Goal: Information Seeking & Learning: Learn about a topic

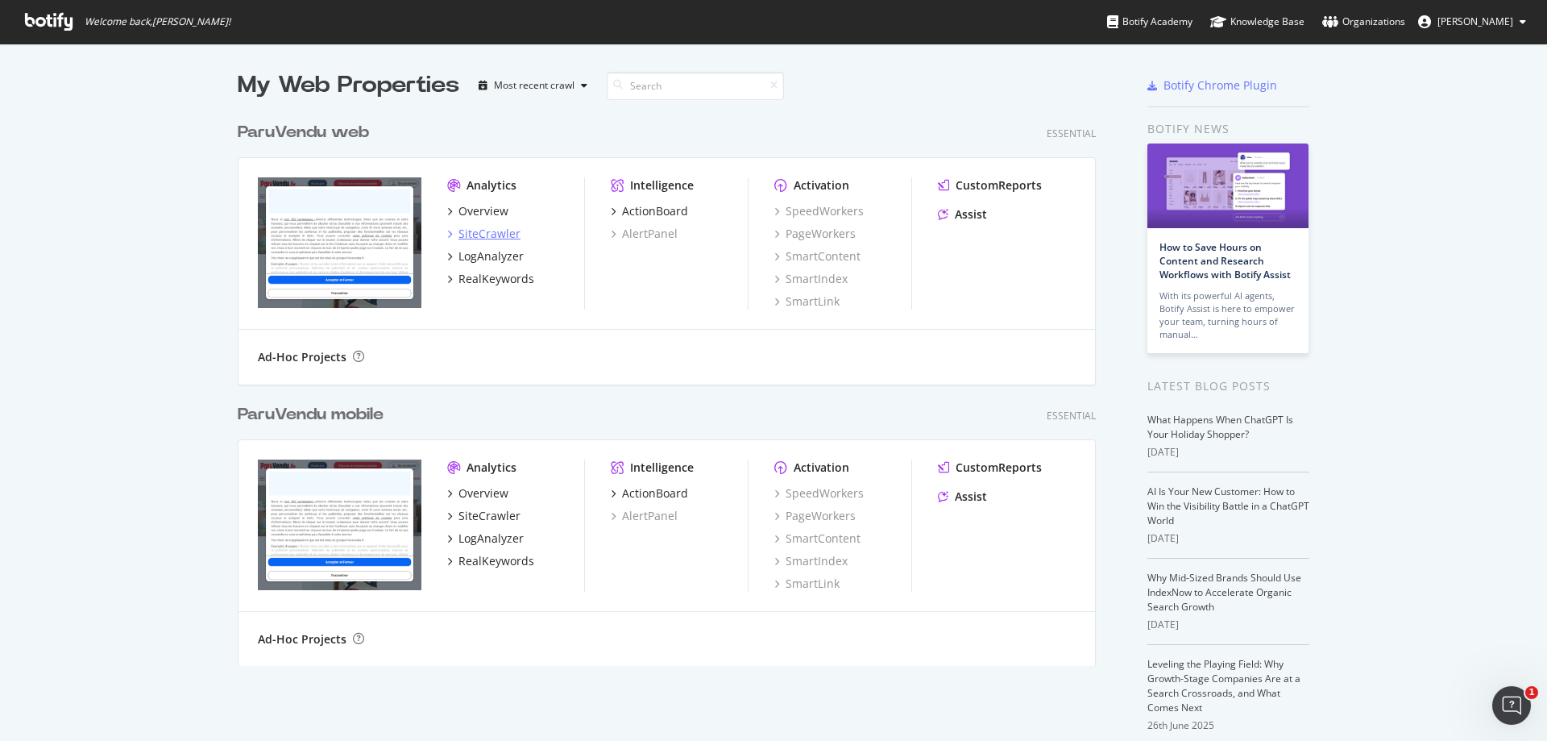
click at [494, 237] on div "SiteCrawler" at bounding box center [490, 234] width 62 height 16
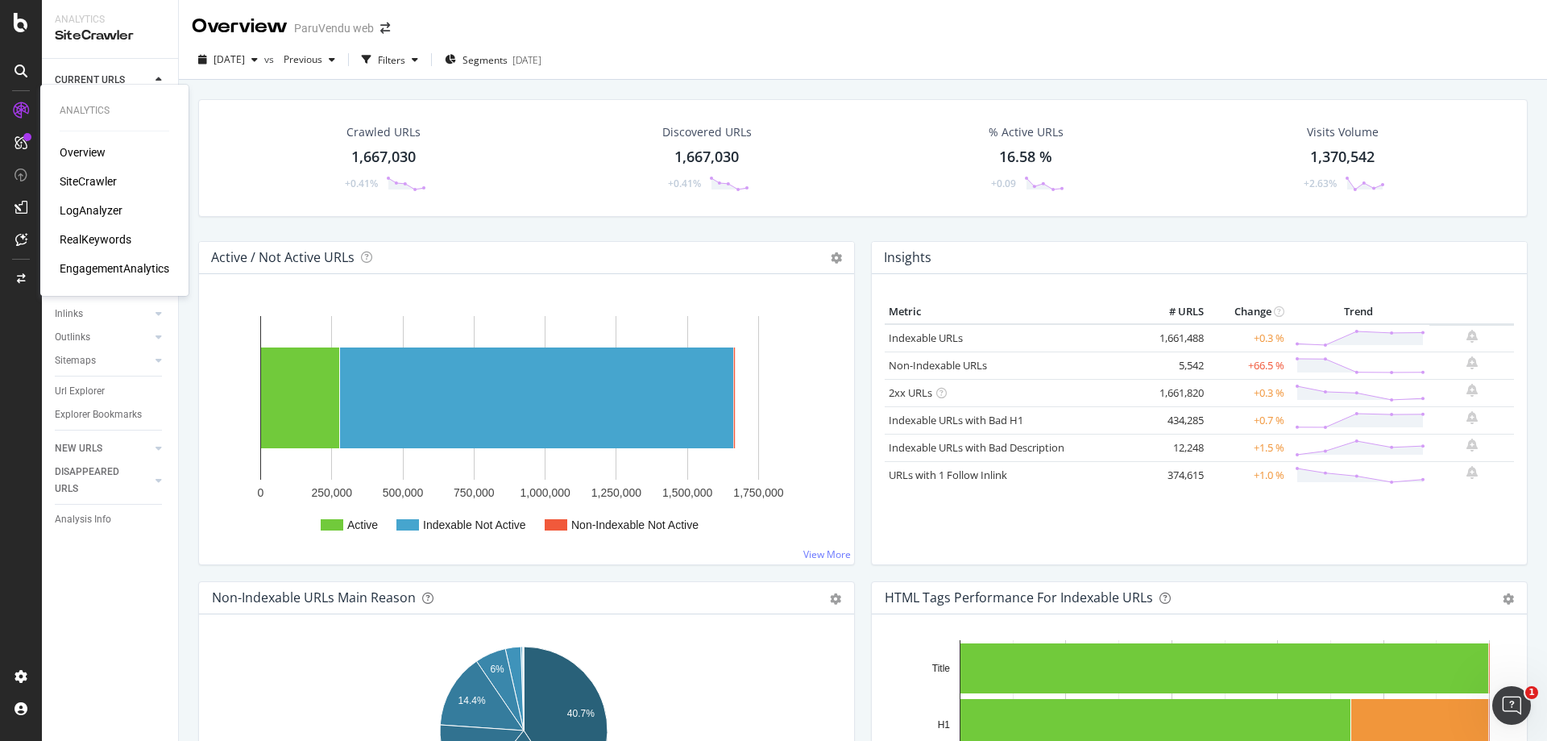
click at [101, 214] on div "LogAnalyzer" at bounding box center [91, 210] width 63 height 16
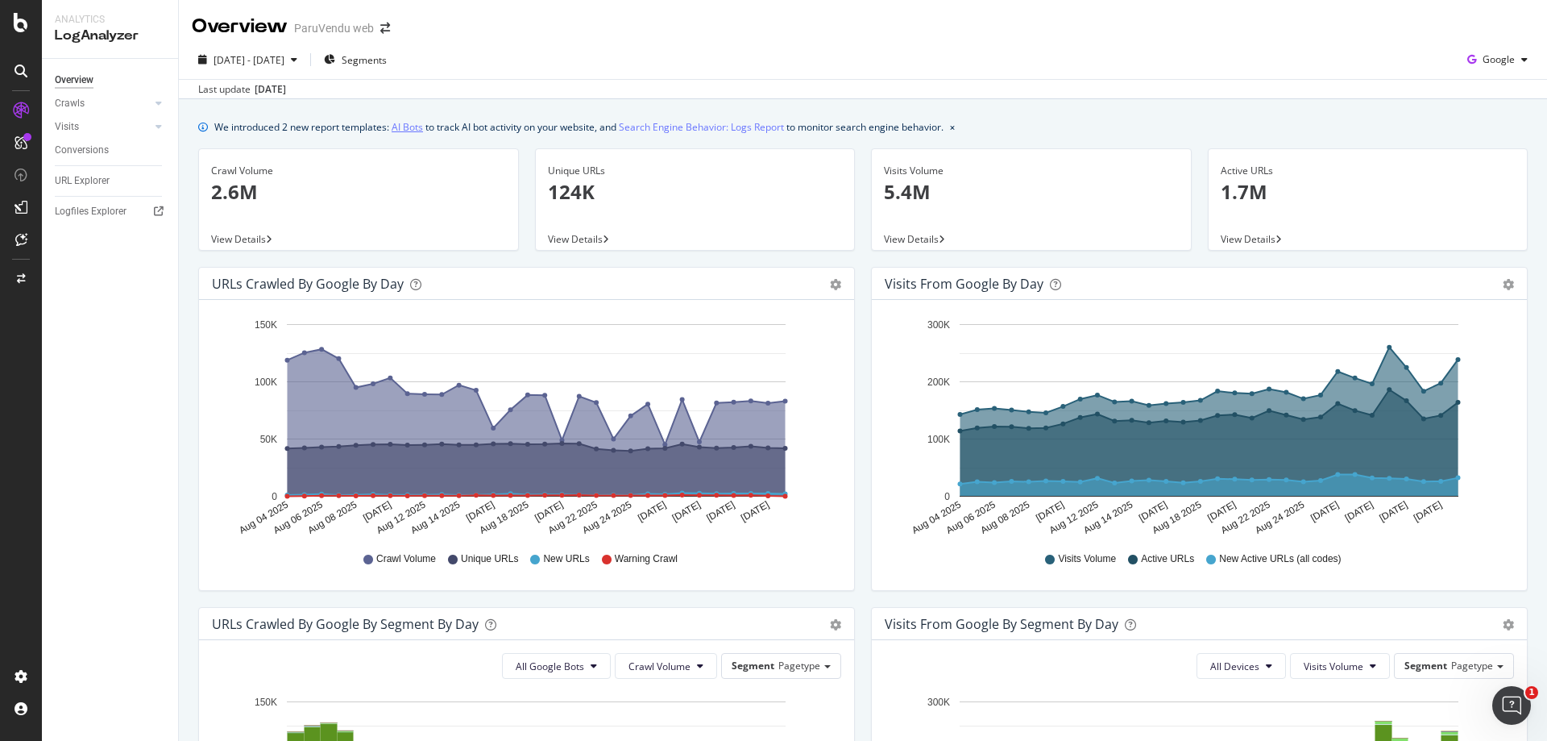
click at [408, 129] on link "AI Bots" at bounding box center [407, 126] width 31 height 17
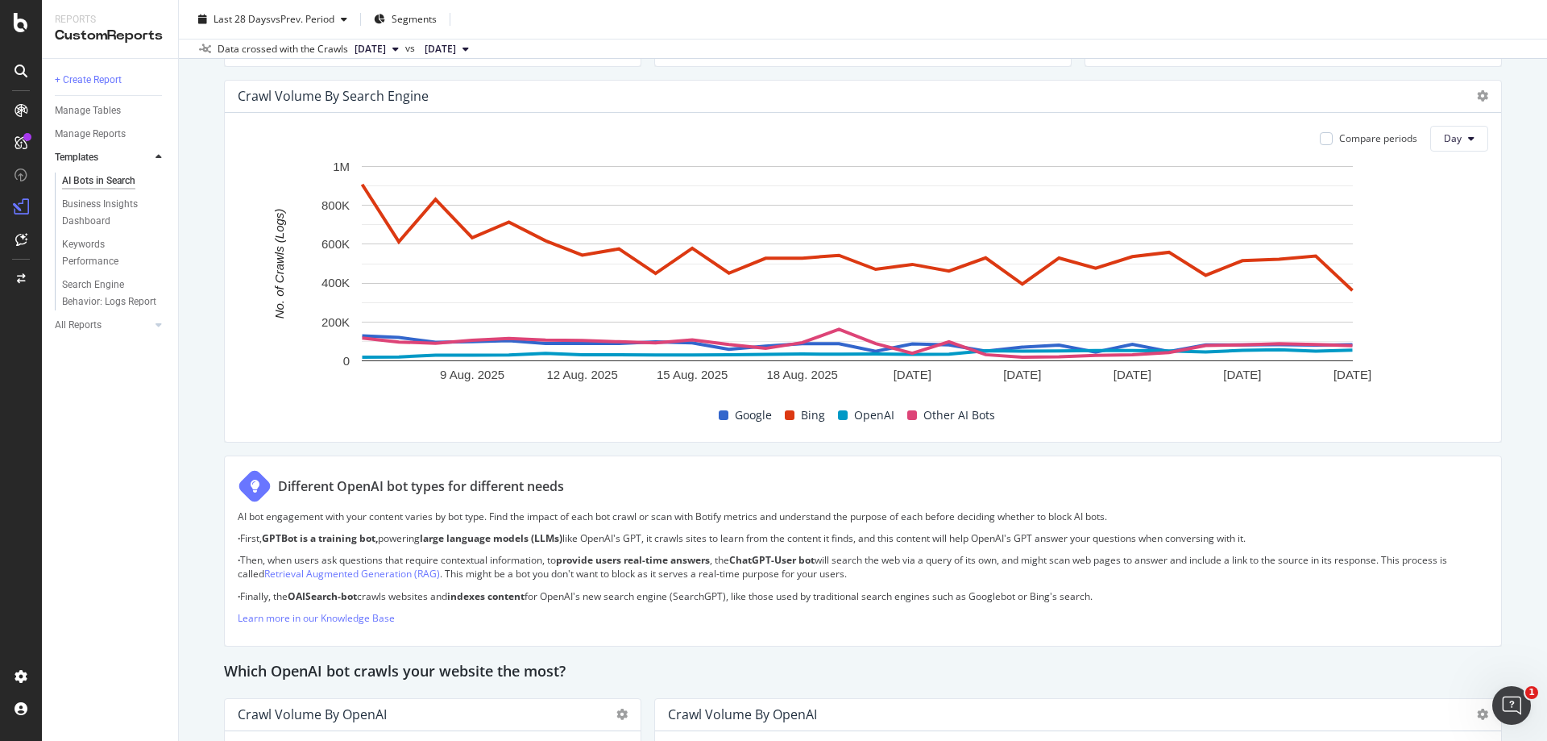
scroll to position [806, 0]
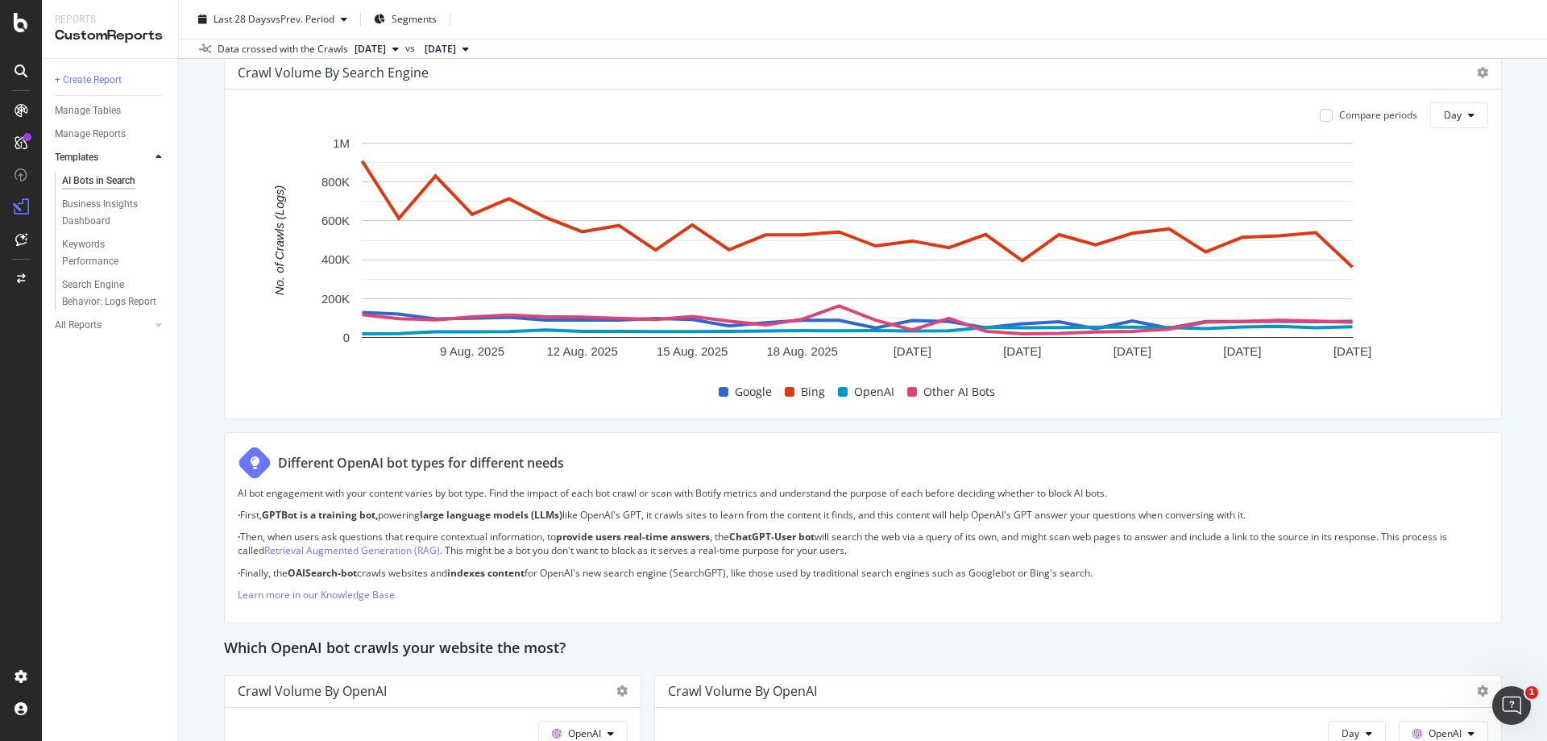
click at [866, 391] on span "OpenAI" at bounding box center [874, 391] width 40 height 19
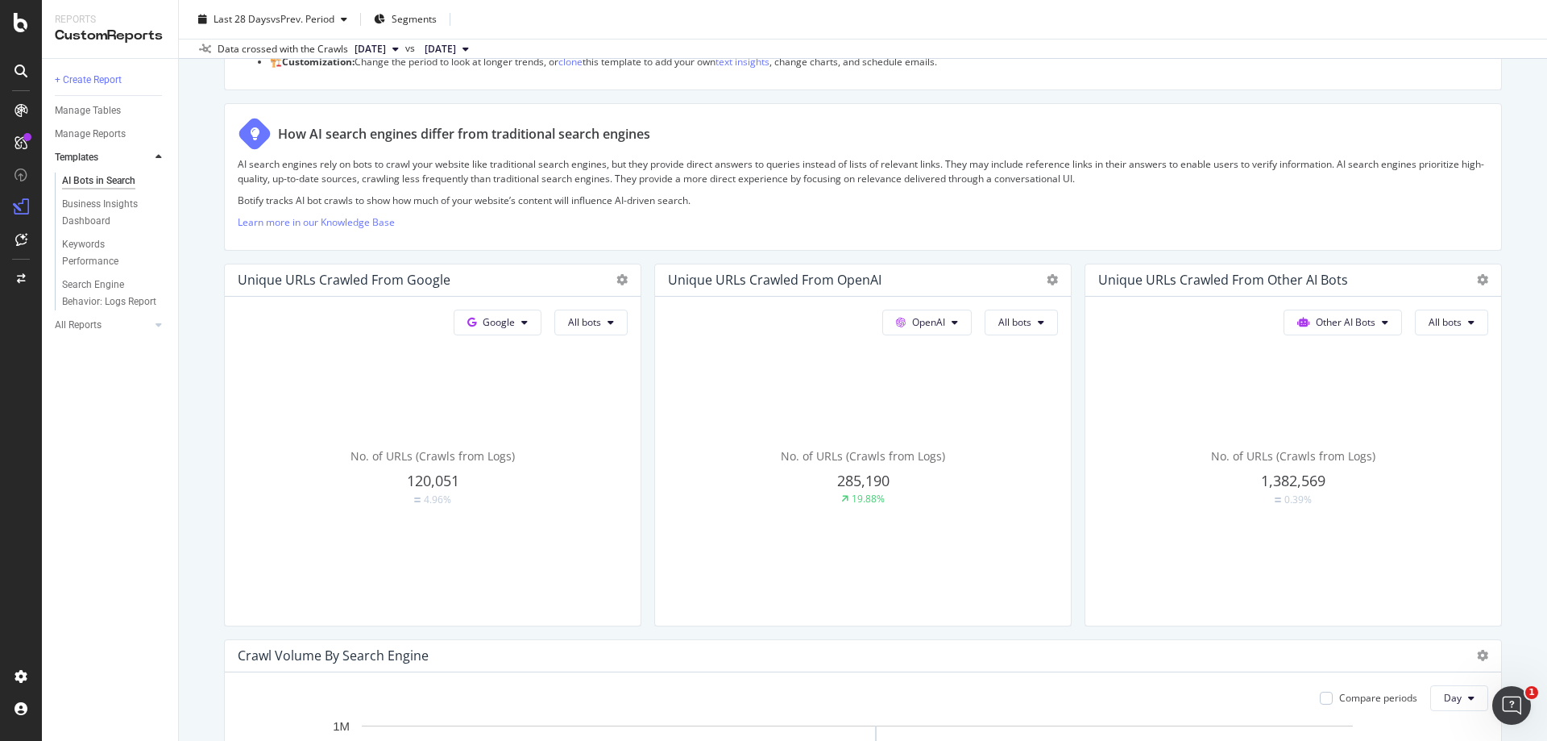
scroll to position [0, 0]
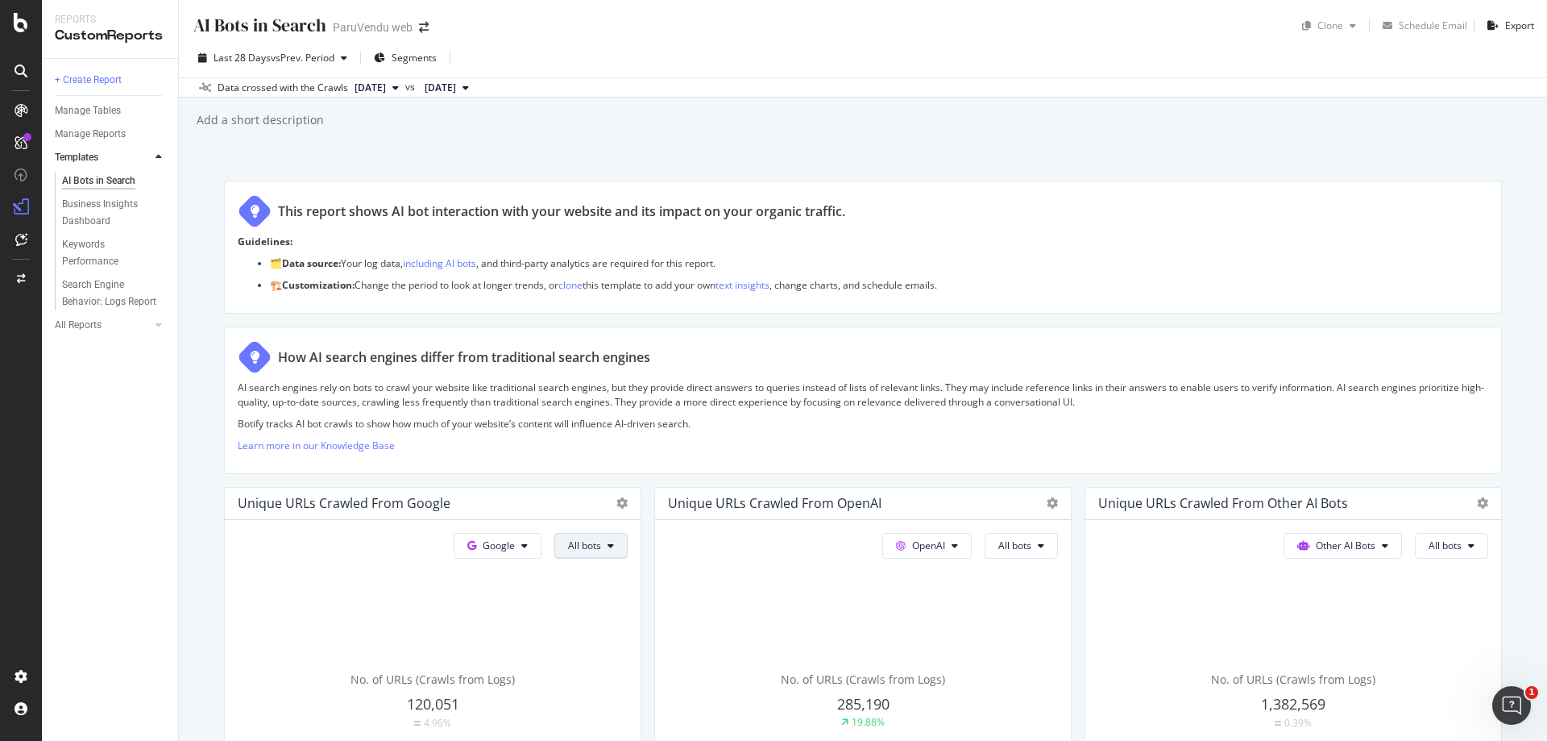
click at [601, 550] on button "All bots" at bounding box center [590, 546] width 73 height 26
click at [1133, 297] on div "Guidelines: 🗂️ Data source: Your log data, including AI bots , and third-party …" at bounding box center [863, 267] width 1251 height 65
click at [542, 542] on button "OpenAI" at bounding box center [498, 546] width 88 height 26
click at [952, 542] on button "OpenAI" at bounding box center [926, 546] width 89 height 26
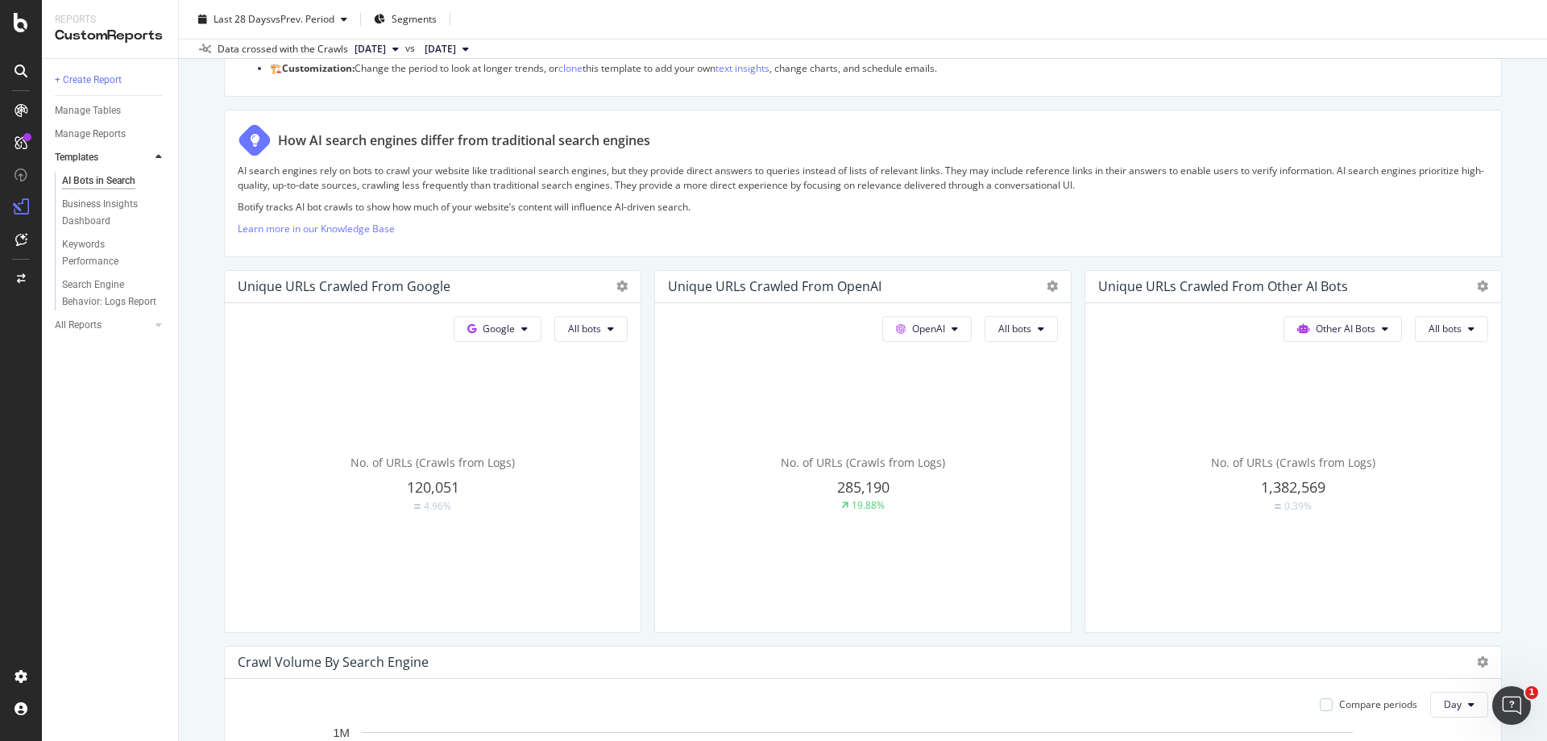
scroll to position [242, 0]
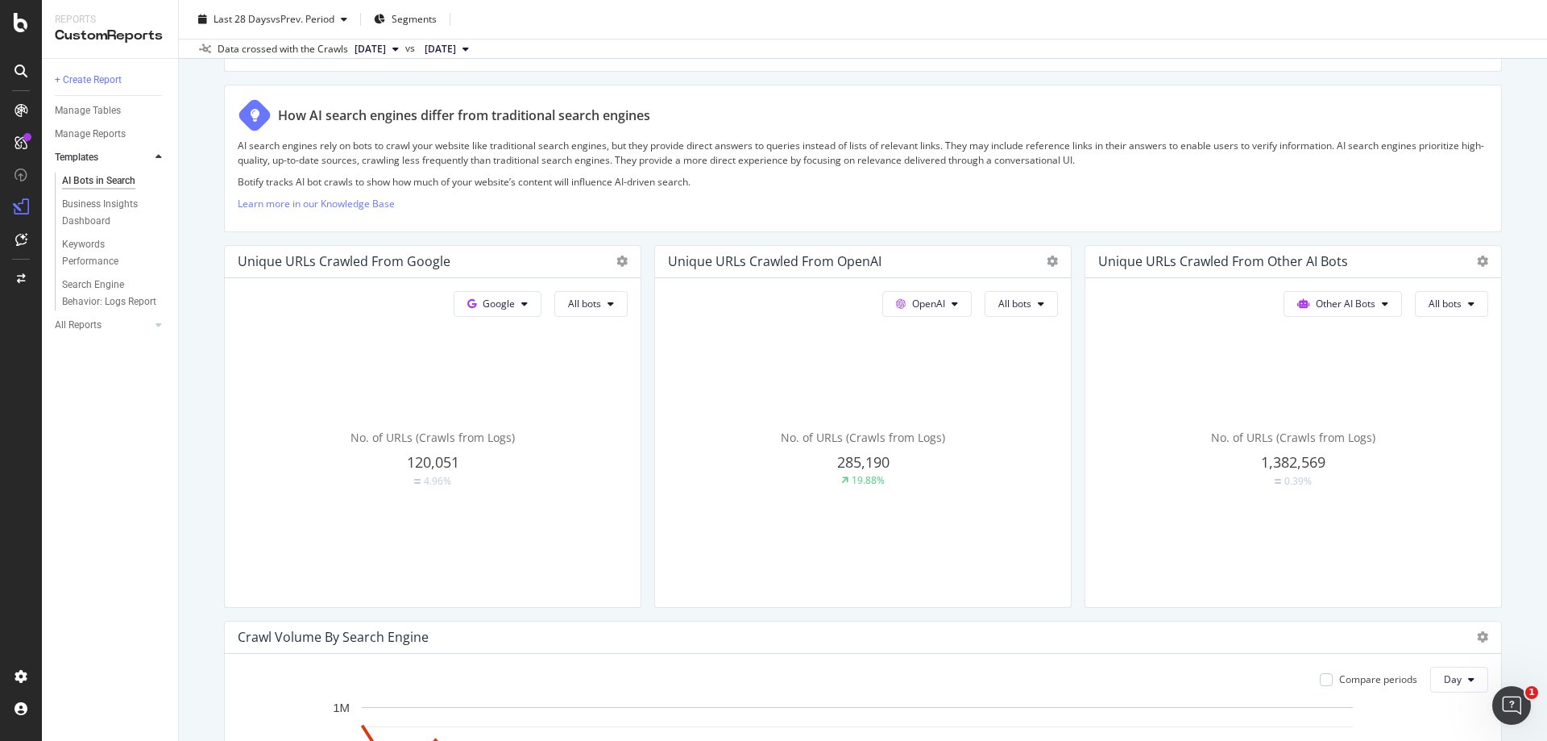
click at [515, 440] on span "No. of URLs (Crawls from Logs)" at bounding box center [433, 437] width 164 height 15
click at [860, 480] on div "19.88%" at bounding box center [868, 480] width 33 height 14
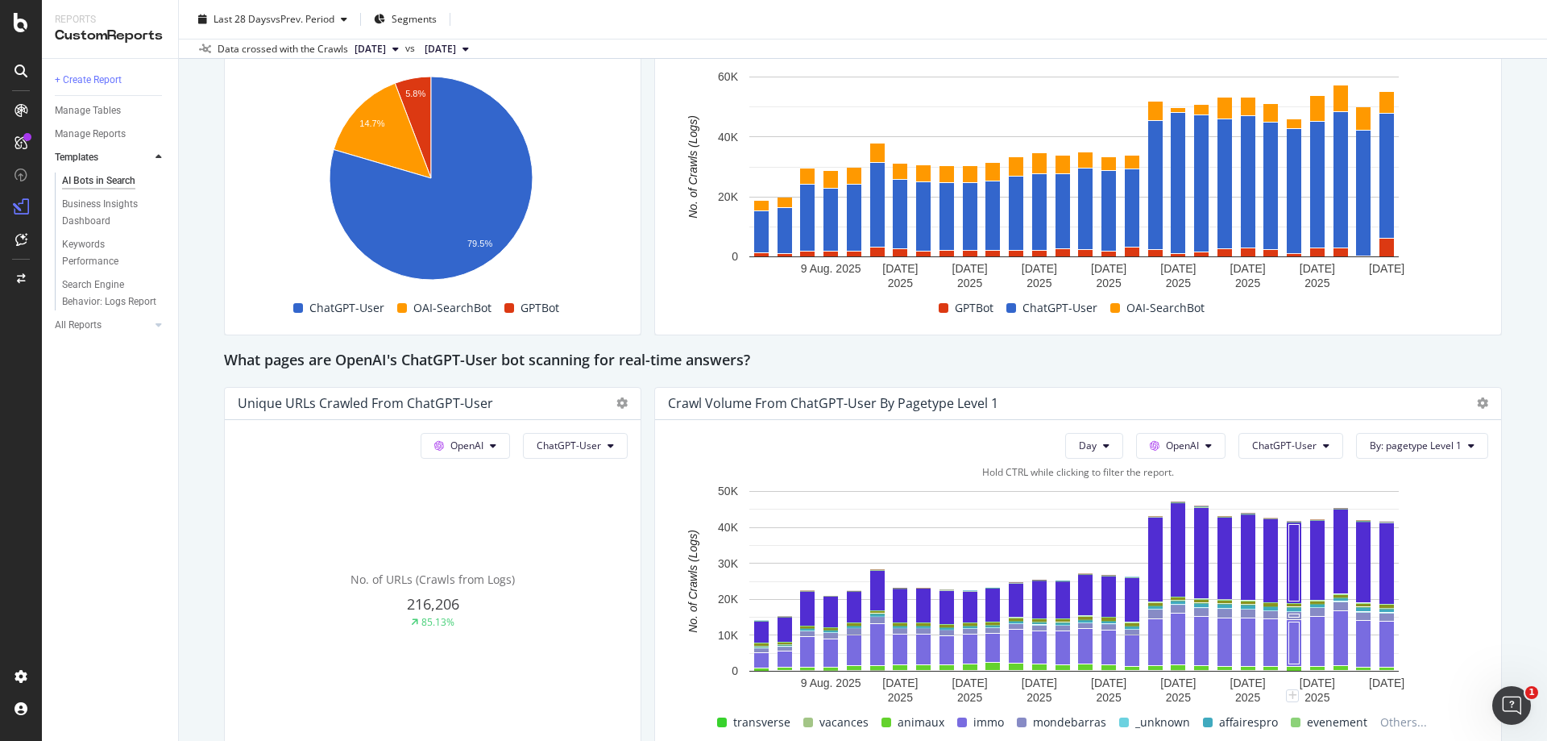
scroll to position [1531, 0]
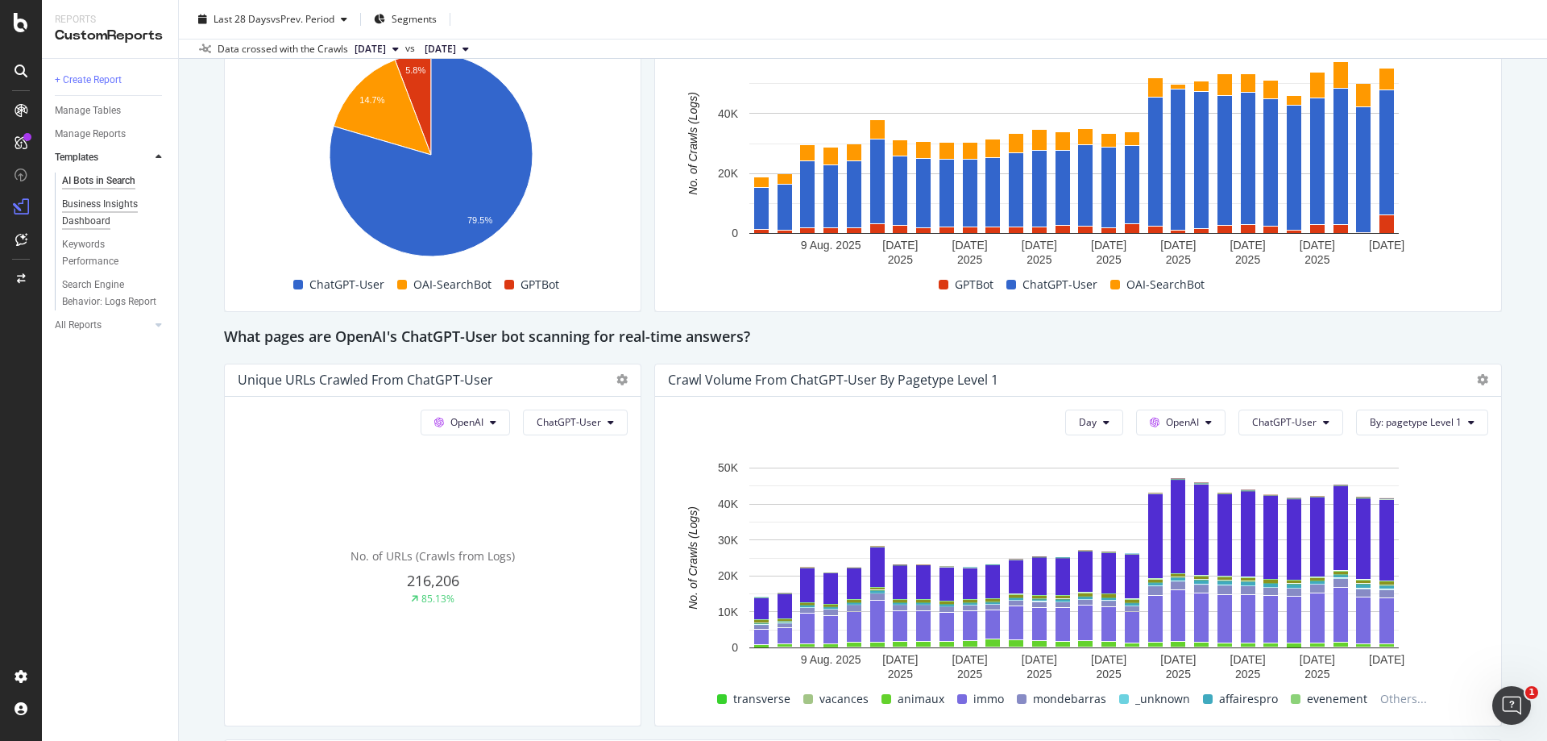
click at [98, 206] on div "Business Insights Dashboard" at bounding box center [108, 213] width 93 height 34
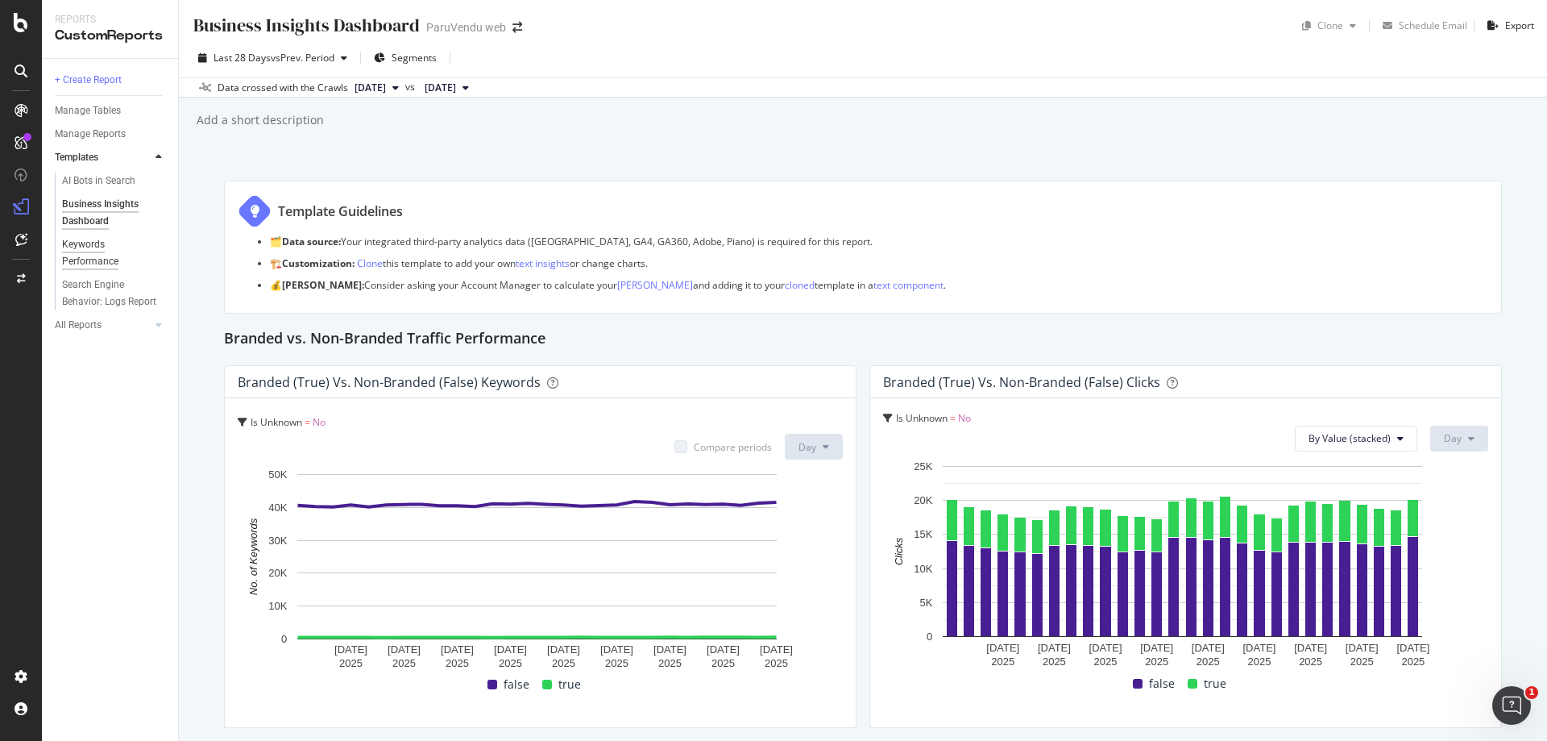
click at [89, 242] on div "Keywords Performance" at bounding box center [107, 253] width 90 height 34
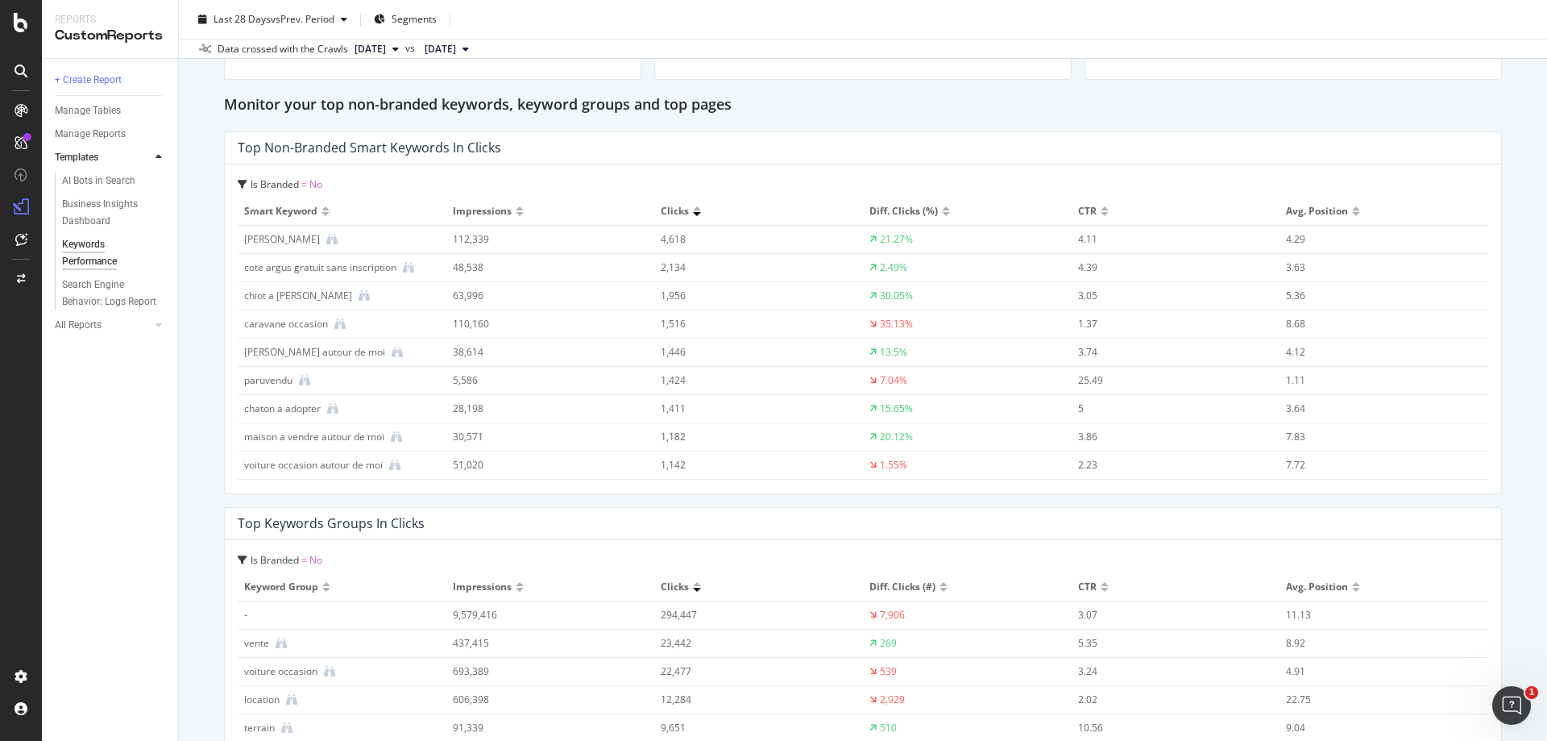
scroll to position [1289, 0]
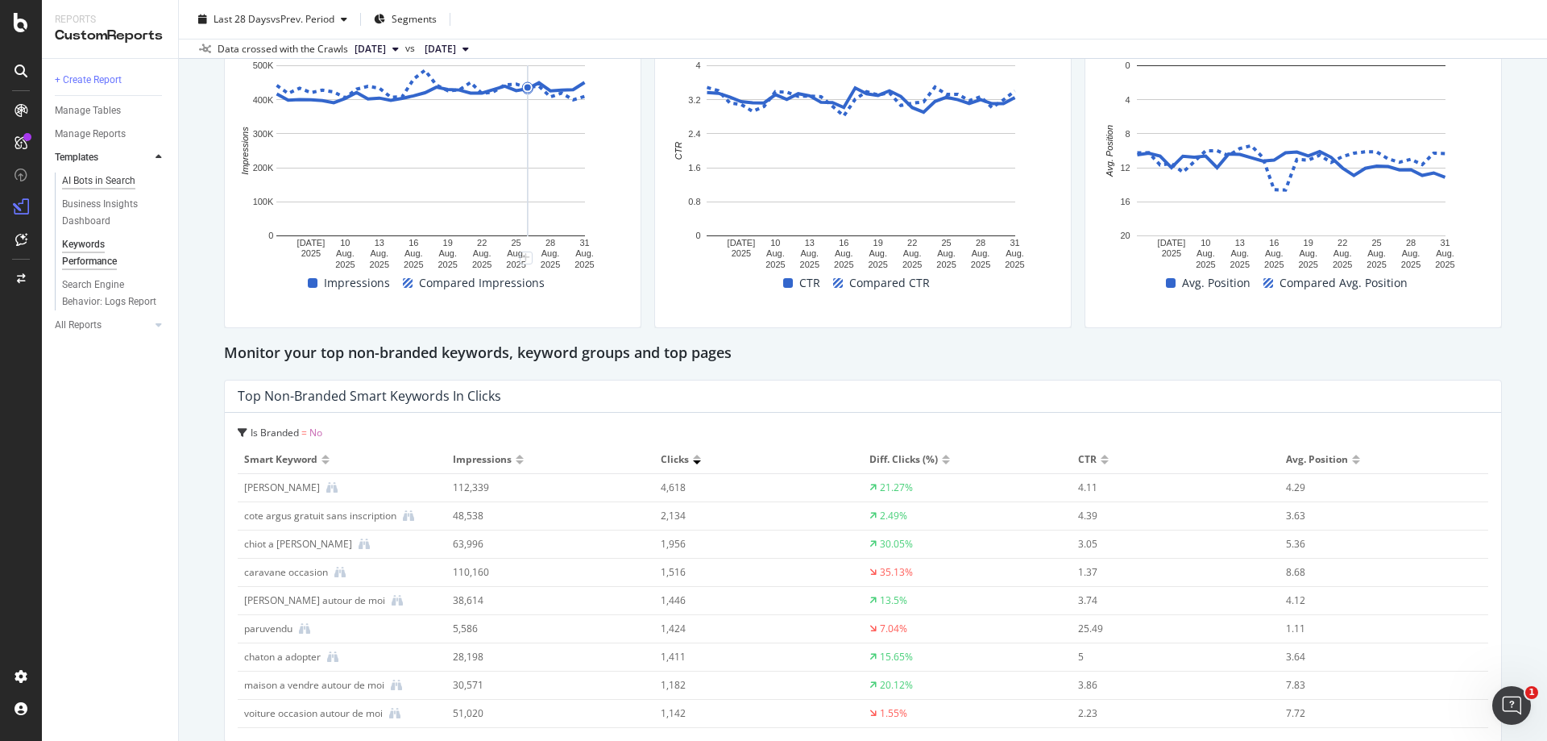
click at [105, 177] on div "AI Bots in Search" at bounding box center [98, 180] width 73 height 17
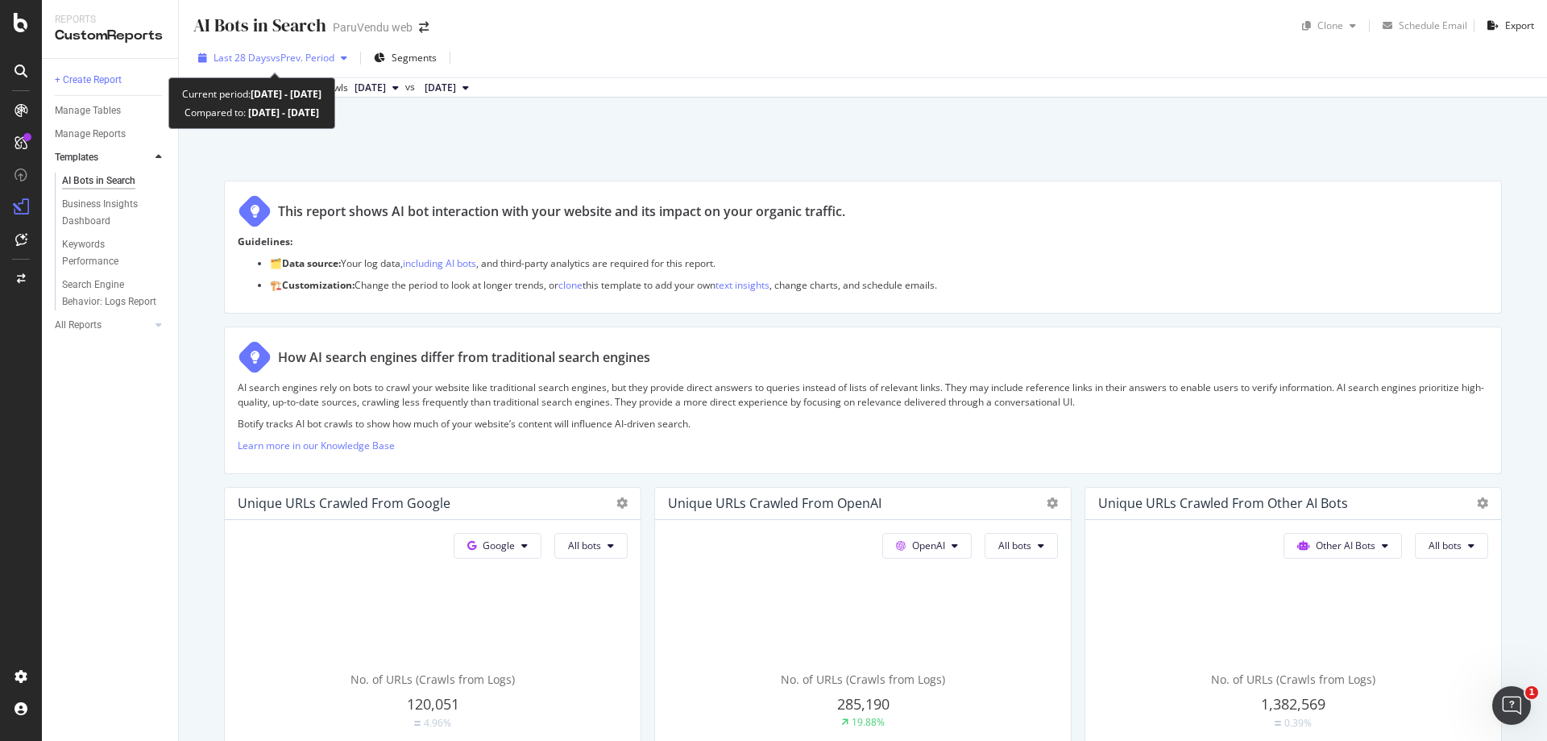
click at [344, 55] on div "button" at bounding box center [343, 58] width 19 height 10
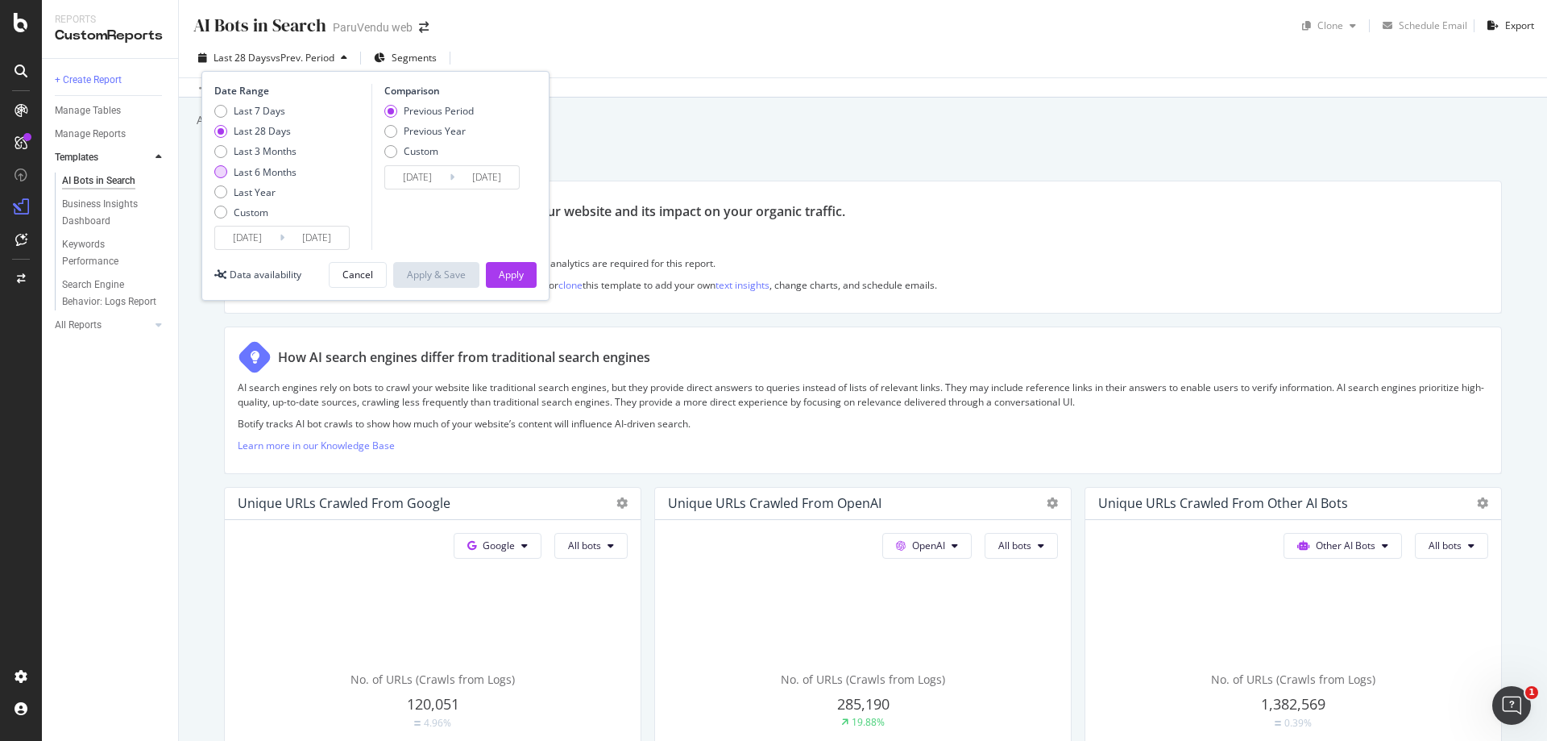
click at [273, 171] on div "Last 6 Months" at bounding box center [265, 172] width 63 height 14
type input "[DATE]"
click at [521, 271] on div "Apply" at bounding box center [511, 275] width 25 height 14
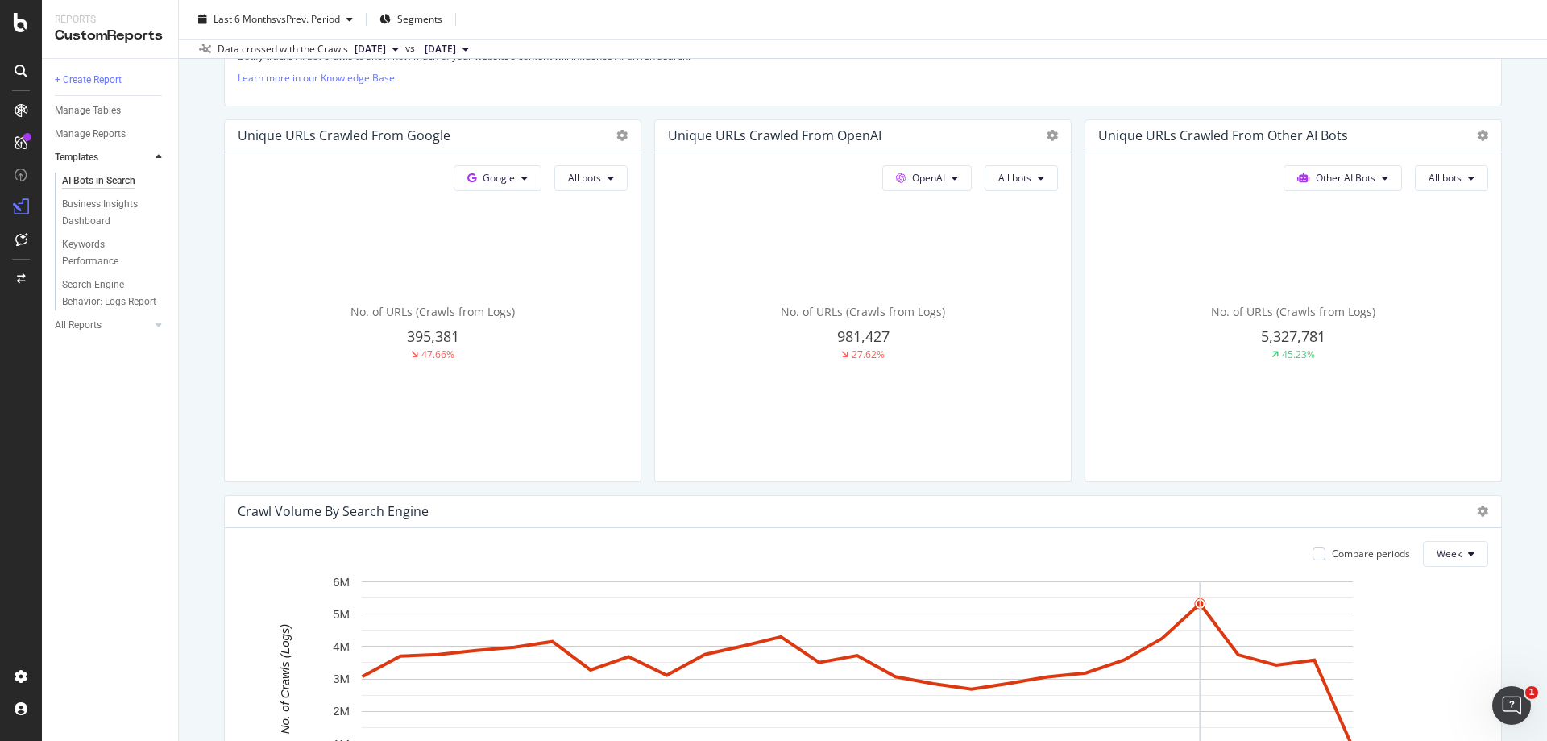
scroll to position [339, 0]
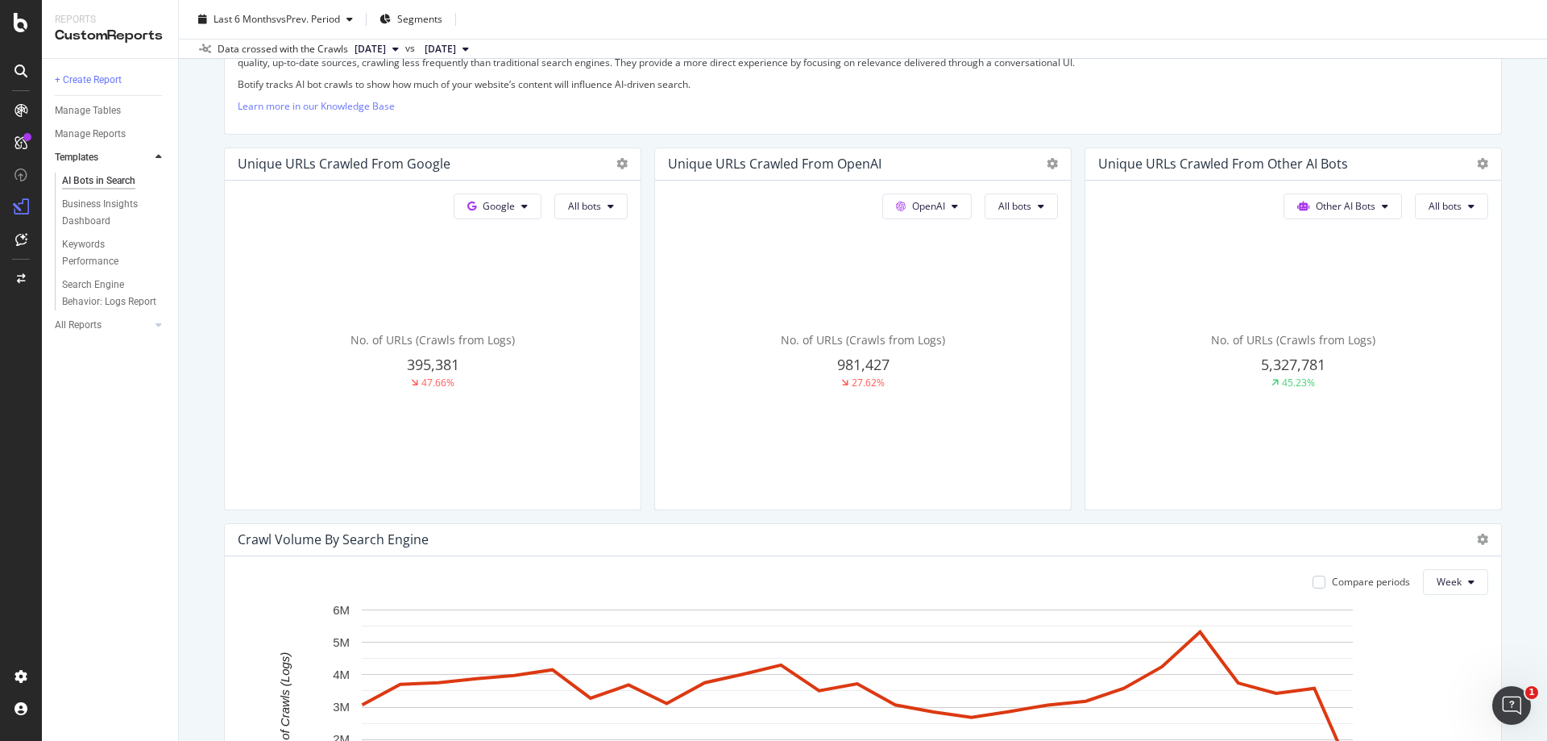
drag, startPoint x: 1208, startPoint y: 393, endPoint x: 1160, endPoint y: 440, distance: 66.7
click at [628, 440] on div "No. of URLs (Crawls from Logs) 5,327,781 45.23%" at bounding box center [433, 361] width 390 height 271
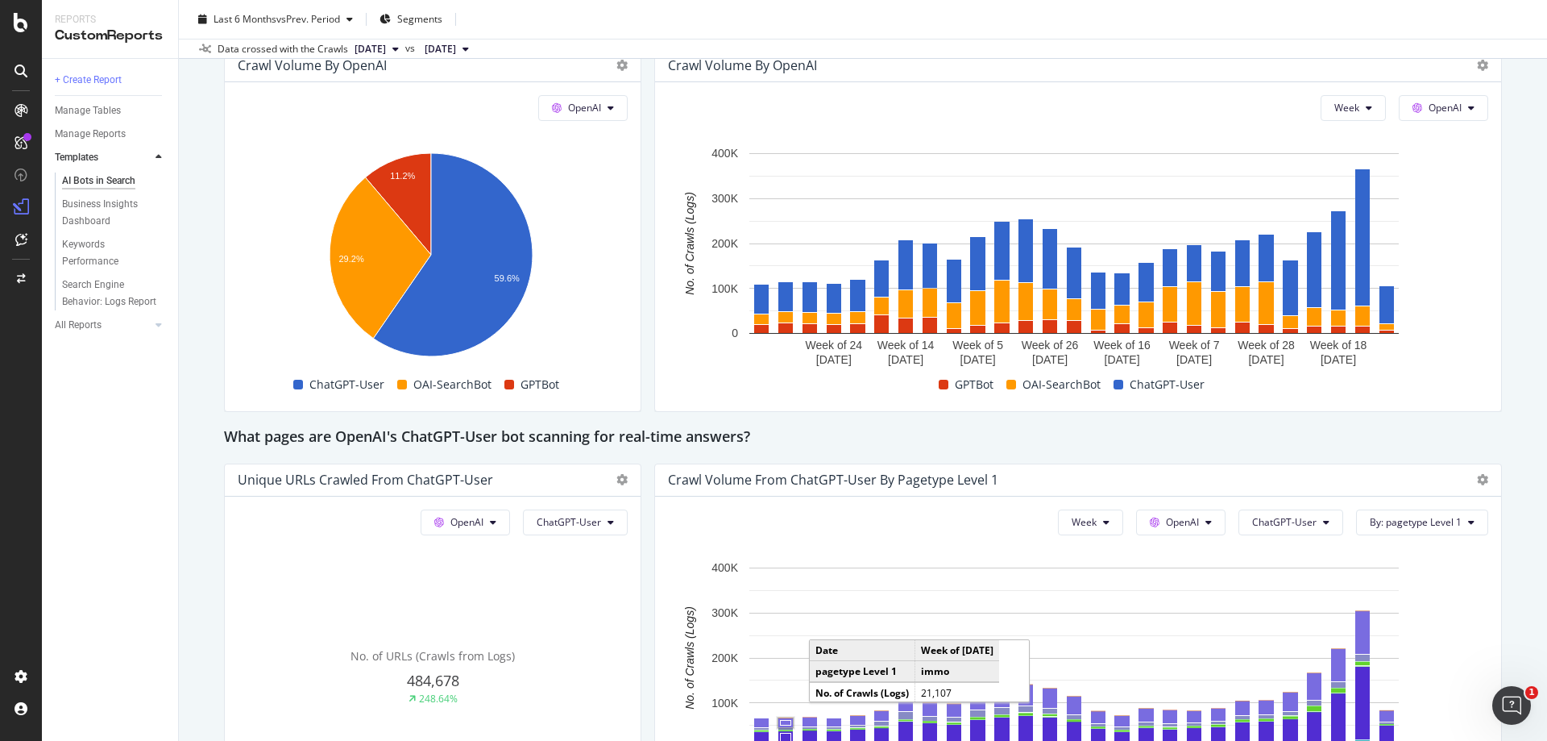
scroll to position [1451, 0]
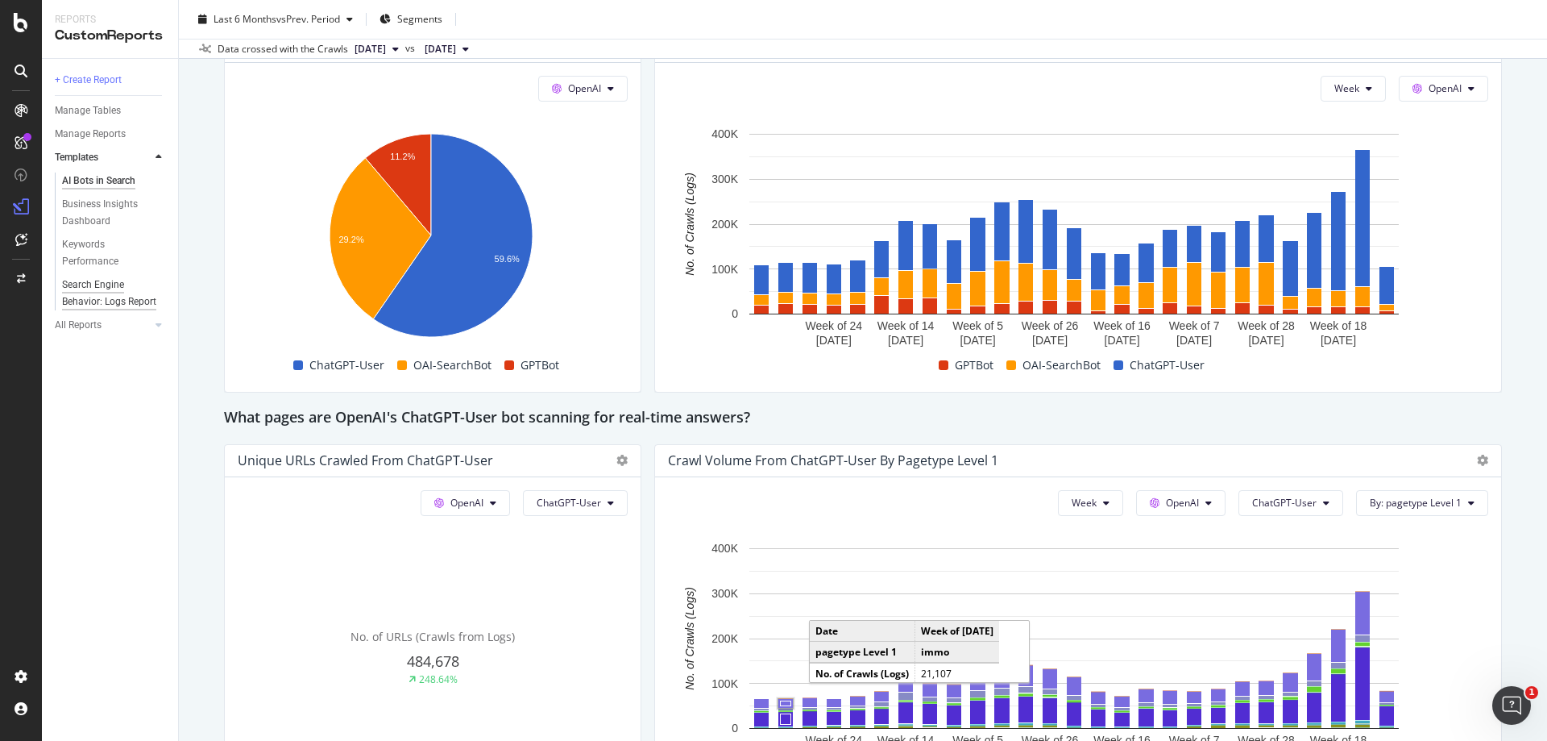
click at [95, 281] on div "Search Engine Behavior: Logs Report" at bounding box center [109, 293] width 95 height 34
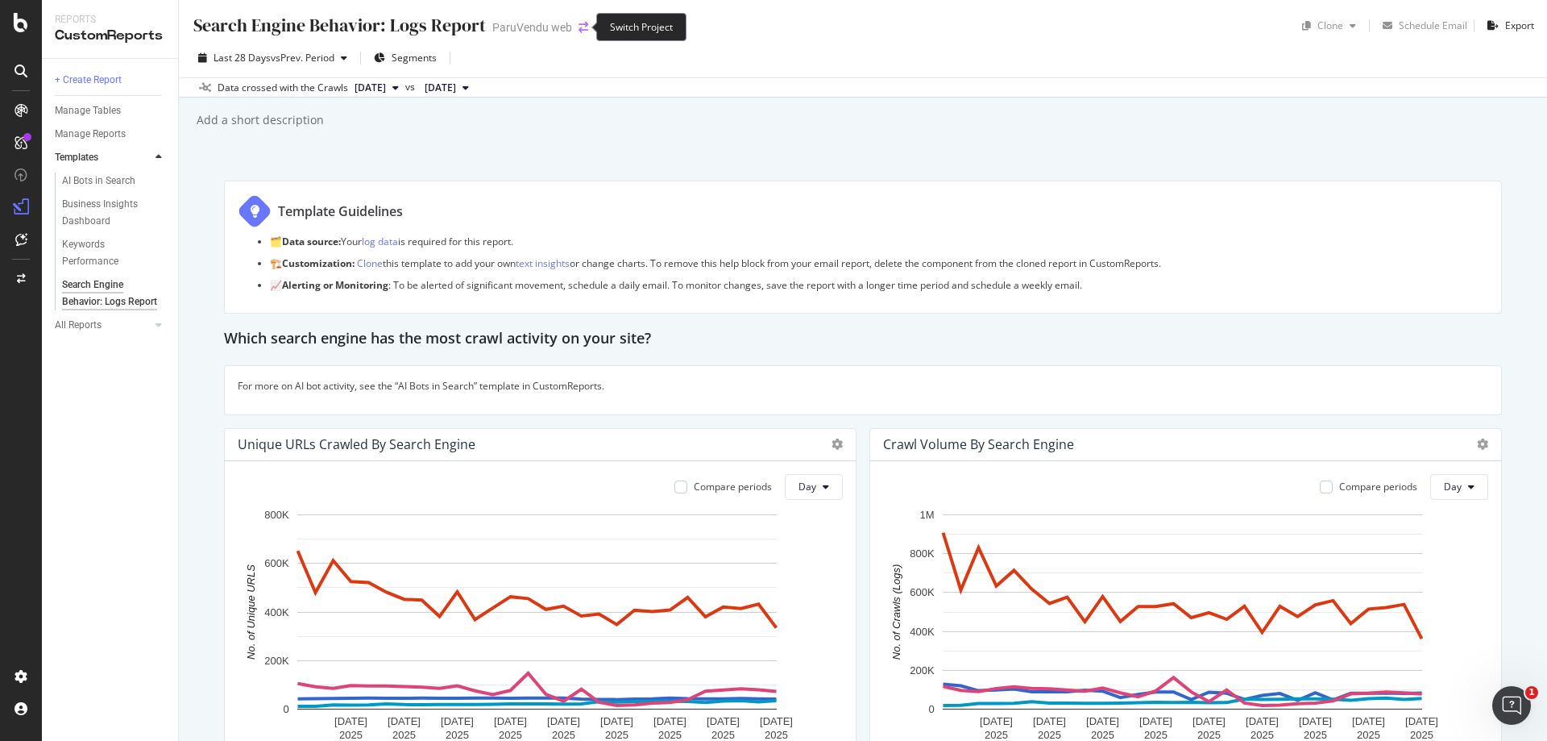
click at [579, 25] on icon "arrow-right-arrow-left" at bounding box center [584, 27] width 10 height 11
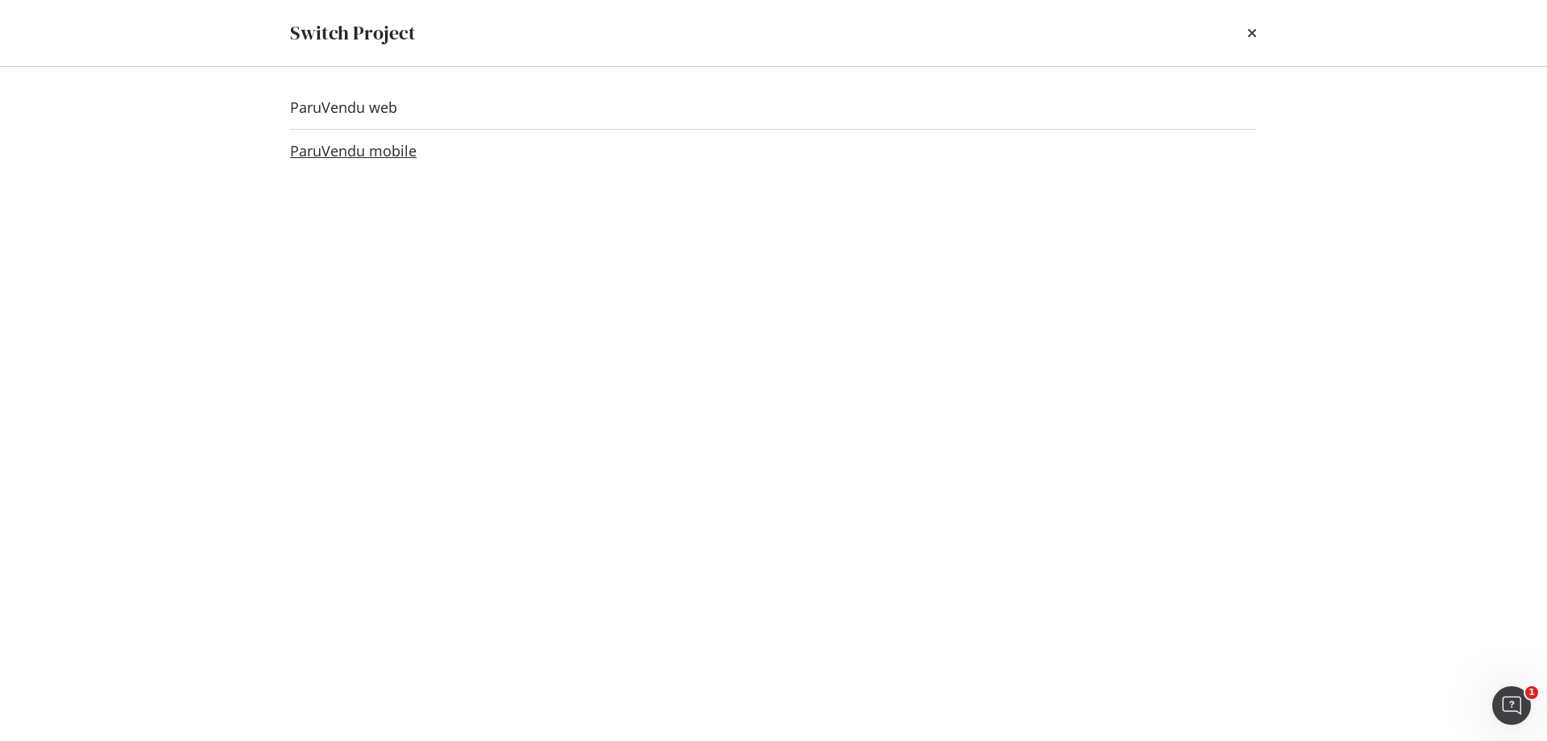
click at [390, 160] on link "ParuVendu mobile" at bounding box center [353, 151] width 127 height 17
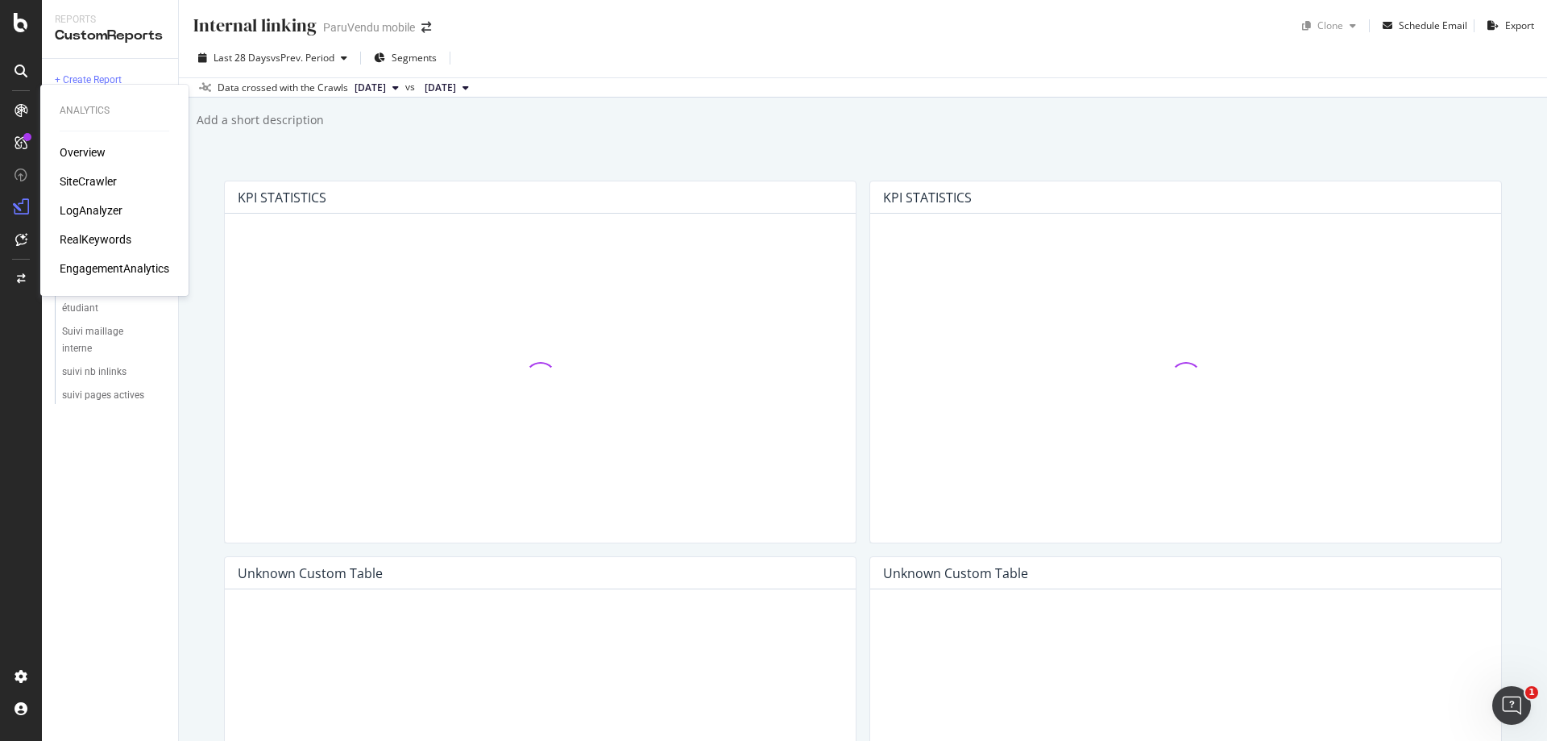
click at [106, 206] on div "LogAnalyzer" at bounding box center [91, 210] width 63 height 16
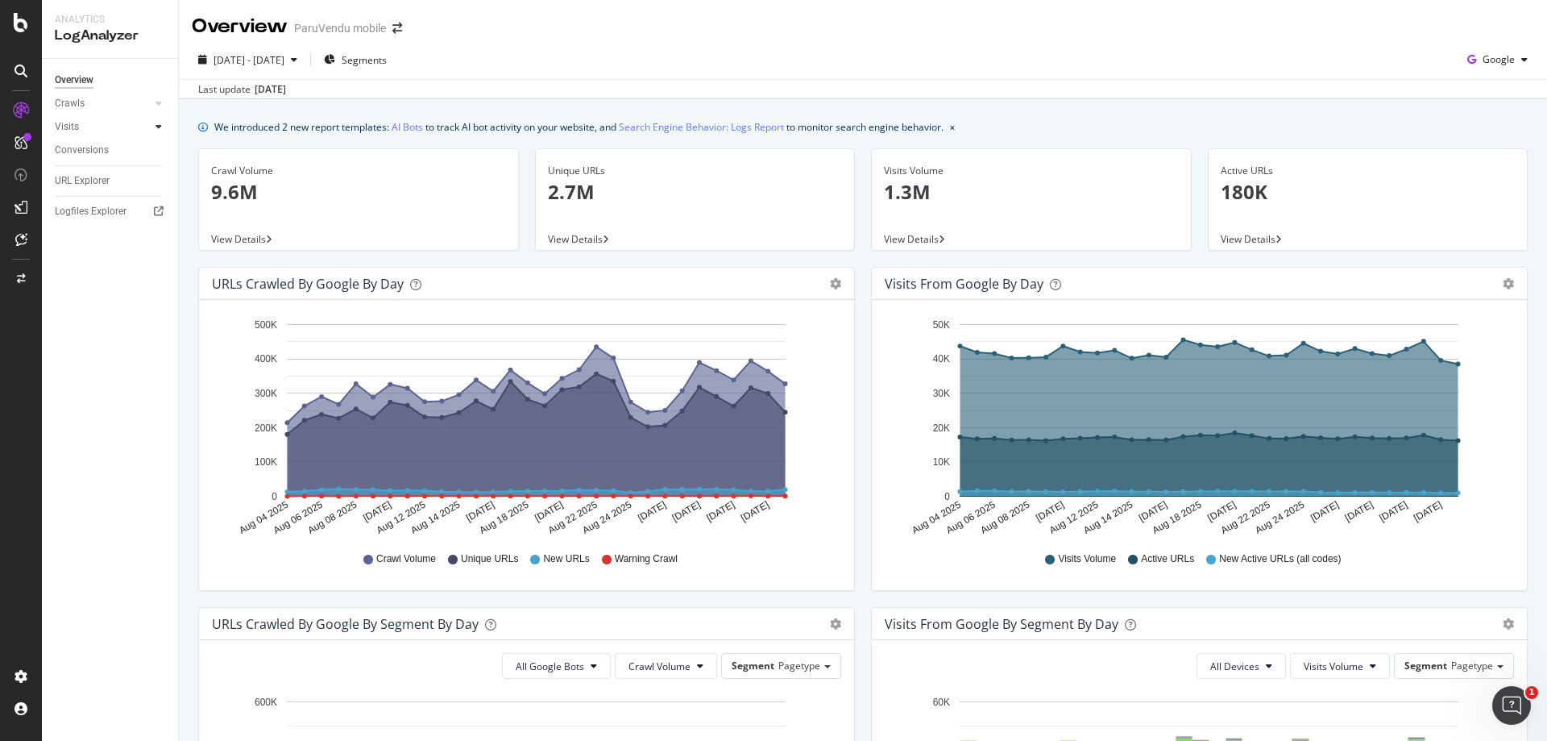
click at [159, 127] on icon at bounding box center [159, 127] width 6 height 10
click at [156, 102] on div at bounding box center [159, 103] width 16 height 16
click at [156, 102] on icon at bounding box center [159, 103] width 6 height 10
click at [417, 127] on link "AI Bots" at bounding box center [407, 126] width 31 height 17
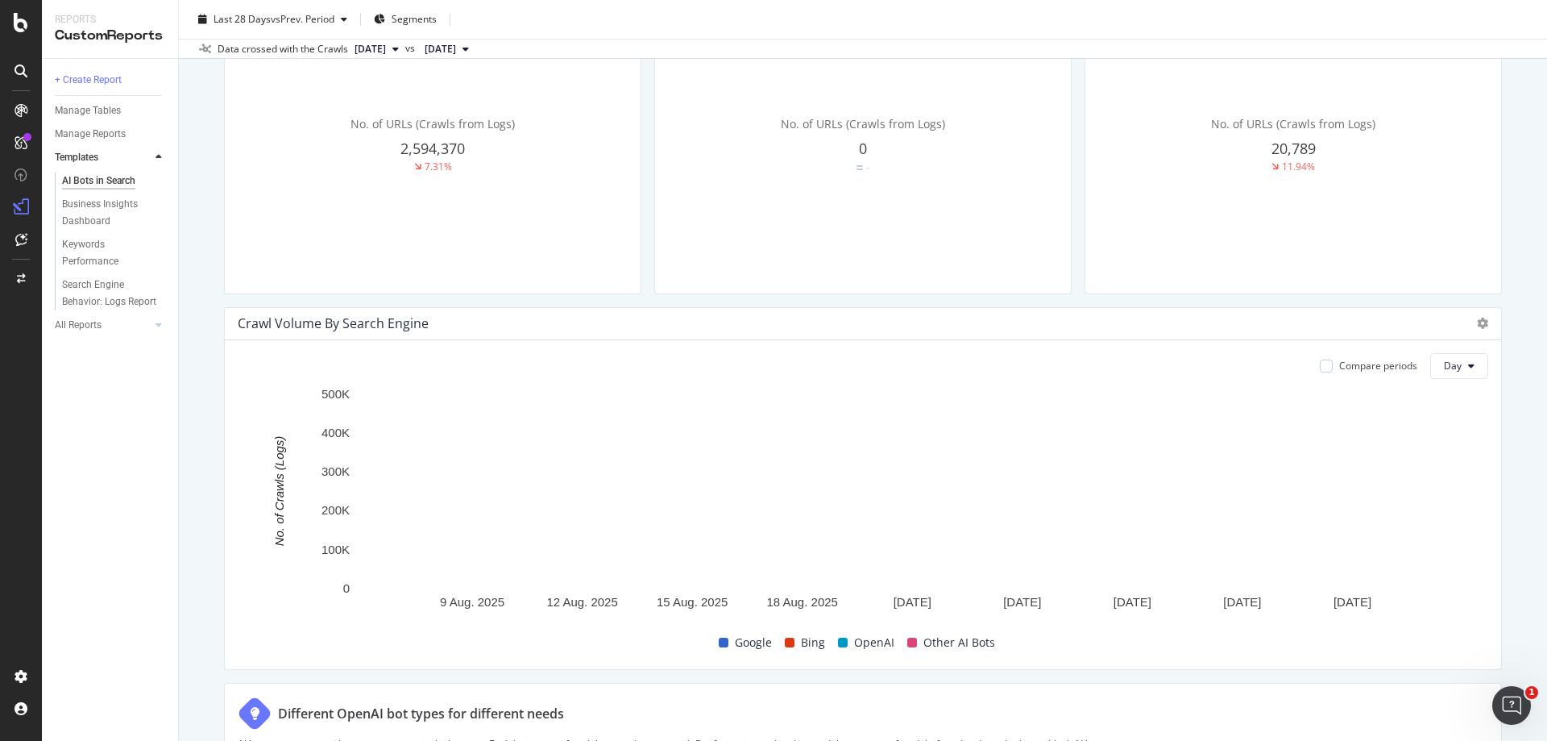
scroll to position [403, 0]
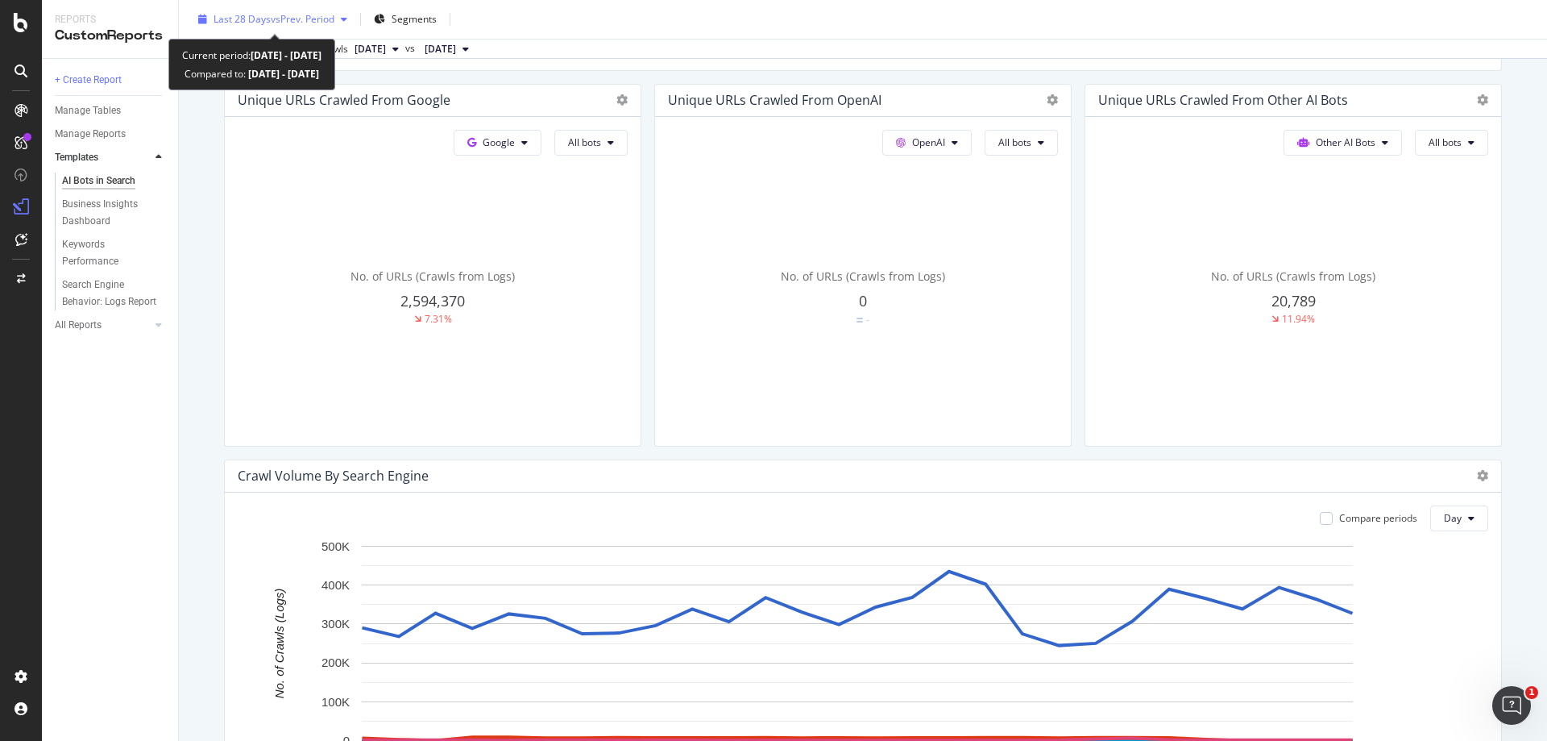
click at [300, 22] on span "vs Prev. Period" at bounding box center [303, 19] width 64 height 14
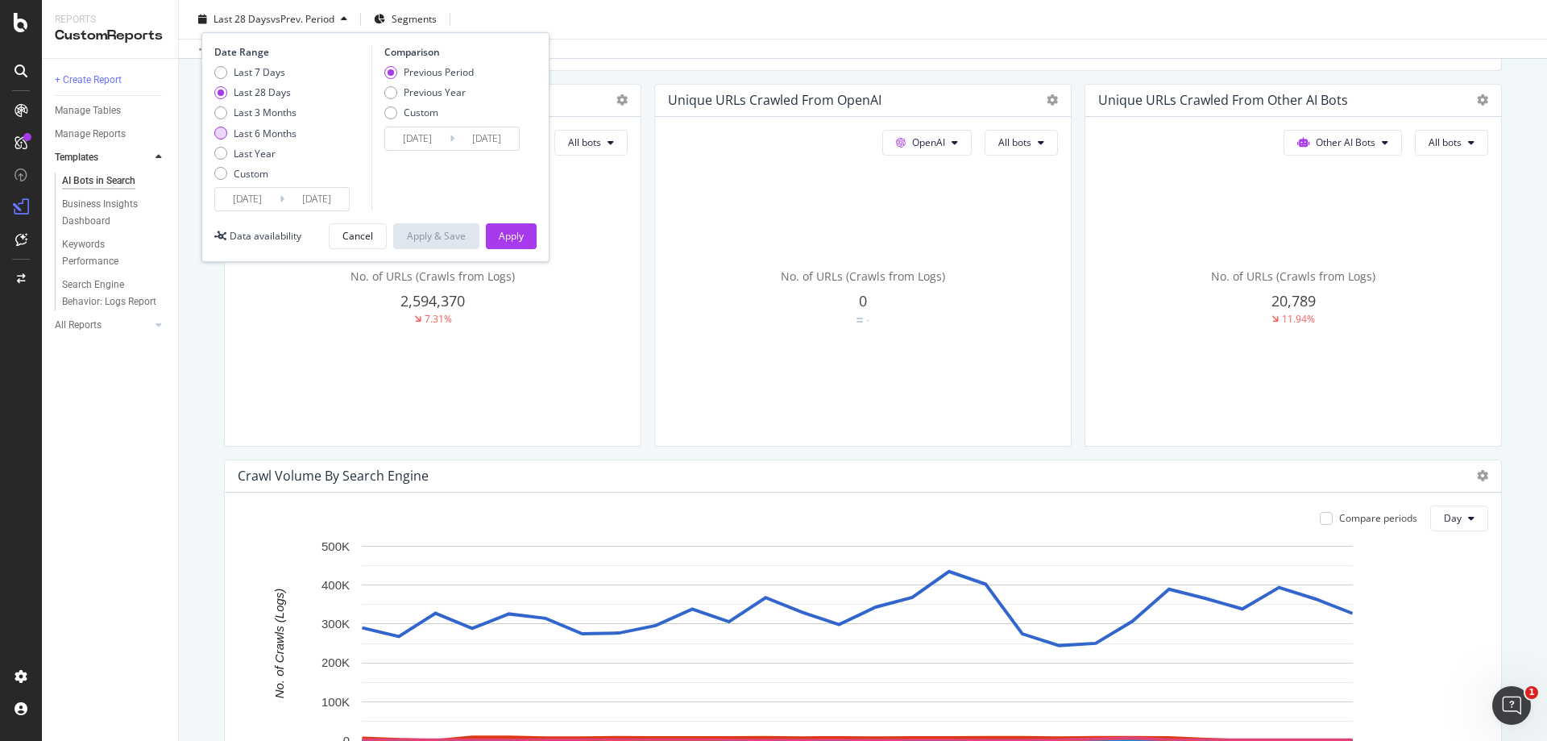
click at [263, 139] on div "Last 6 Months" at bounding box center [265, 134] width 63 height 14
type input "[DATE]"
click at [506, 231] on div "Apply" at bounding box center [511, 236] width 25 height 14
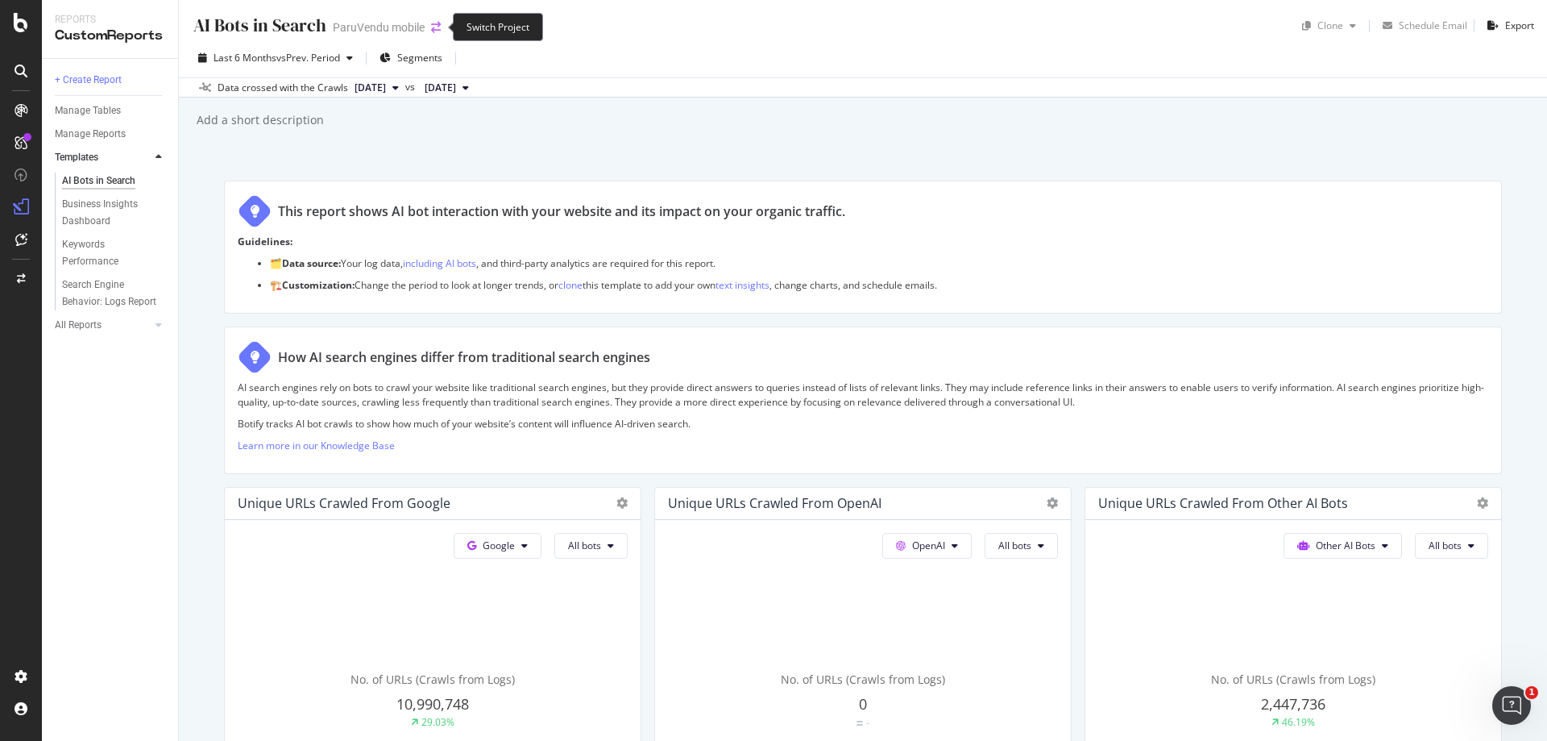
click at [434, 24] on icon "arrow-right-arrow-left" at bounding box center [436, 27] width 10 height 11
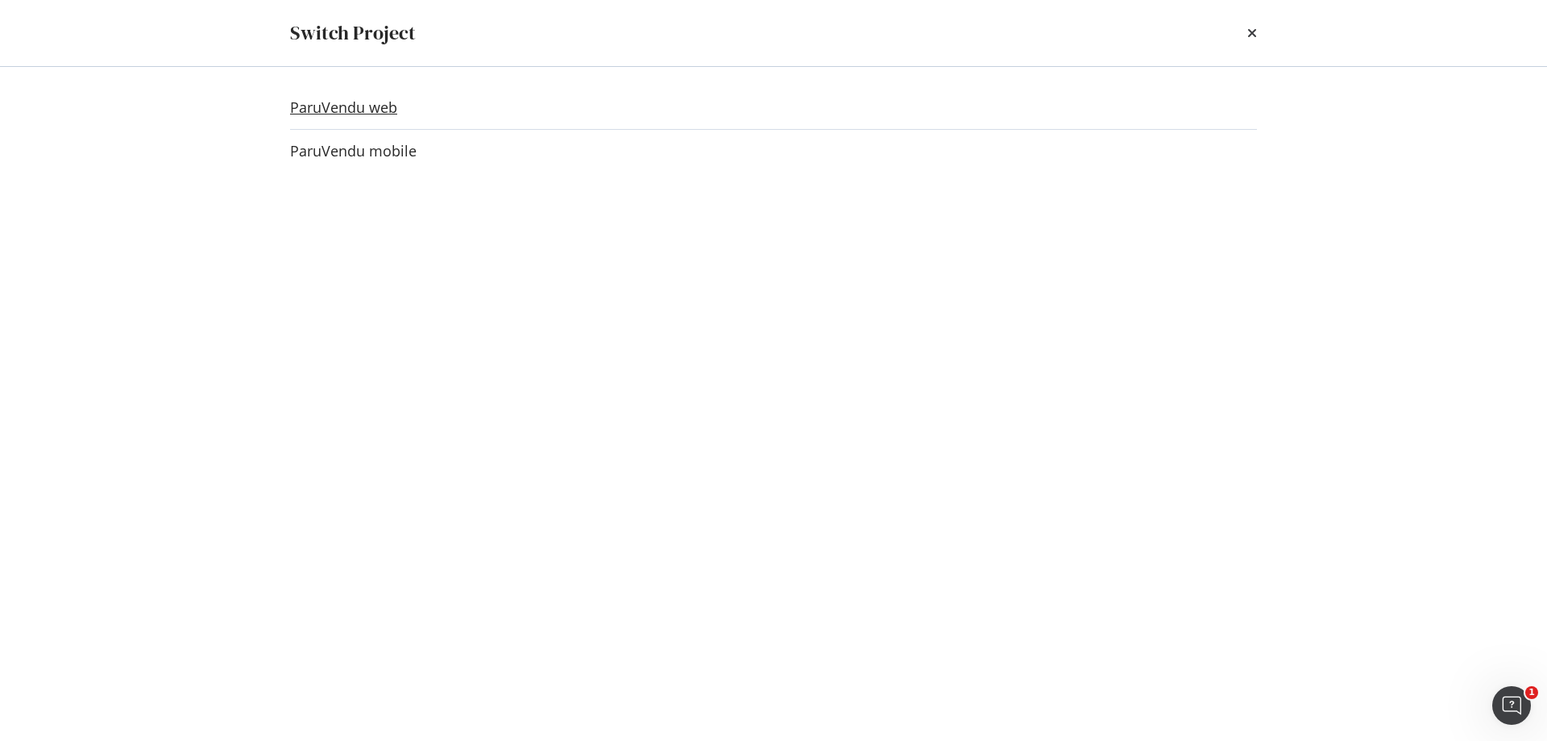
click at [379, 104] on link "ParuVendu web" at bounding box center [343, 107] width 107 height 17
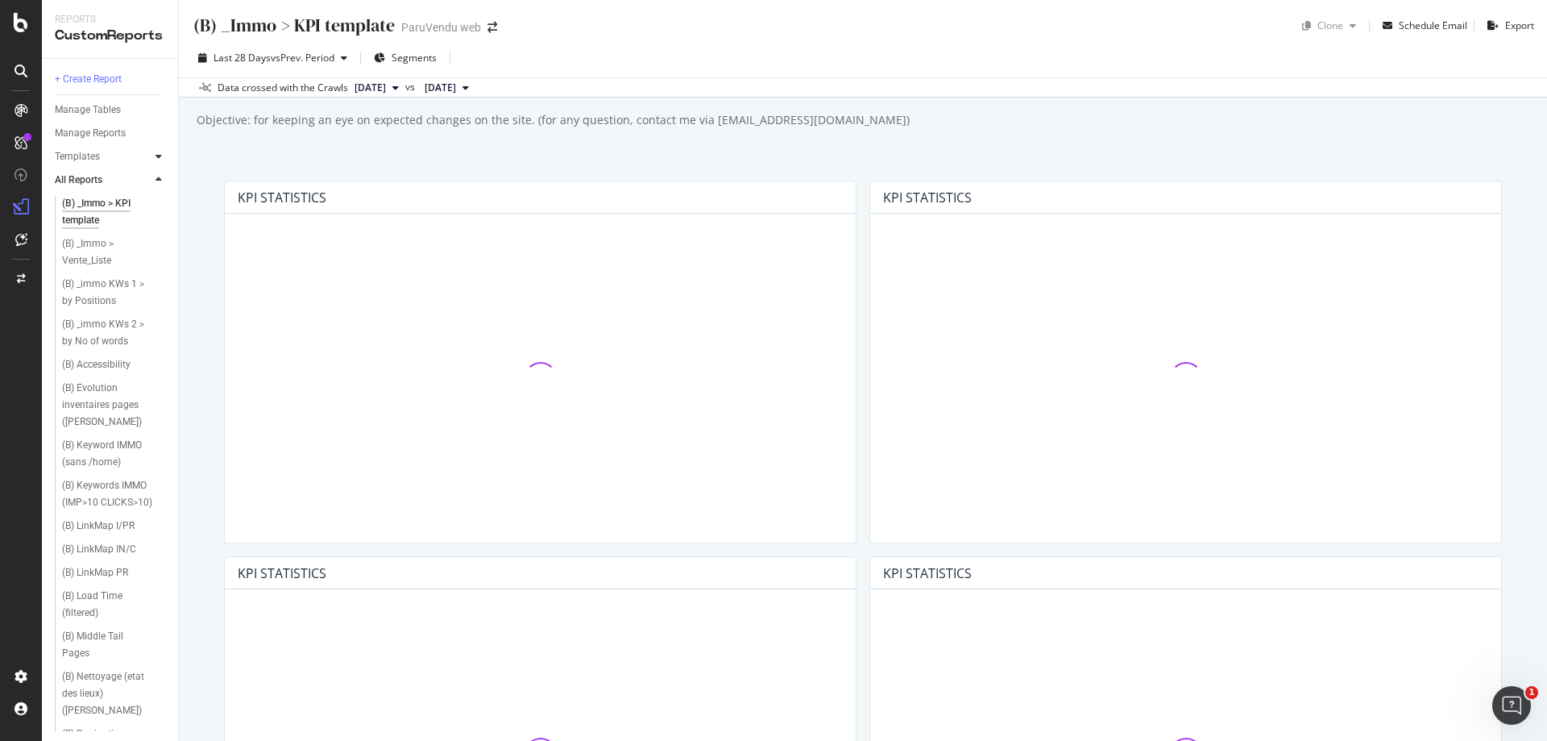
click at [154, 156] on div at bounding box center [159, 156] width 16 height 16
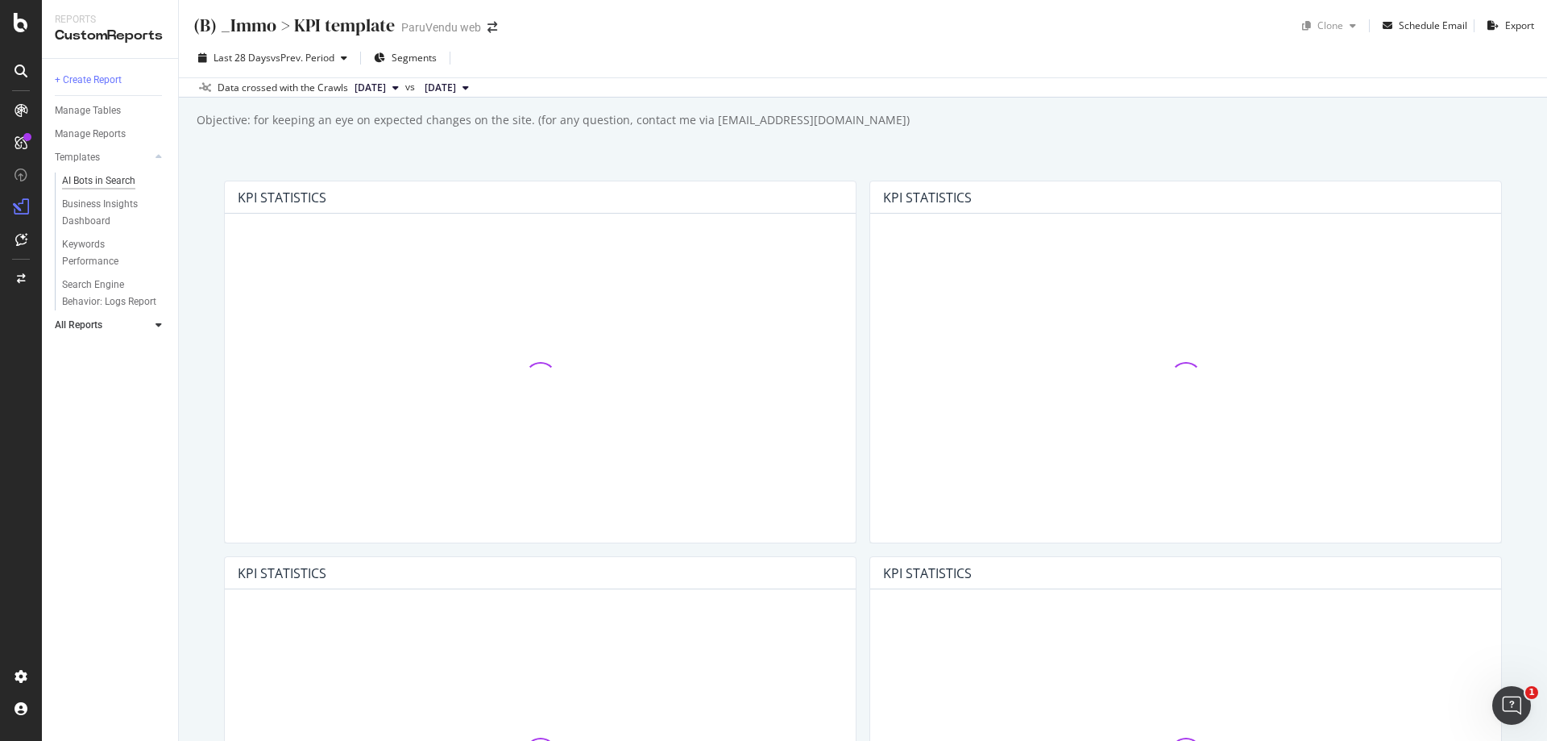
click at [109, 177] on div "AI Bots in Search" at bounding box center [98, 180] width 73 height 17
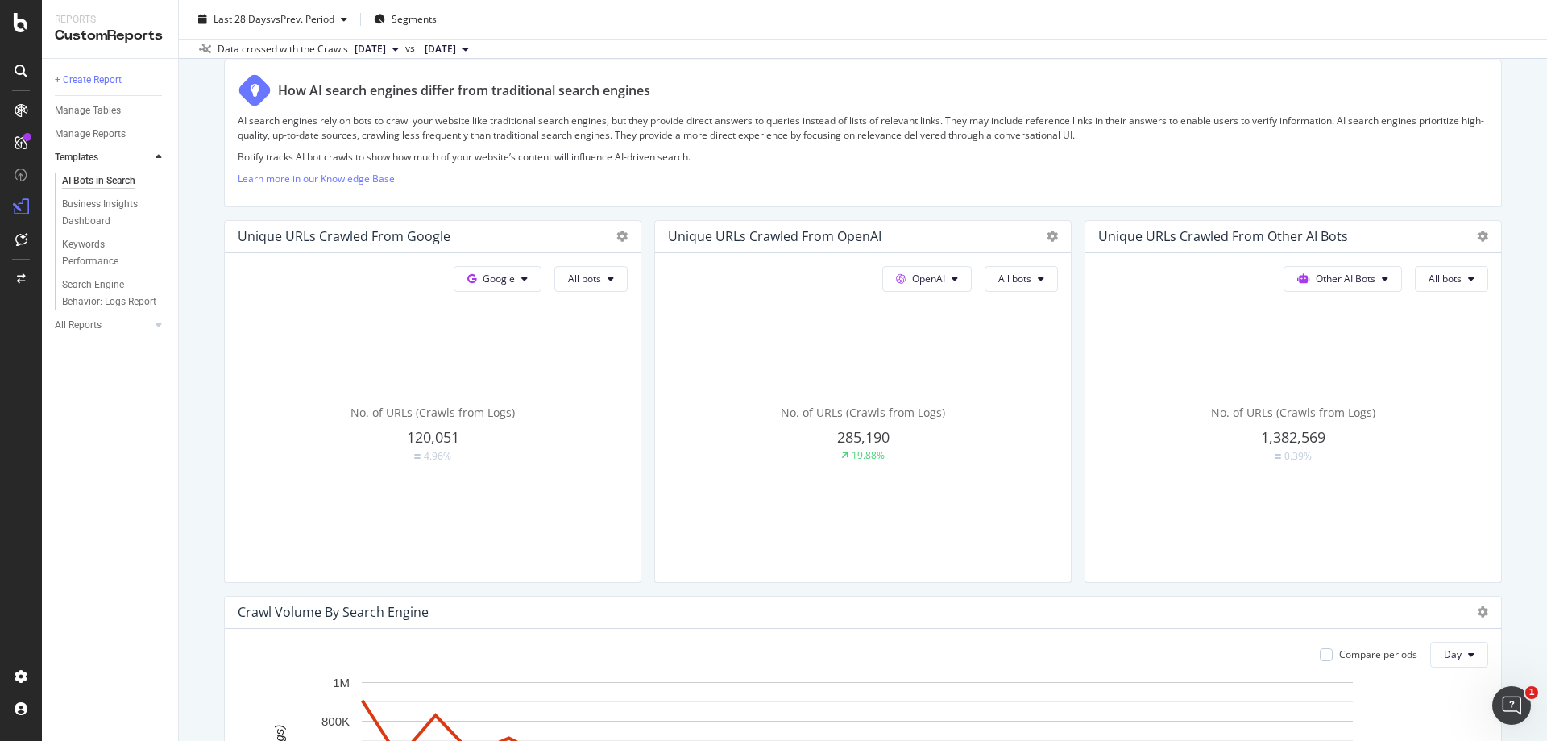
scroll to position [242, 0]
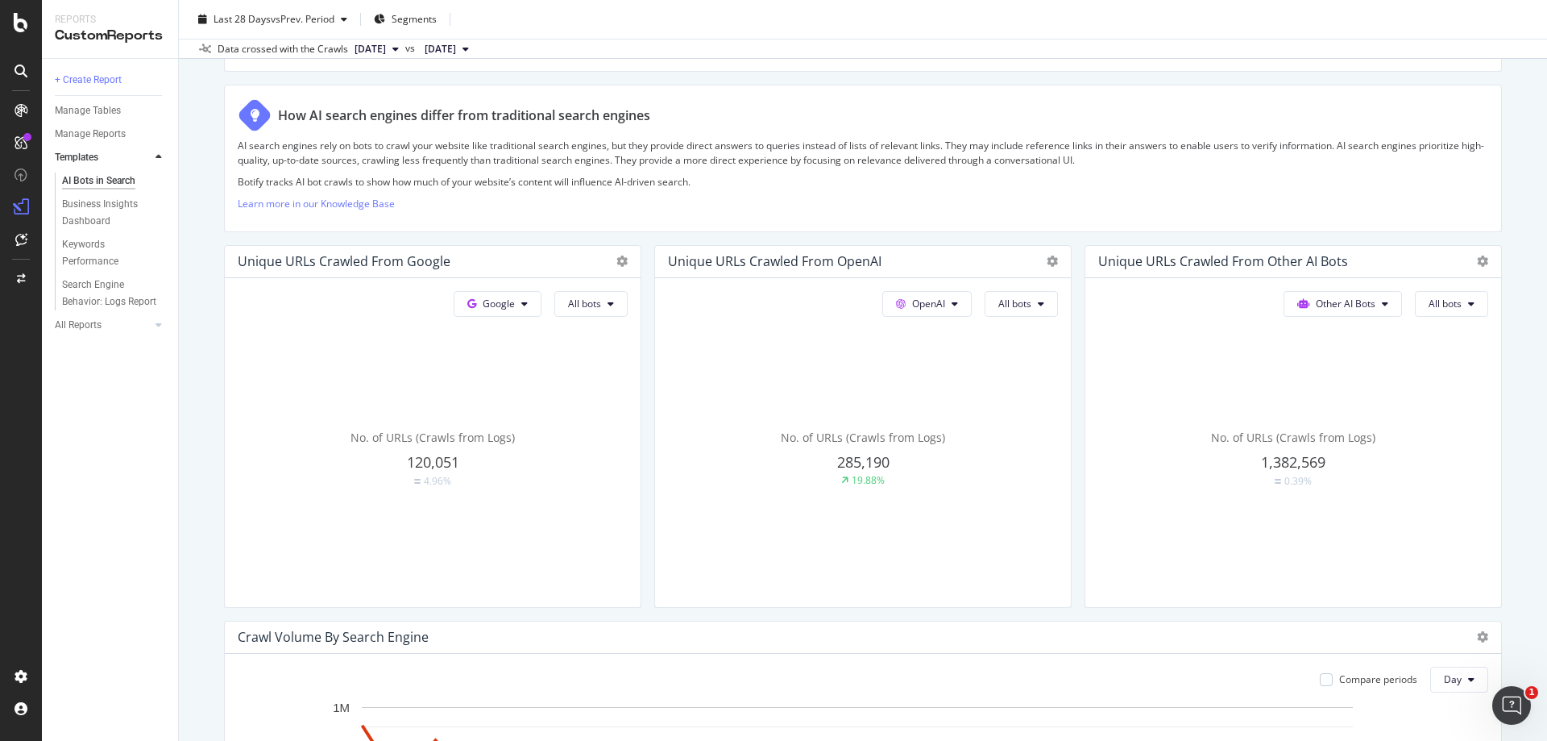
click at [628, 445] on div "No. of URLs (Crawls from Logs)" at bounding box center [433, 438] width 390 height 16
click at [608, 301] on icon at bounding box center [611, 304] width 6 height 10
click at [601, 305] on span "All bots" at bounding box center [584, 304] width 33 height 14
click at [1007, 305] on span "All bots" at bounding box center [1015, 304] width 33 height 14
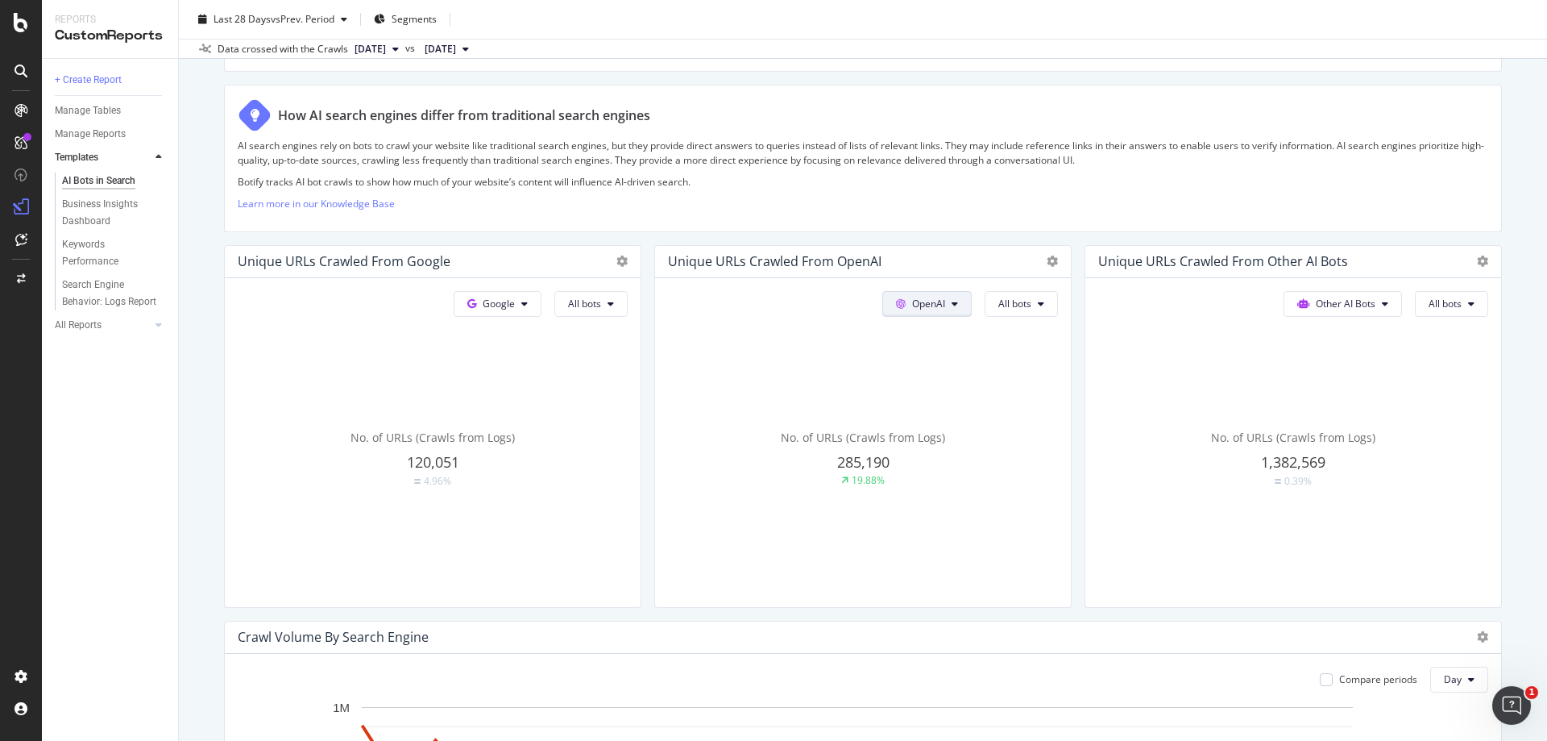
click at [528, 306] on icon at bounding box center [524, 304] width 6 height 10
click at [952, 306] on icon at bounding box center [955, 304] width 6 height 10
click at [528, 306] on icon at bounding box center [524, 304] width 6 height 10
click at [952, 306] on icon at bounding box center [955, 304] width 6 height 10
click at [628, 313] on button "All bots" at bounding box center [590, 304] width 73 height 26
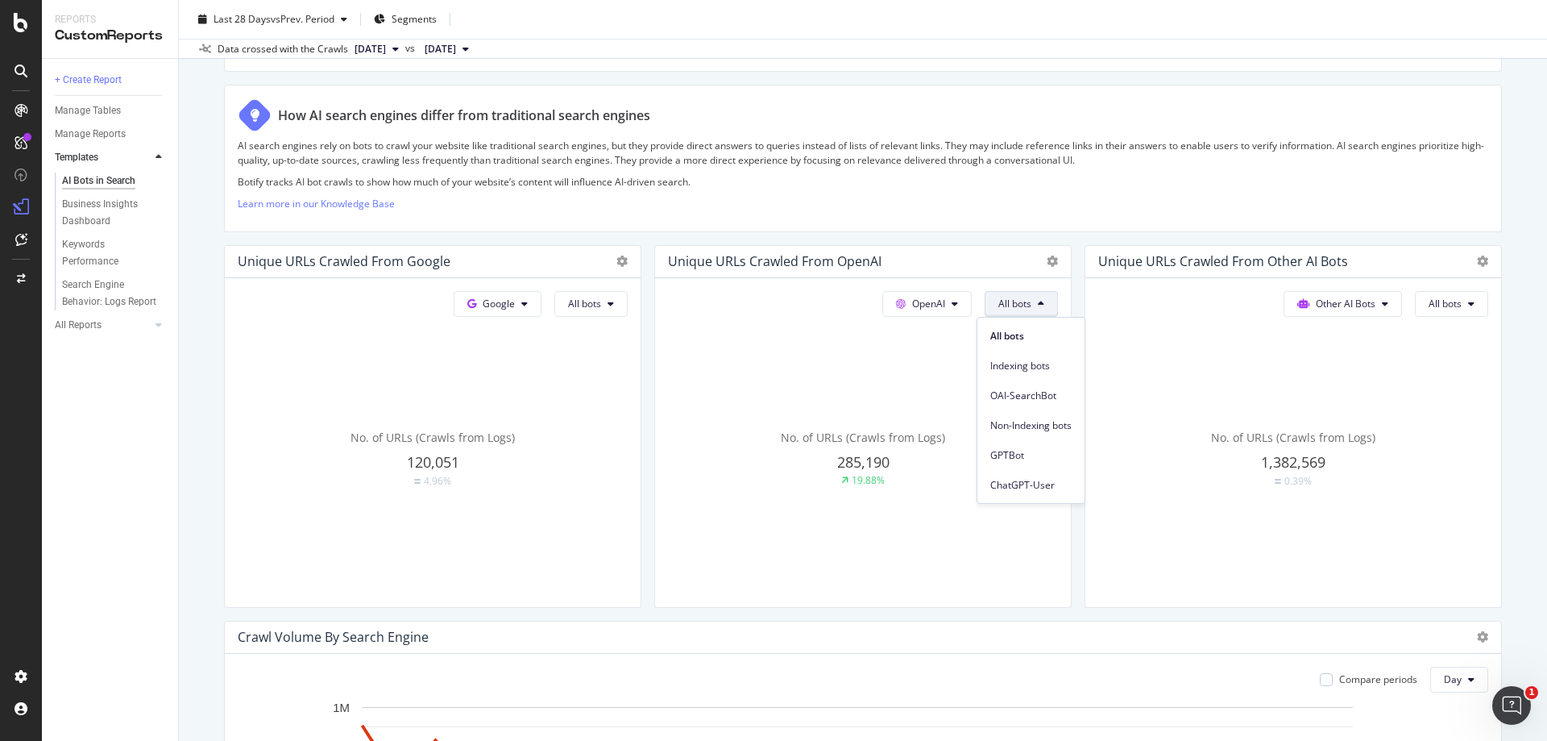
click at [1018, 301] on span "All bots" at bounding box center [1015, 304] width 33 height 14
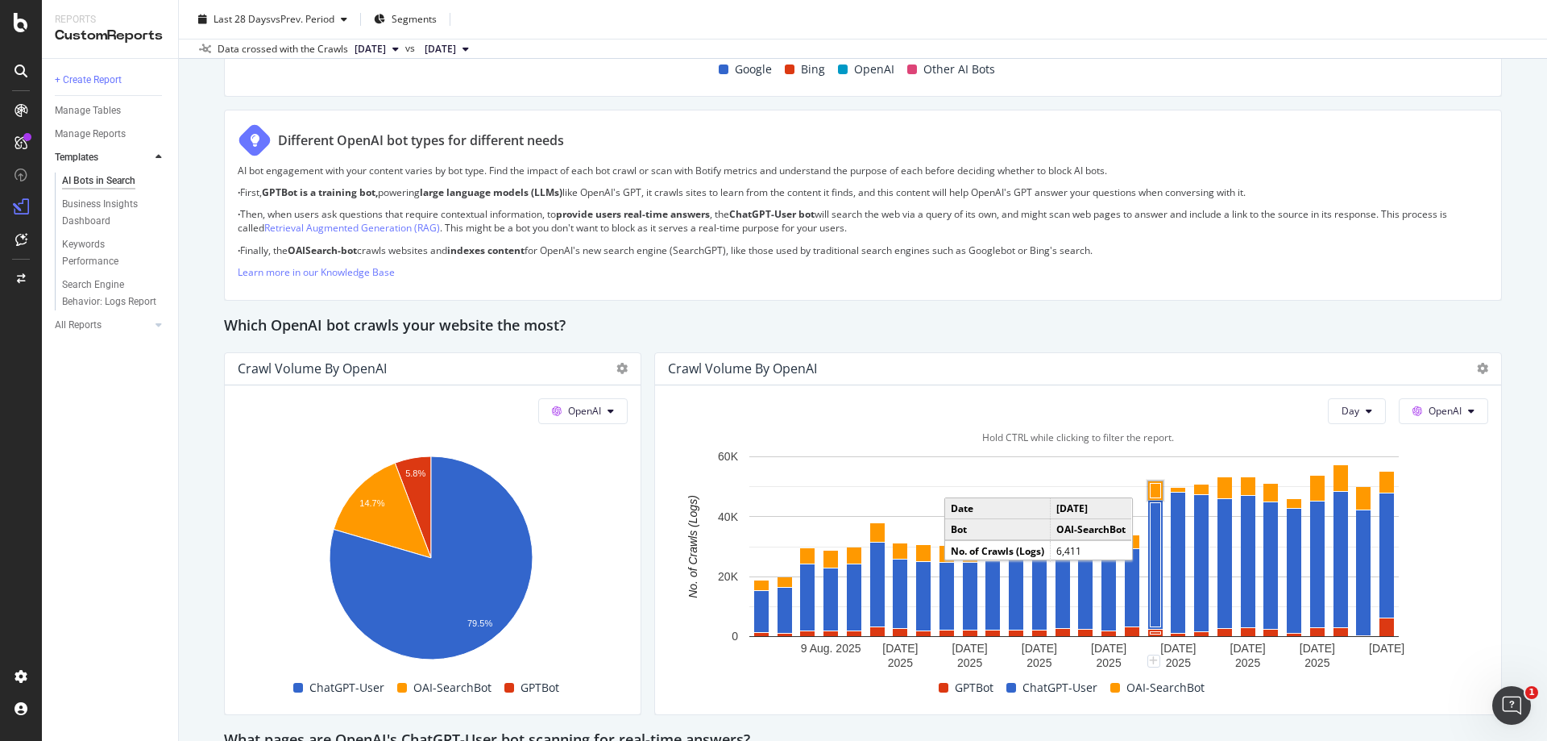
scroll to position [1209, 0]
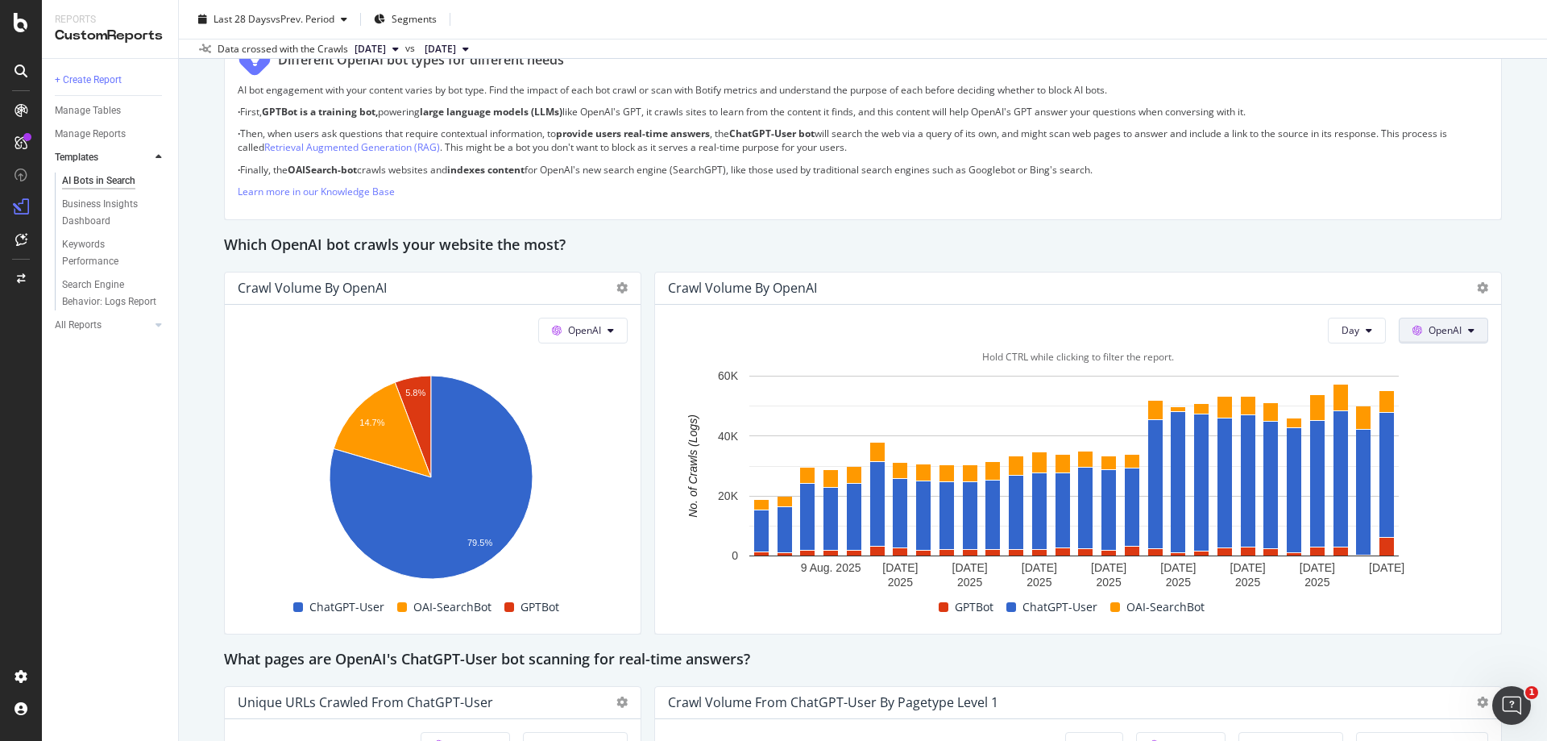
click at [1463, 334] on button "OpenAI" at bounding box center [1443, 331] width 89 height 26
click at [1448, 364] on span "Google" at bounding box center [1456, 362] width 60 height 15
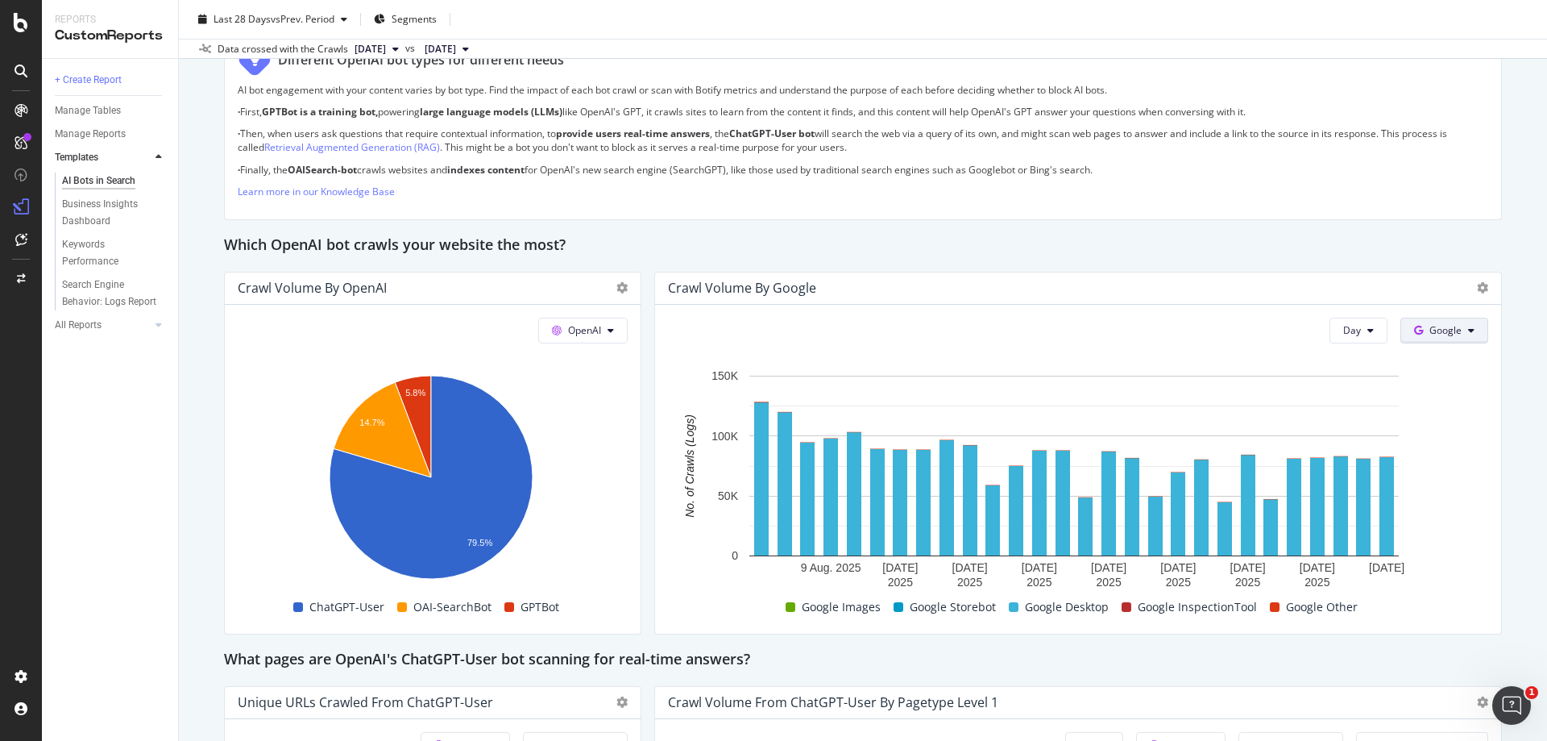
click at [1468, 326] on icon at bounding box center [1471, 331] width 6 height 10
click at [1455, 419] on span "OpenAI" at bounding box center [1459, 422] width 60 height 15
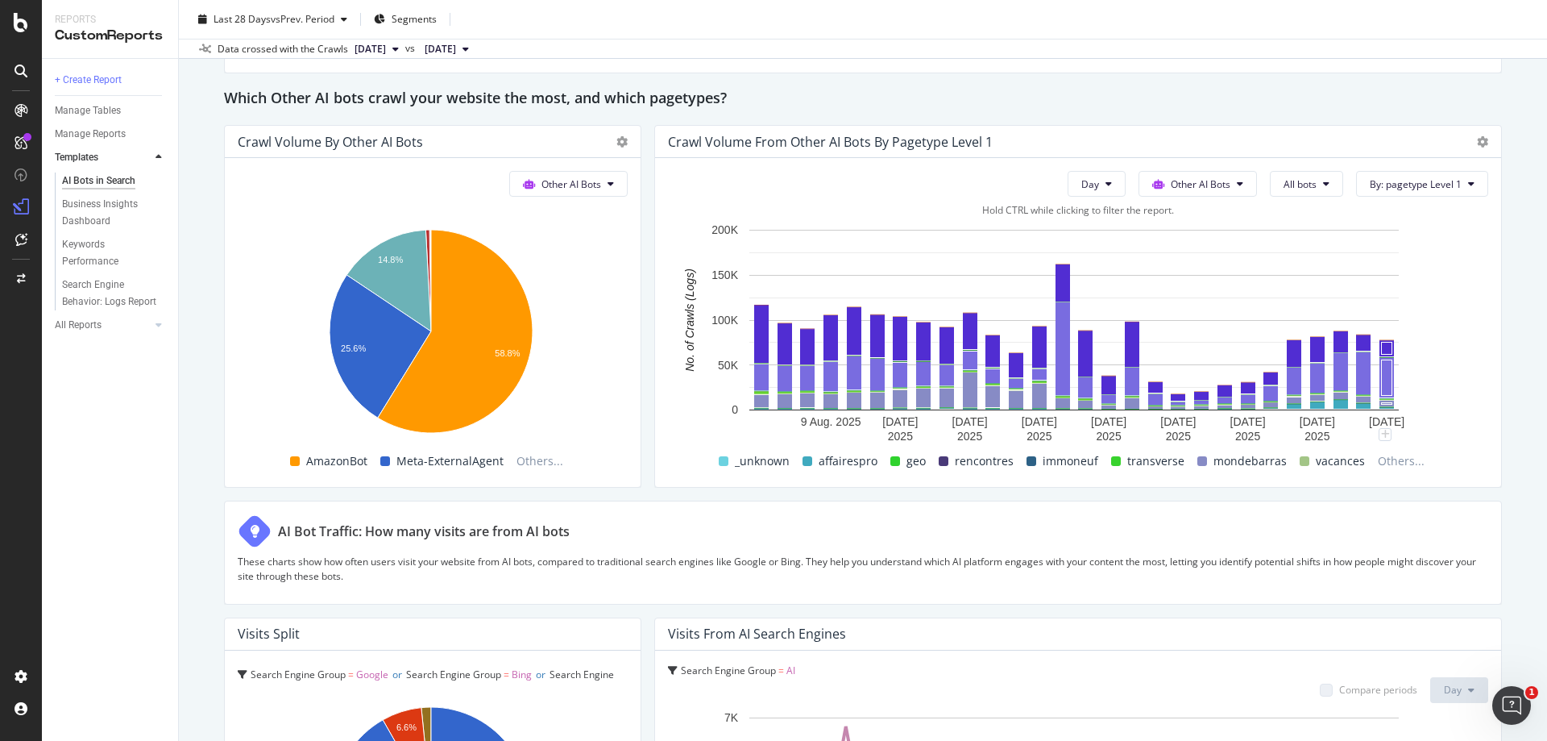
scroll to position [2337, 0]
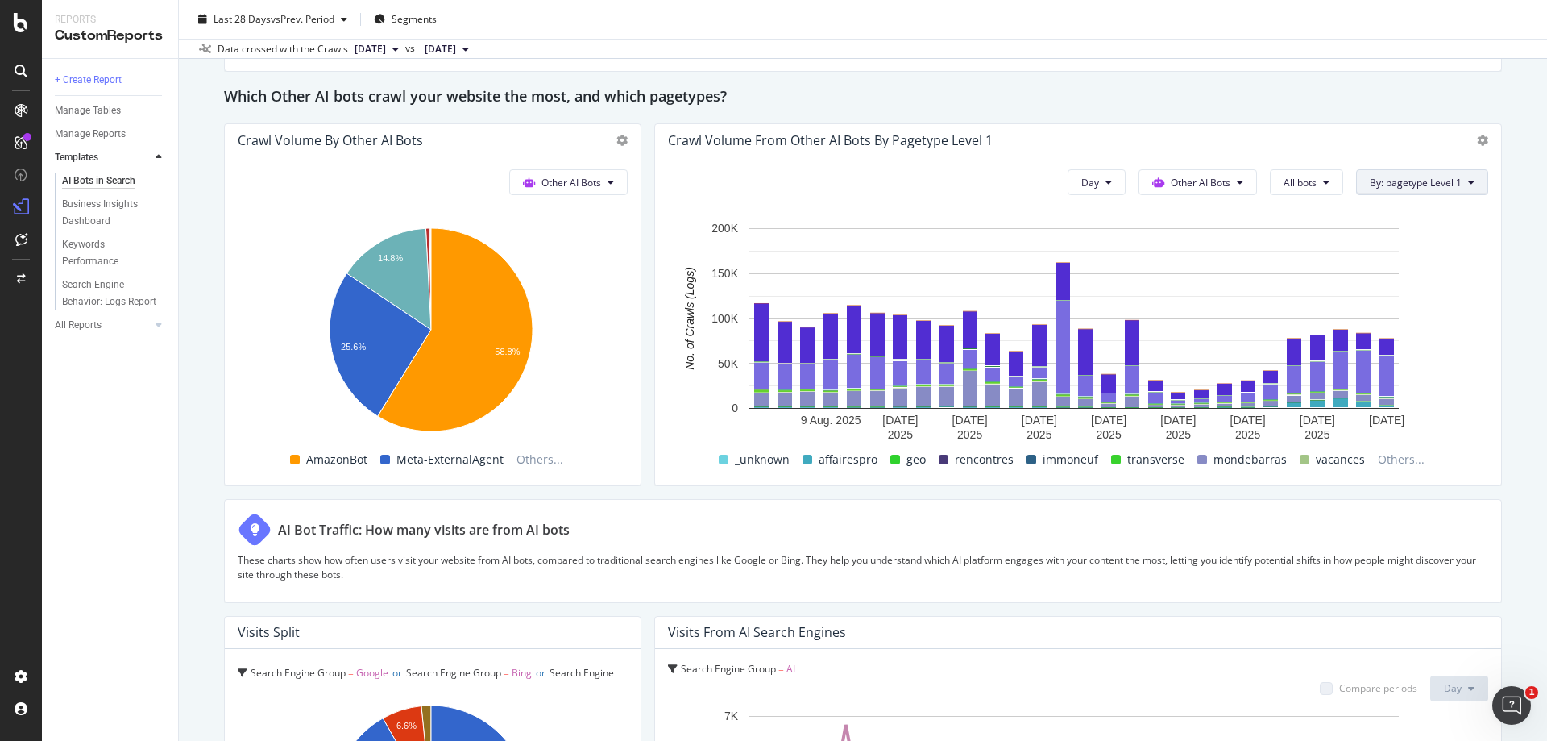
drag, startPoint x: 1413, startPoint y: 190, endPoint x: 1395, endPoint y: 249, distance: 61.4
click at [1410, 239] on div "Select a Segment" at bounding box center [1376, 239] width 200 height 27
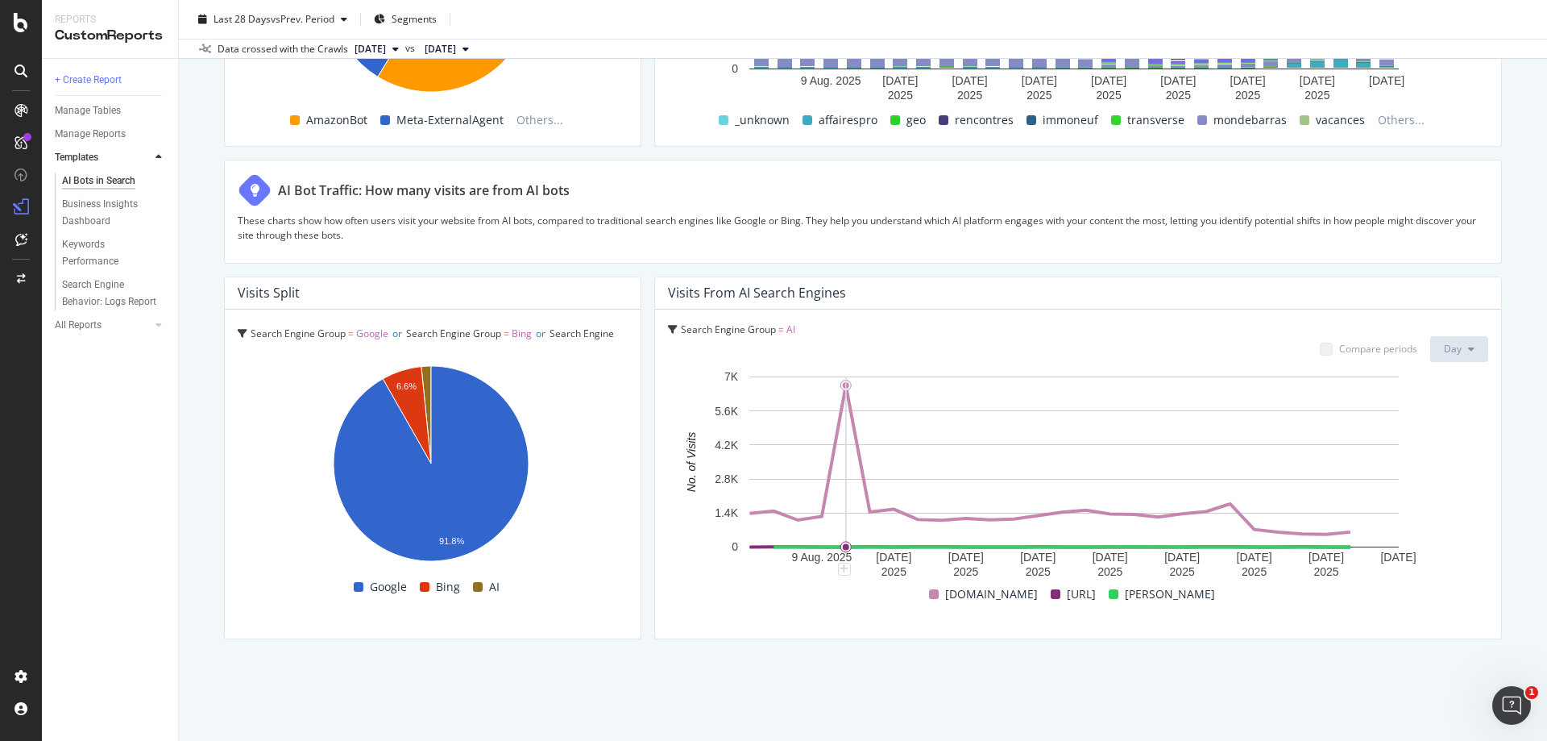
scroll to position [2596, 0]
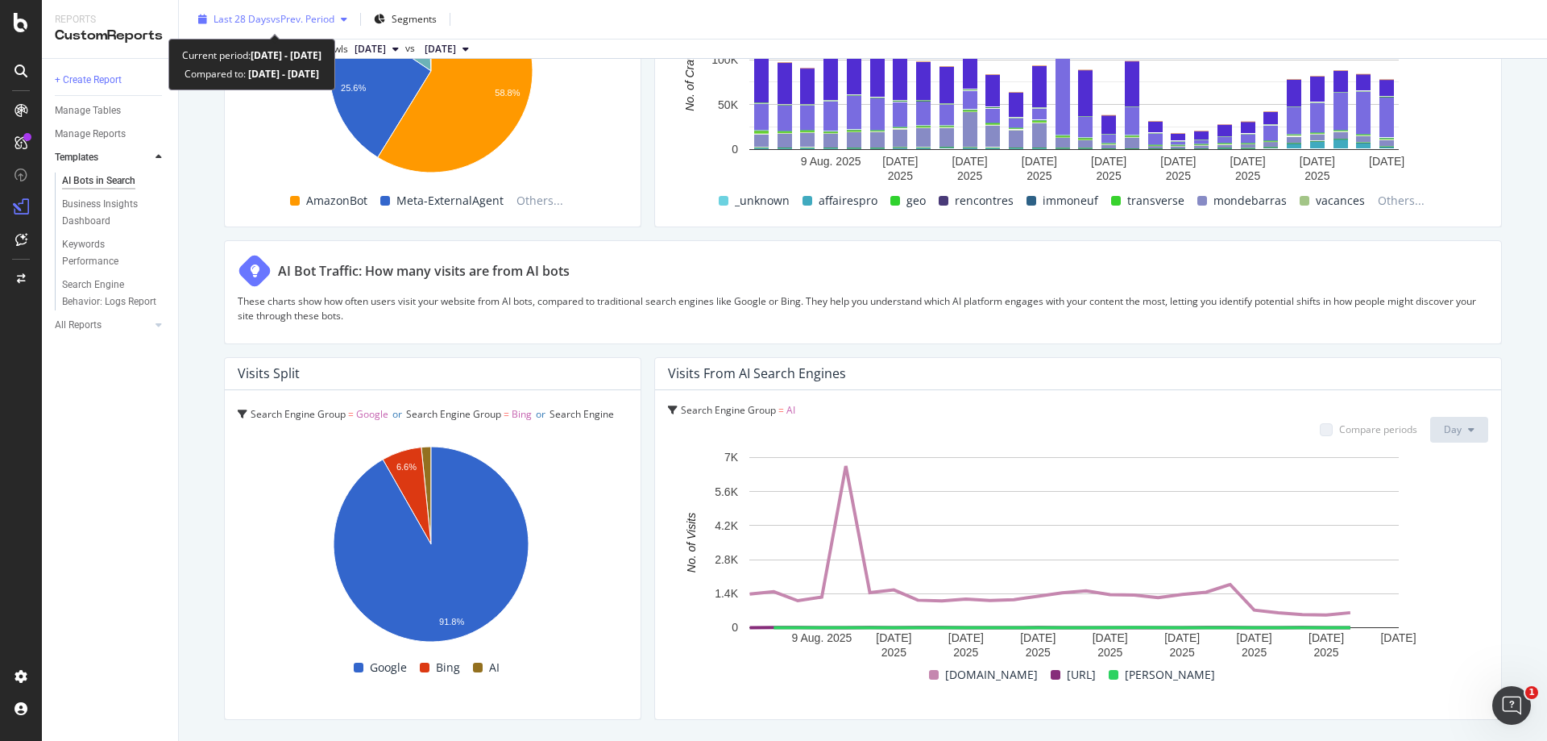
click at [326, 17] on span "vs Prev. Period" at bounding box center [303, 19] width 64 height 14
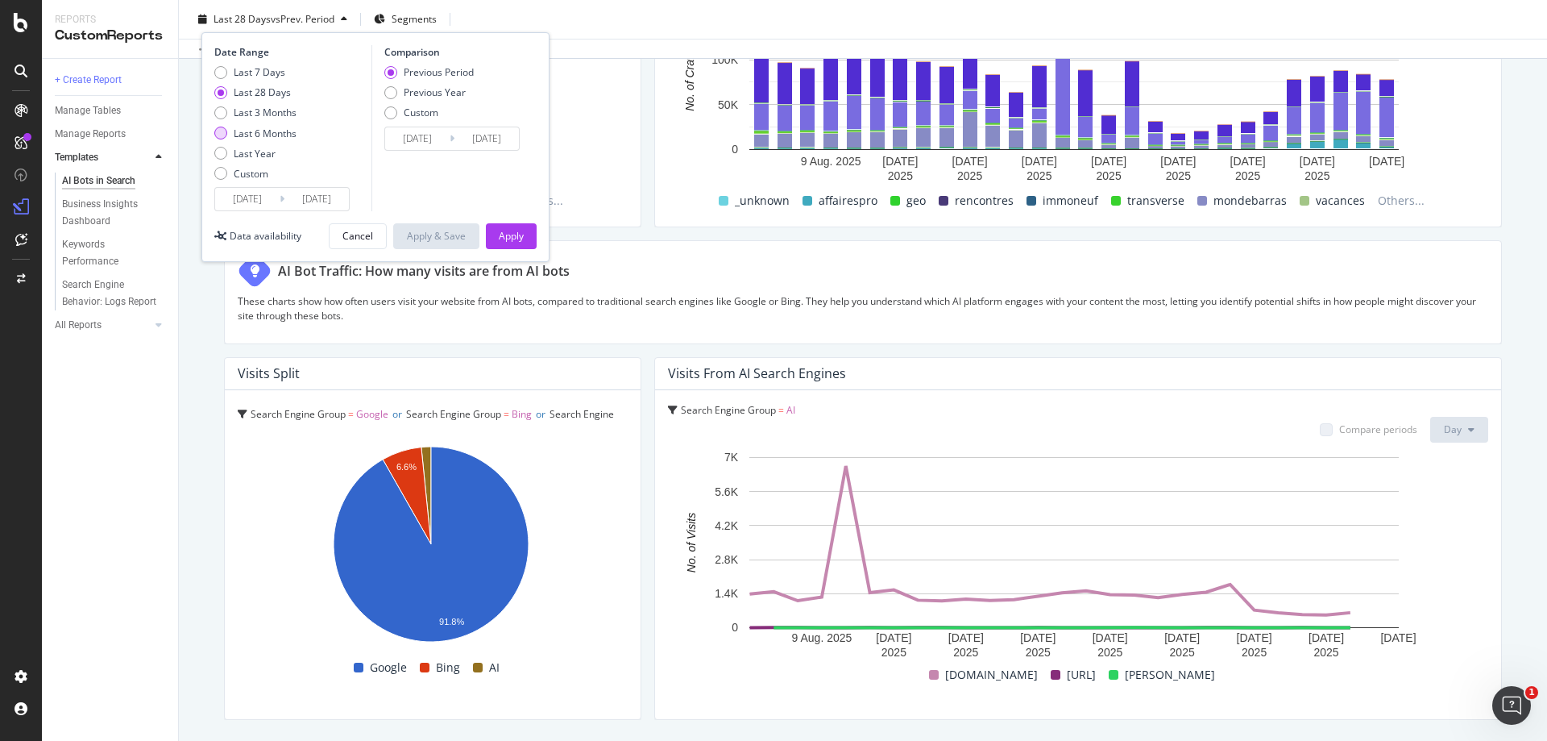
click at [286, 134] on div "Last 6 Months" at bounding box center [265, 134] width 63 height 14
type input "[DATE]"
click at [513, 239] on div "Apply" at bounding box center [511, 236] width 25 height 14
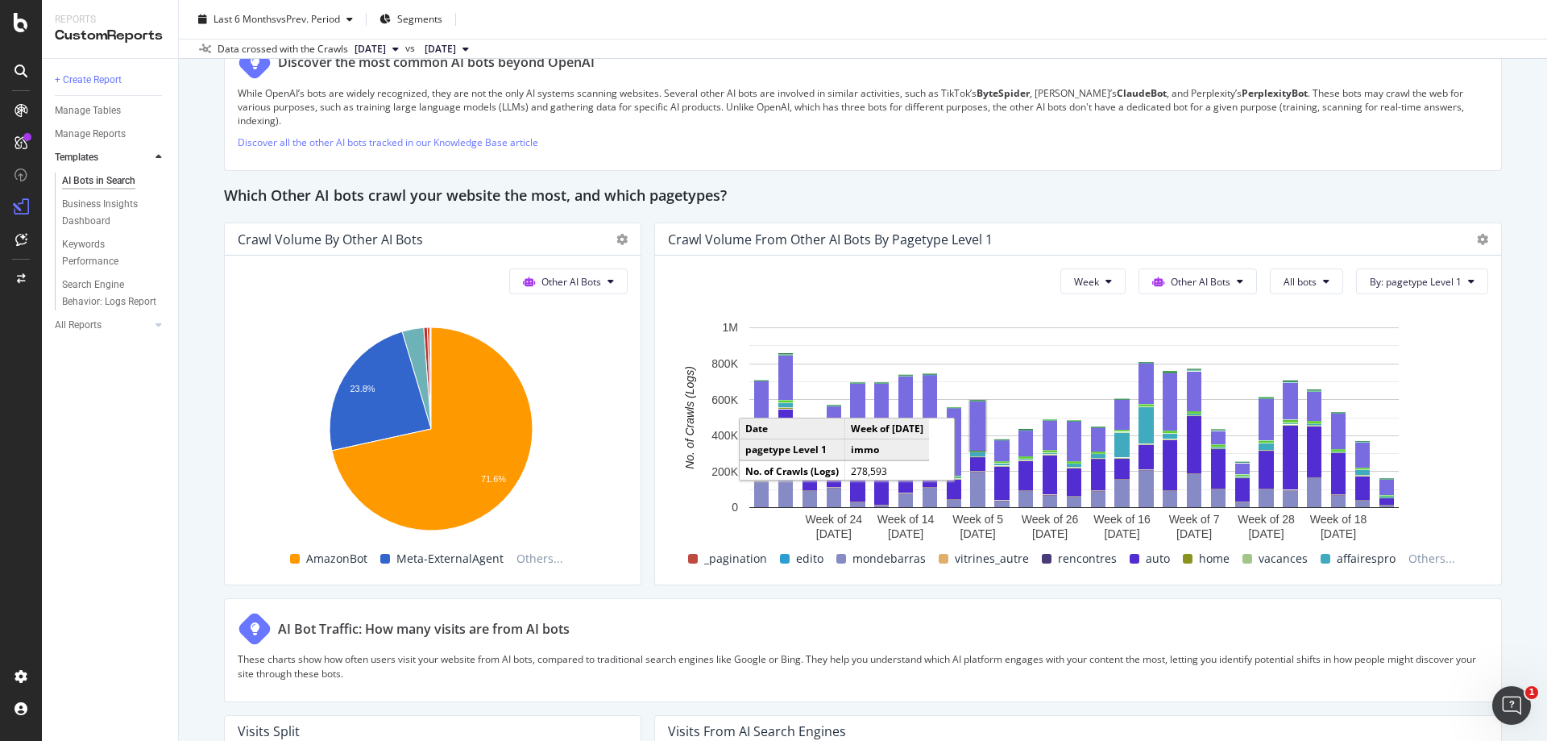
scroll to position [2015, 0]
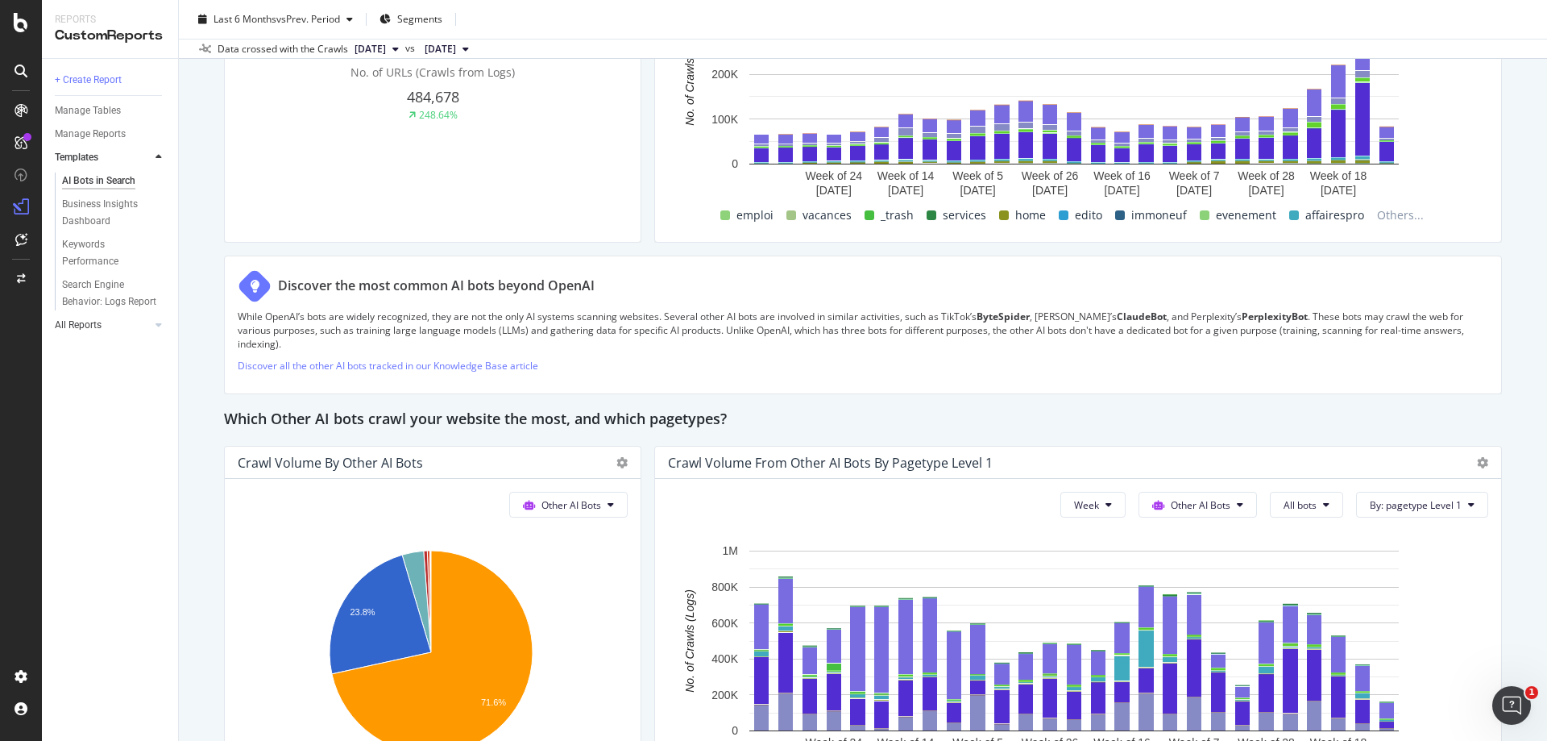
click at [150, 329] on link "All Reports" at bounding box center [103, 325] width 96 height 17
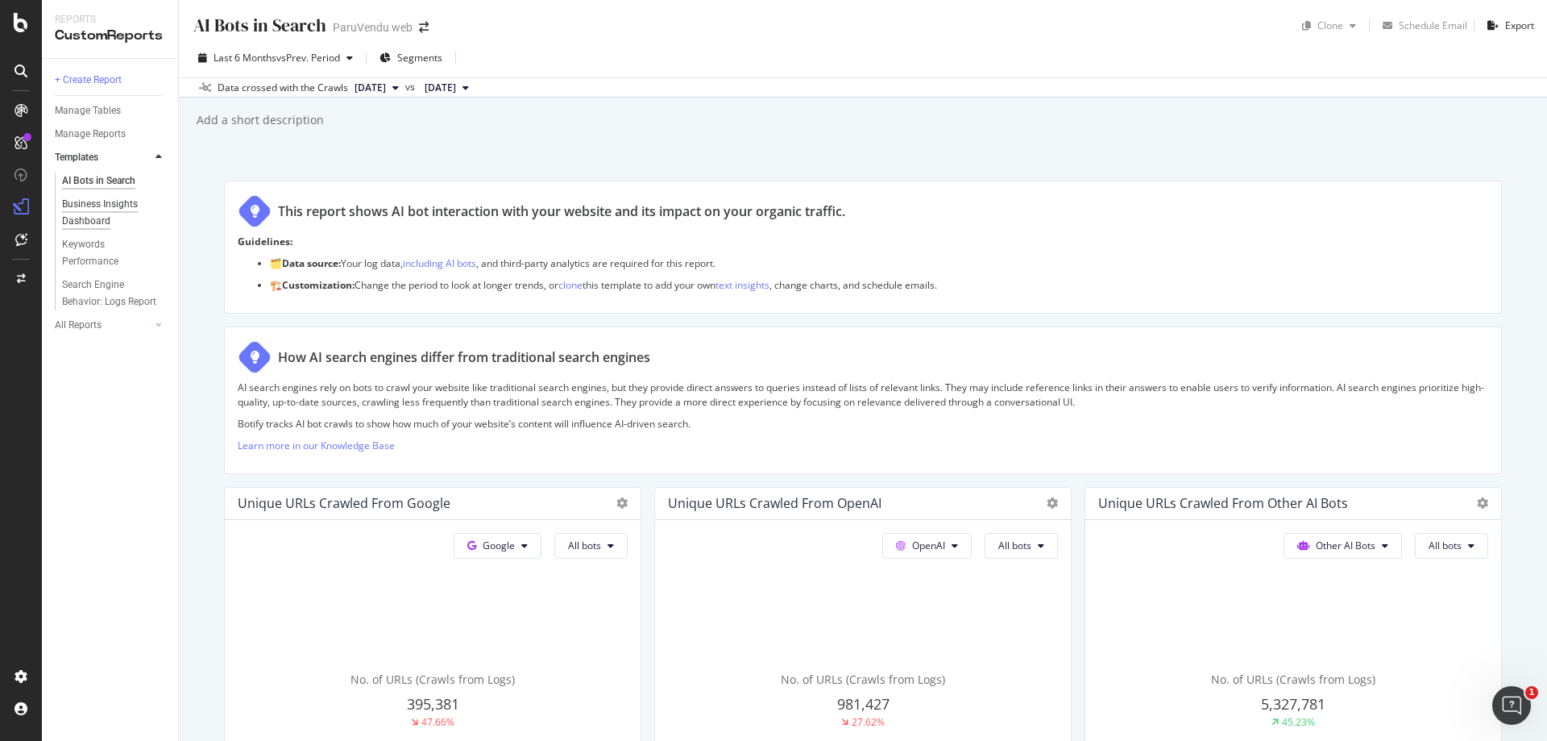
click at [106, 209] on div "Business Insights Dashboard" at bounding box center [108, 213] width 93 height 34
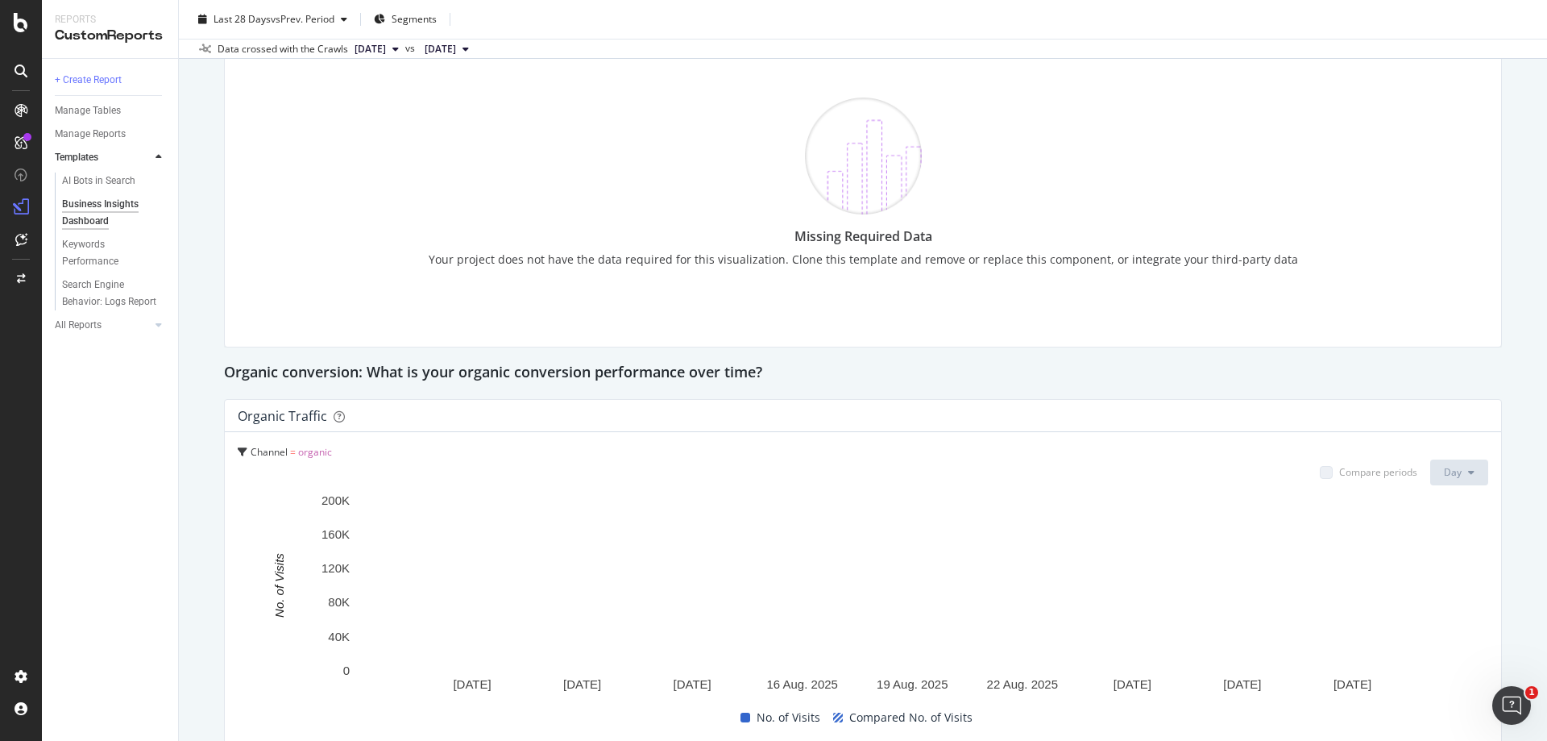
scroll to position [1451, 0]
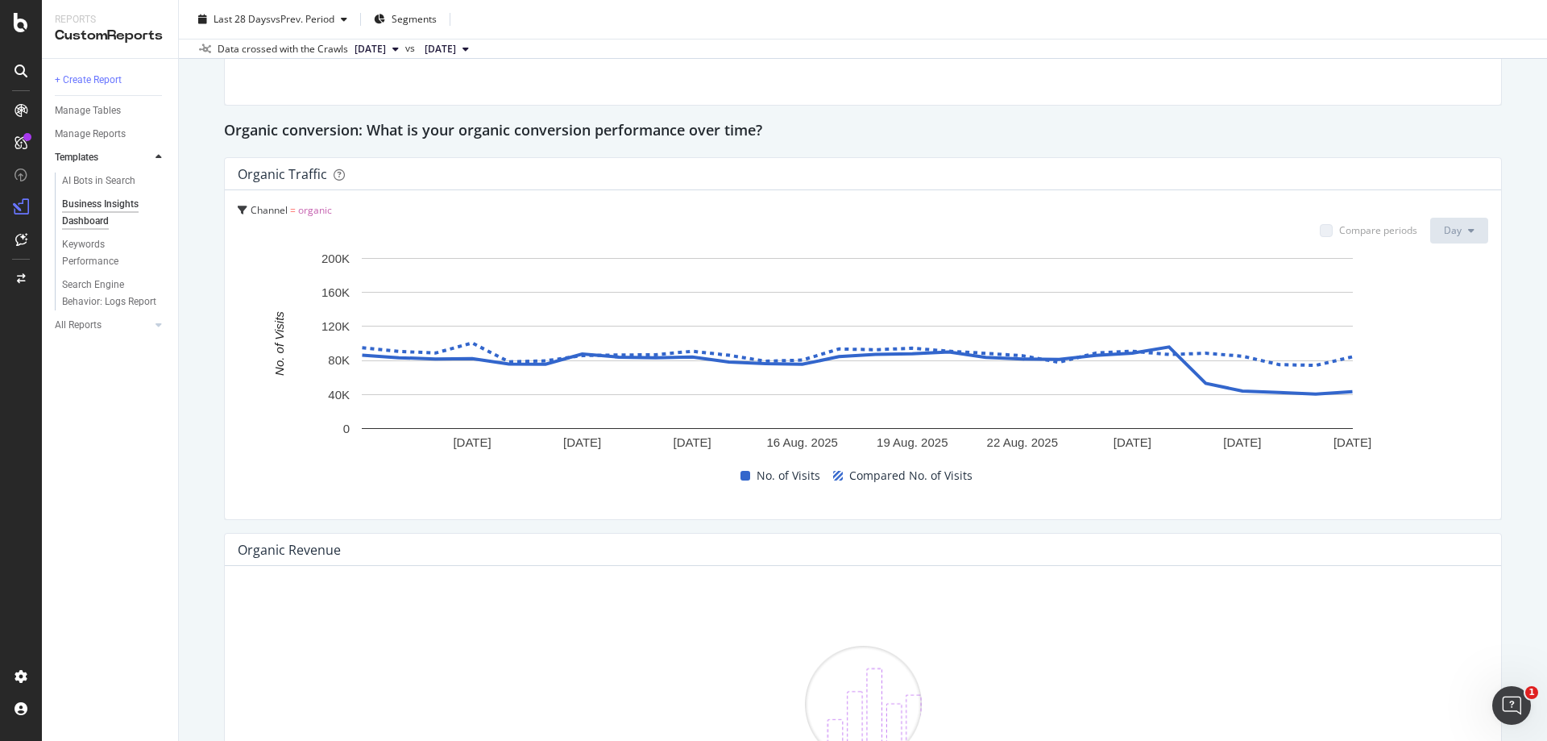
click at [139, 413] on div "+ Create Report Manage Tables Manage Reports Templates AI Bots in Search Busine…" at bounding box center [110, 400] width 136 height 682
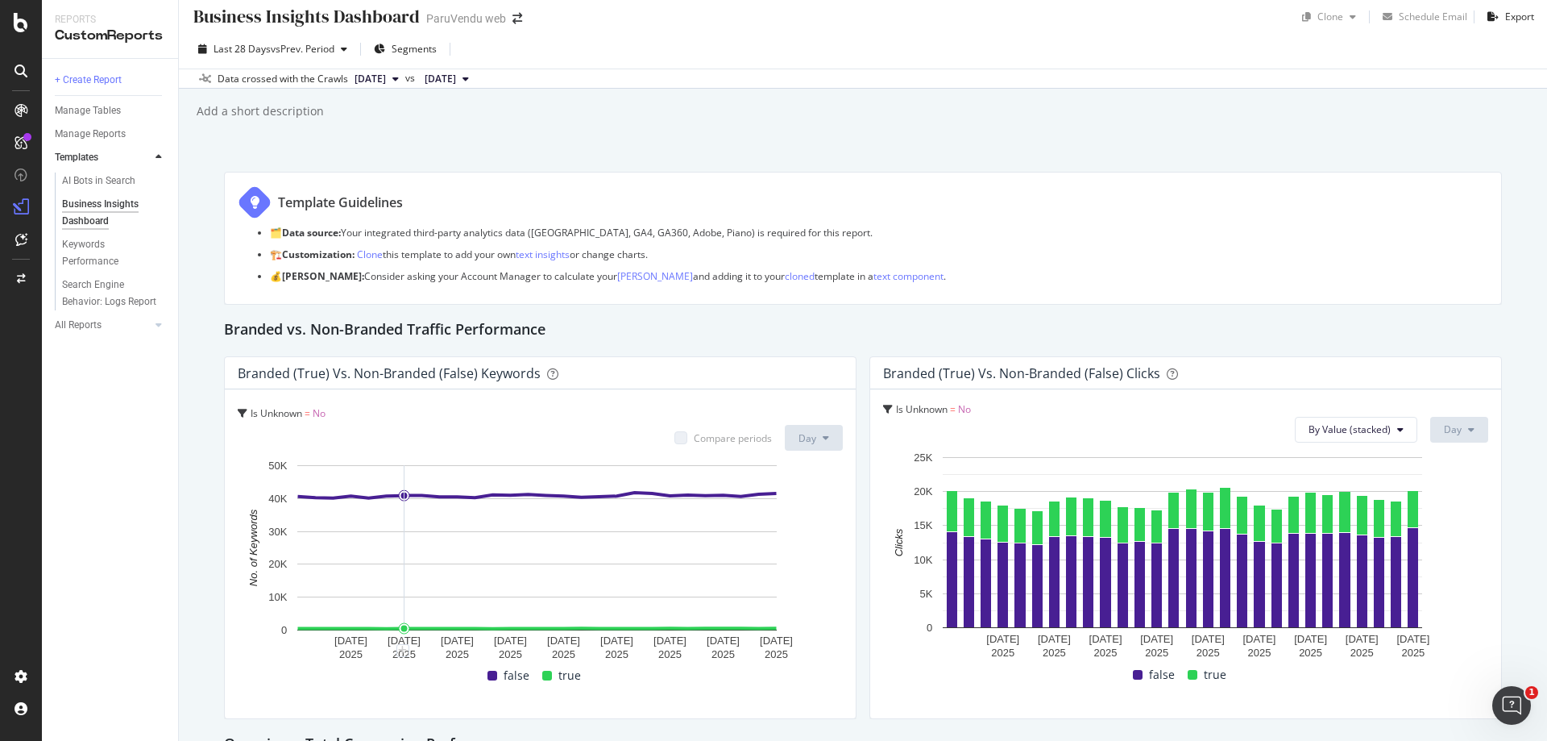
scroll to position [0, 0]
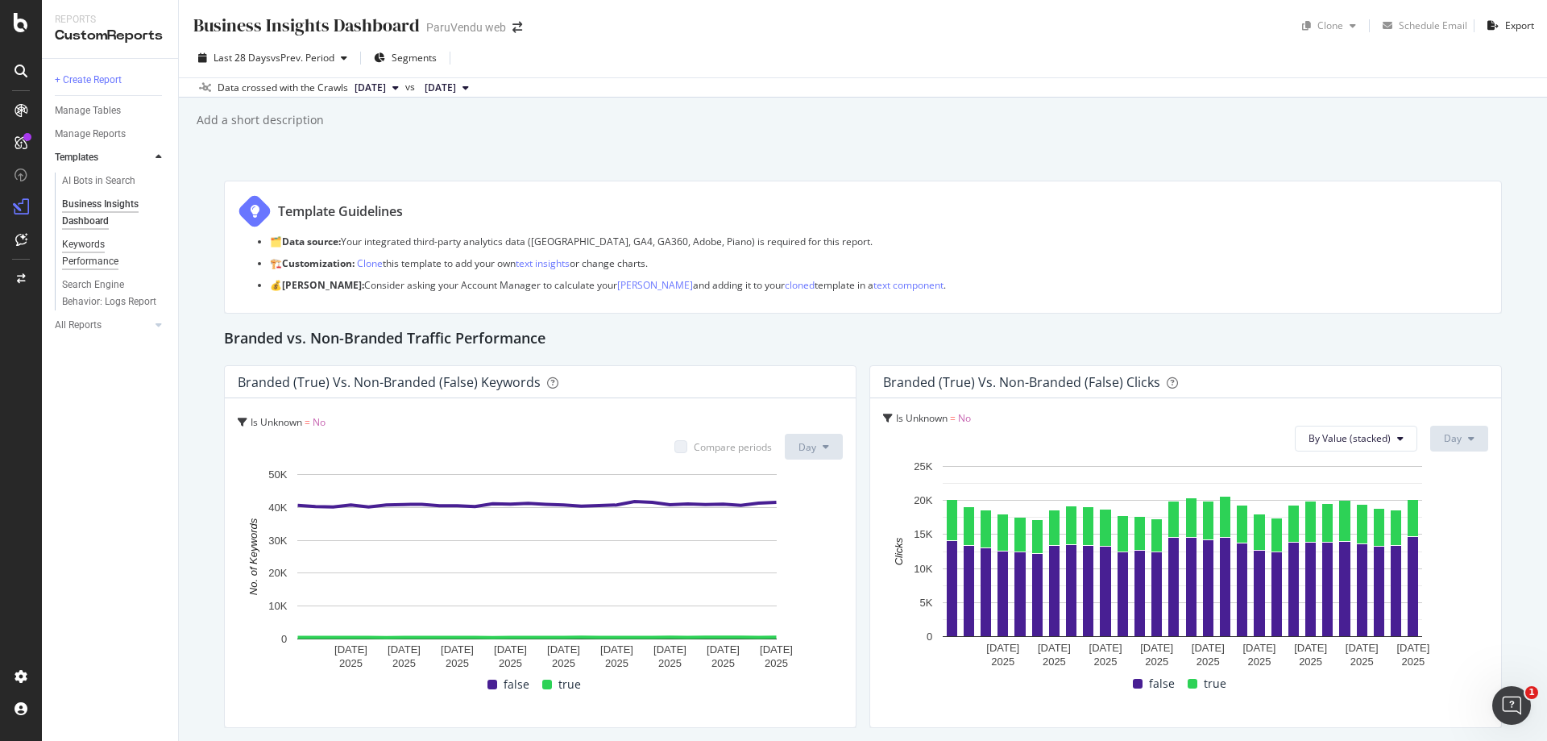
click at [84, 259] on div "Keywords Performance" at bounding box center [107, 253] width 90 height 34
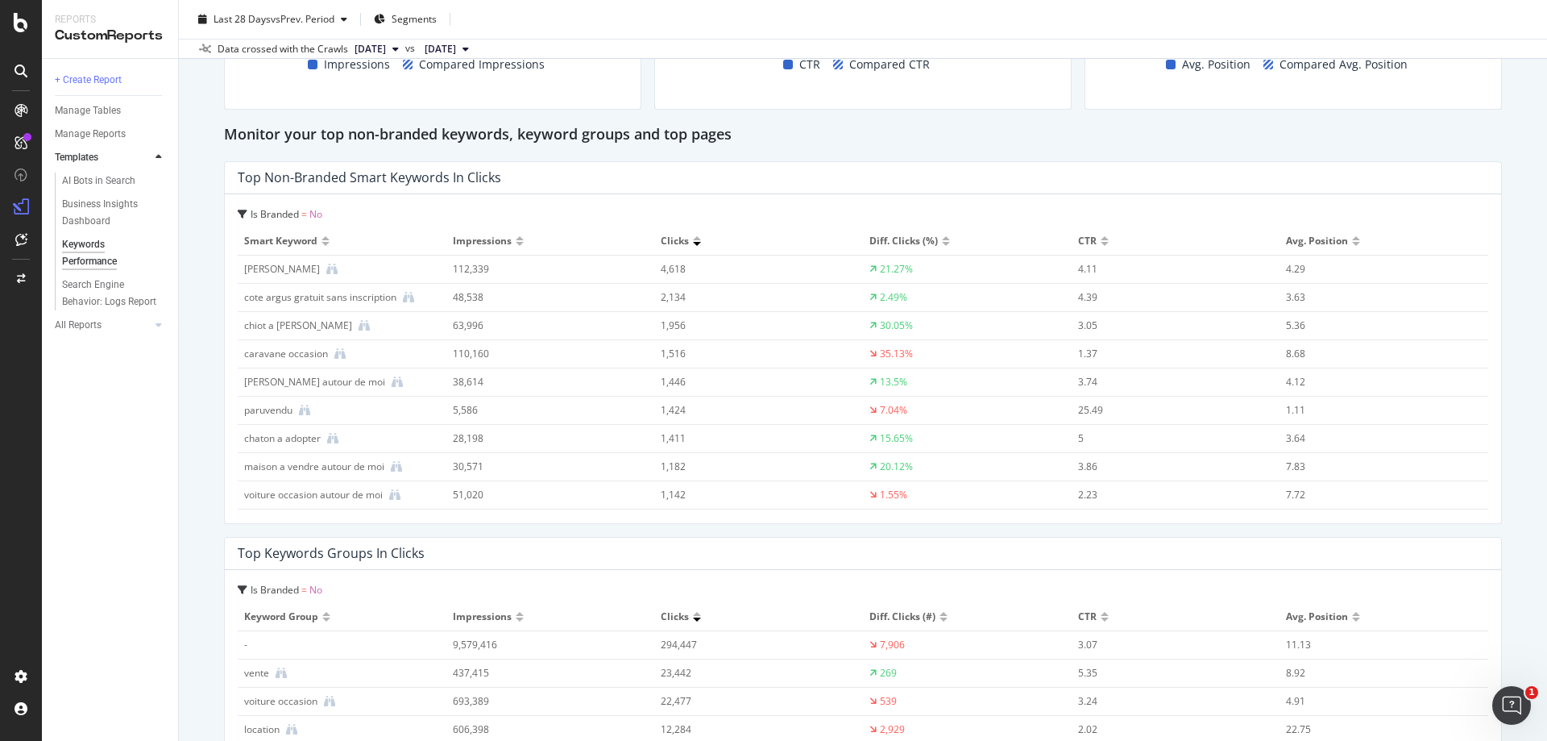
scroll to position [1531, 0]
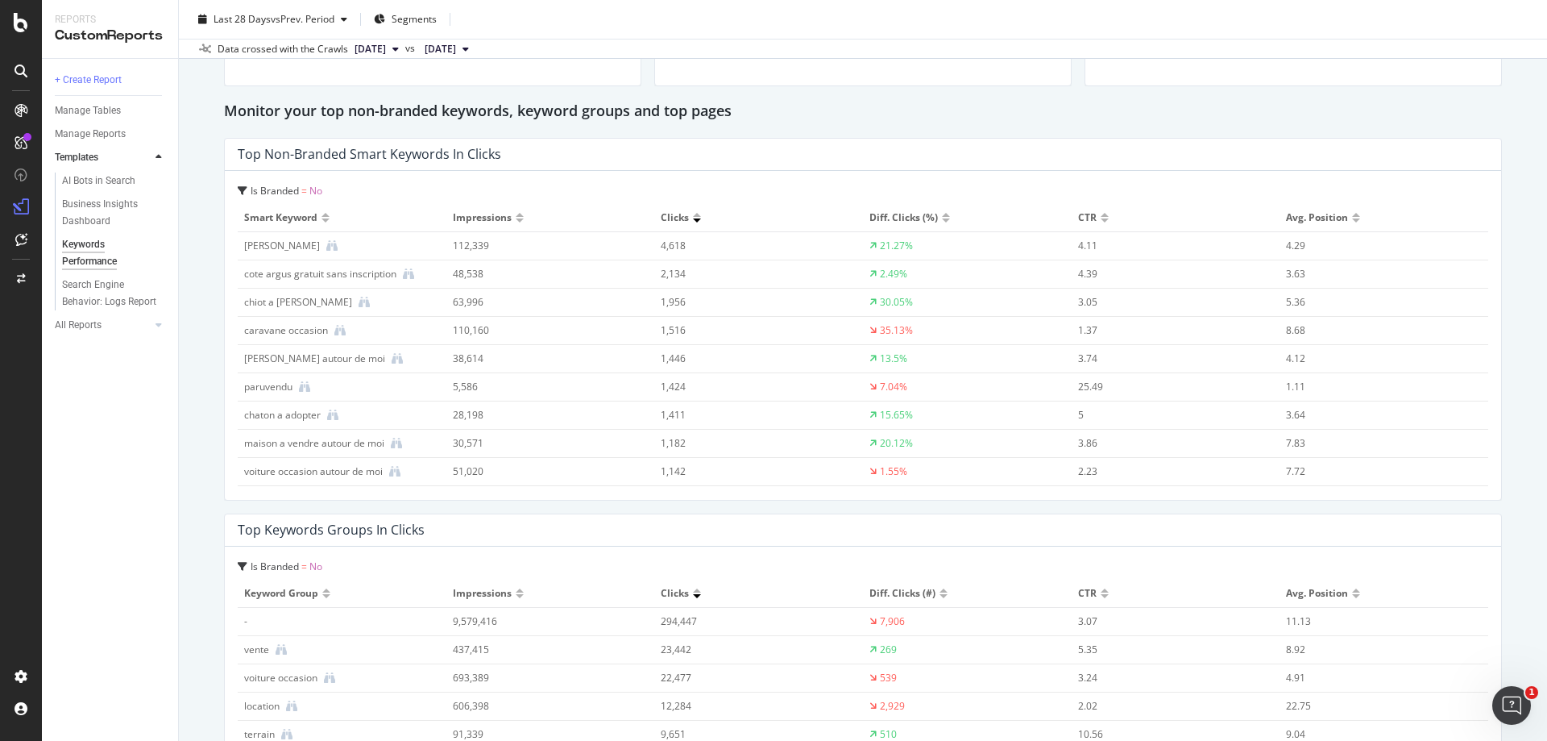
click at [316, 443] on div "maison a vendre autour de moi" at bounding box center [314, 443] width 140 height 15
click at [95, 176] on div "AI Bots in Search" at bounding box center [98, 180] width 73 height 17
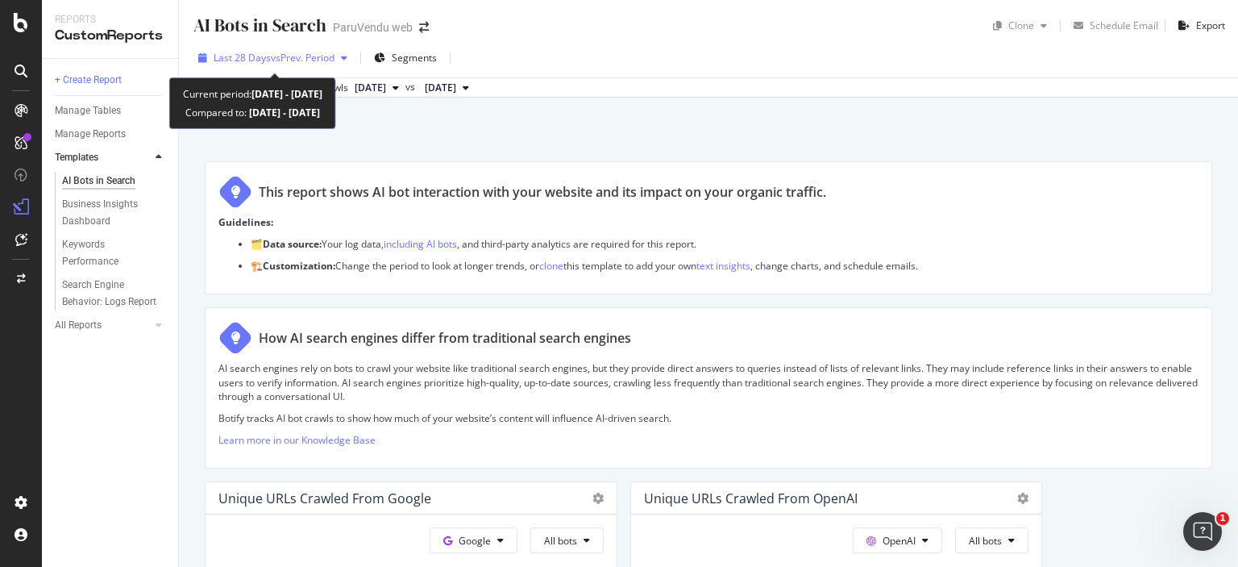
click at [345, 57] on icon "button" at bounding box center [344, 58] width 6 height 10
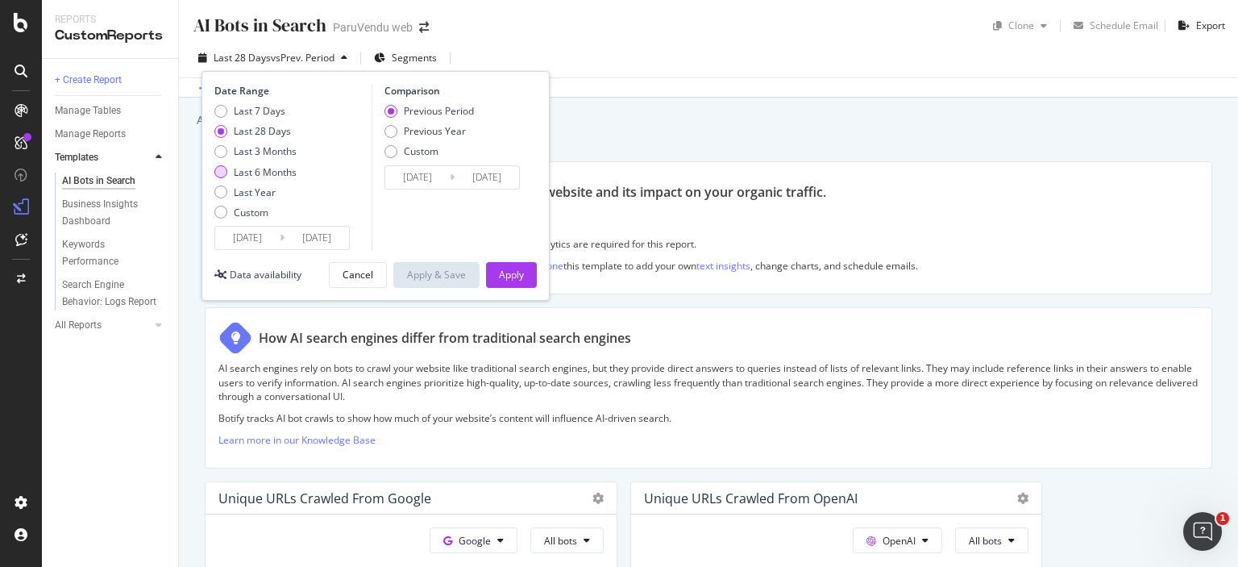
click at [280, 168] on div "Last 6 Months" at bounding box center [265, 172] width 63 height 14
type input "[DATE]"
click at [511, 280] on div "Apply" at bounding box center [511, 275] width 25 height 14
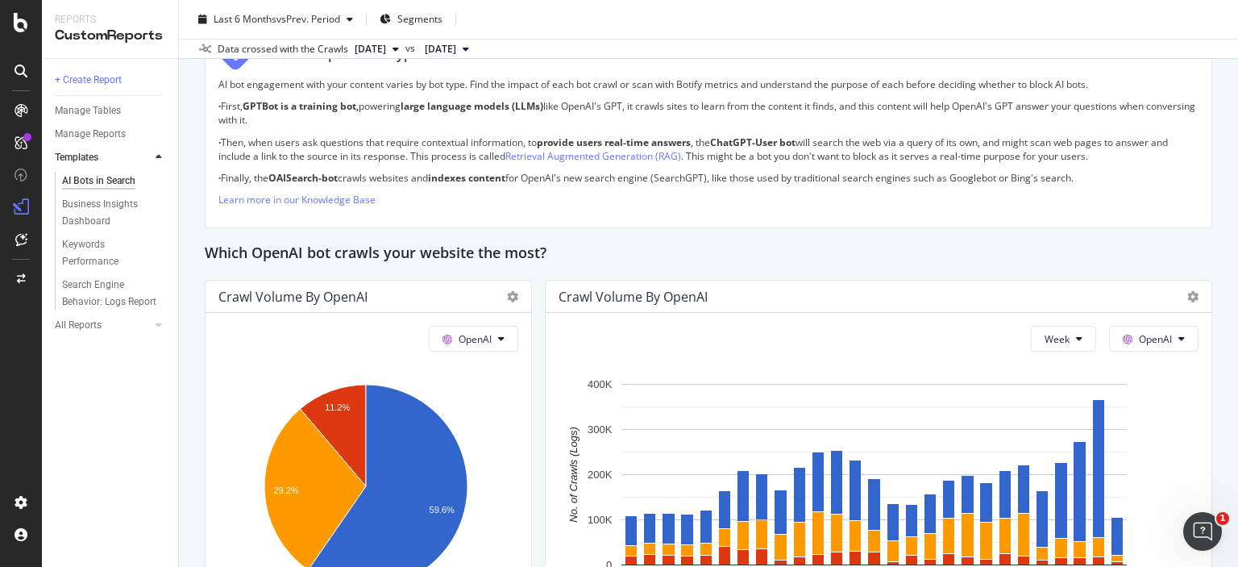
scroll to position [1531, 0]
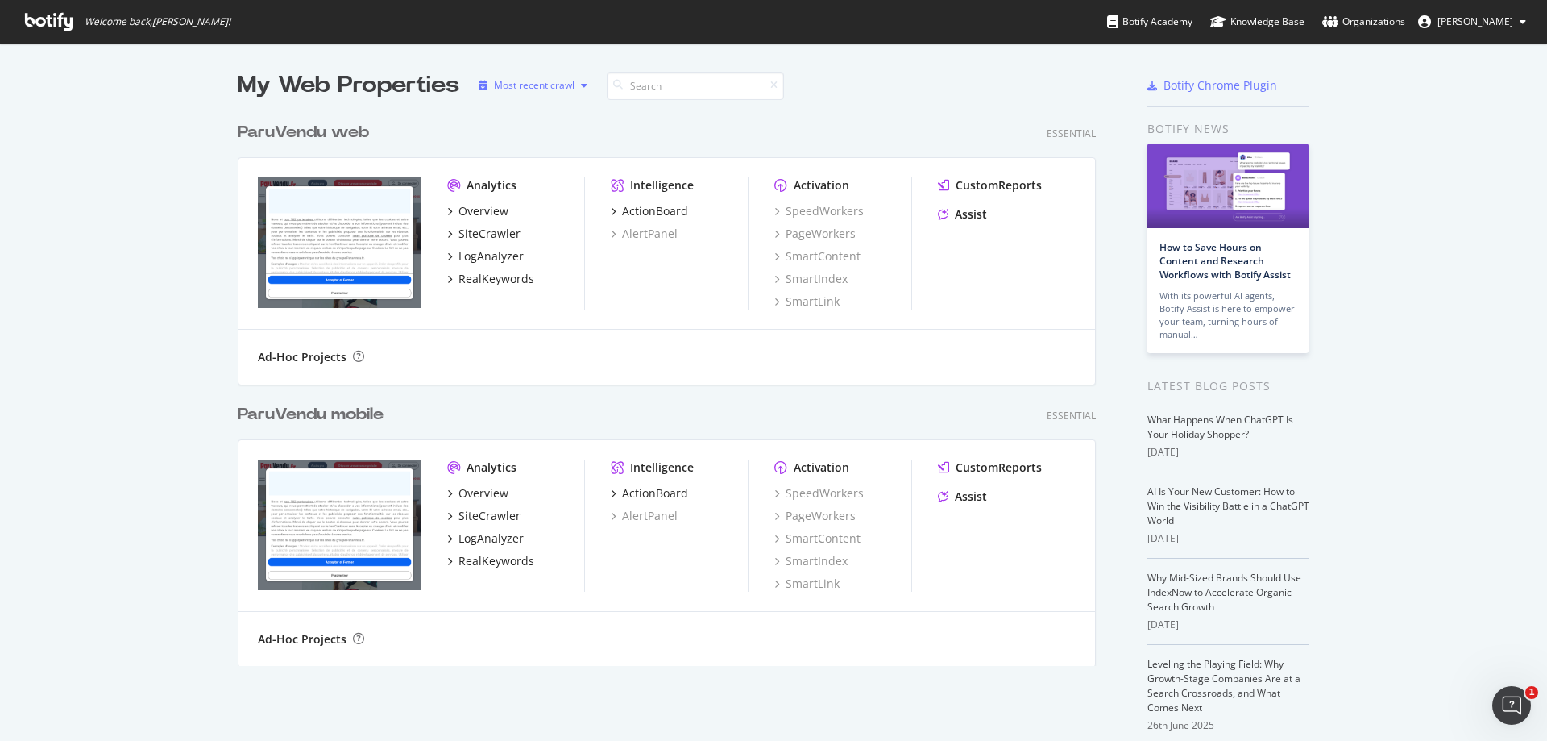
click at [567, 85] on div "Most recent crawl" at bounding box center [534, 86] width 81 height 10
click at [718, 99] on input at bounding box center [695, 86] width 177 height 28
click at [486, 513] on div "SiteCrawler" at bounding box center [490, 516] width 62 height 16
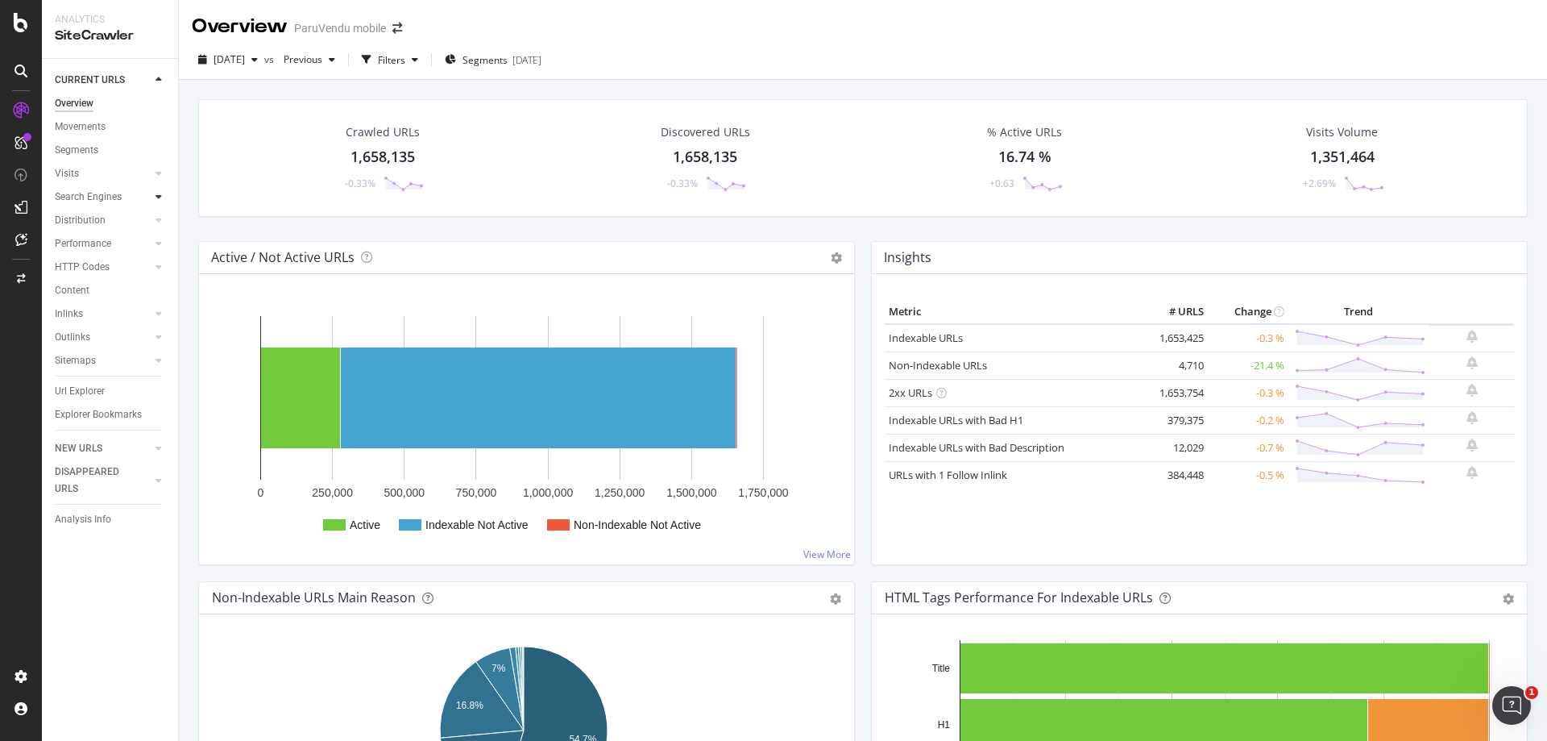
click at [152, 193] on div at bounding box center [159, 197] width 16 height 16
click at [90, 199] on div "Search Engines" at bounding box center [88, 197] width 67 height 17
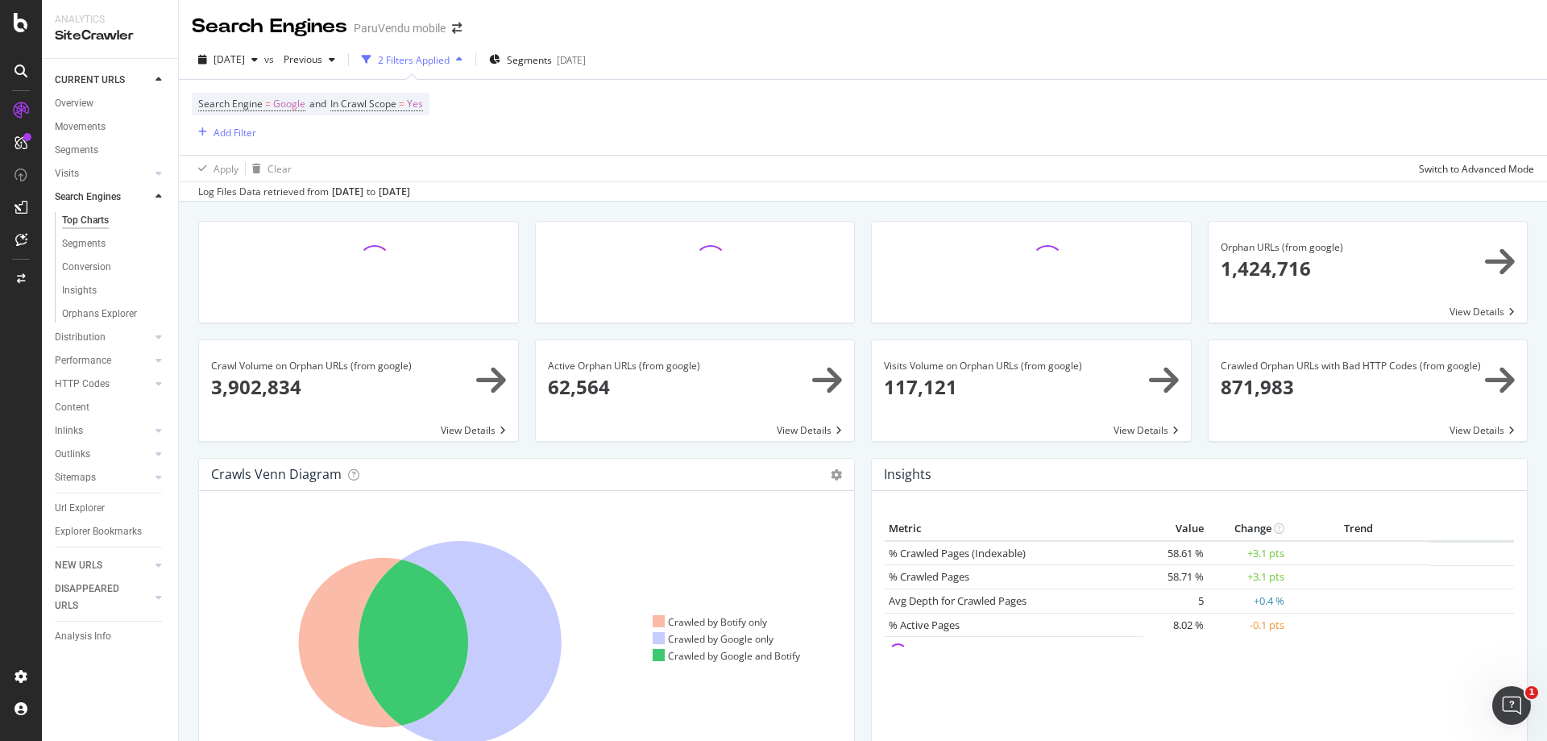
scroll to position [242, 0]
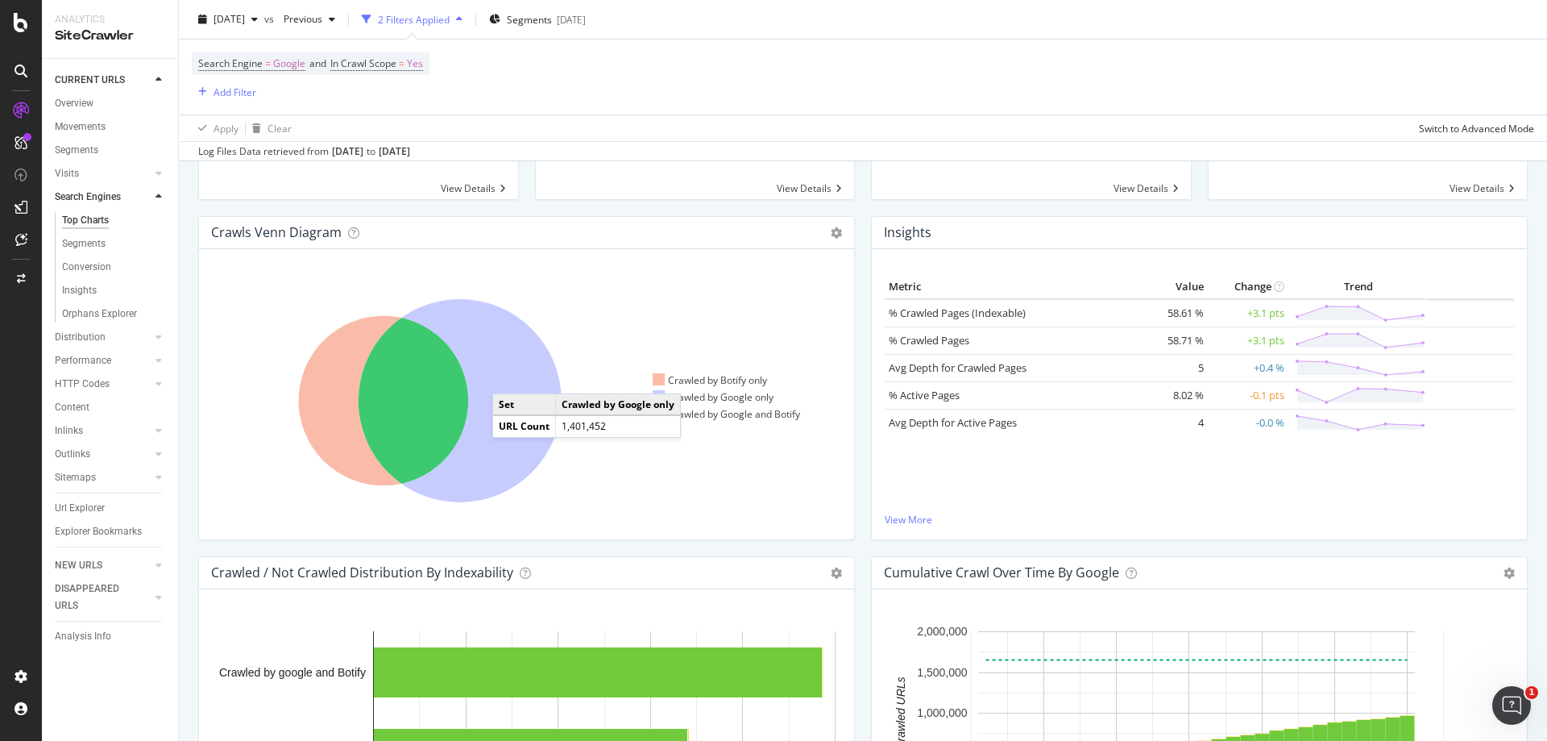
click at [509, 377] on icon at bounding box center [460, 400] width 203 height 203
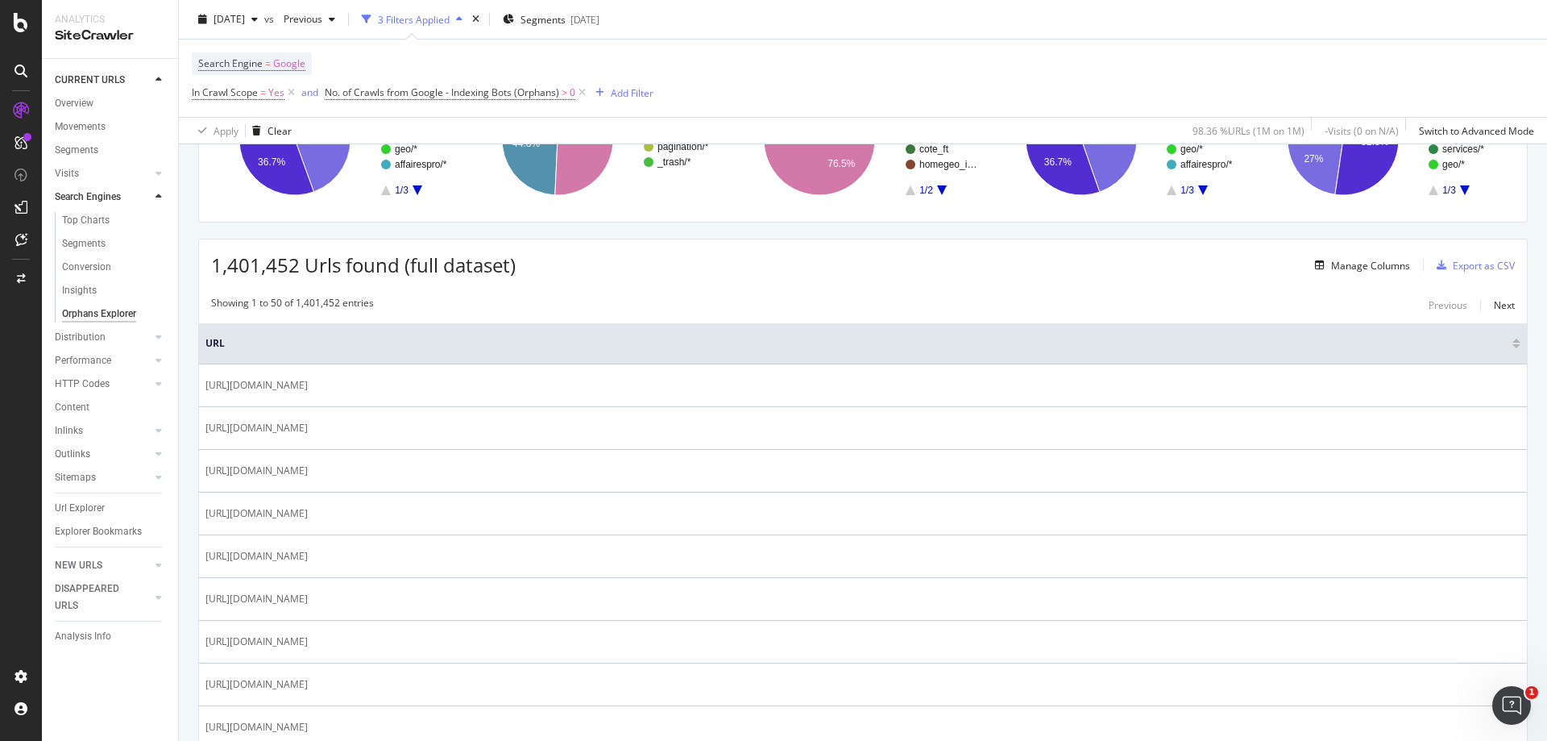
scroll to position [191, 0]
click at [1376, 263] on div "Manage Columns" at bounding box center [1370, 267] width 79 height 14
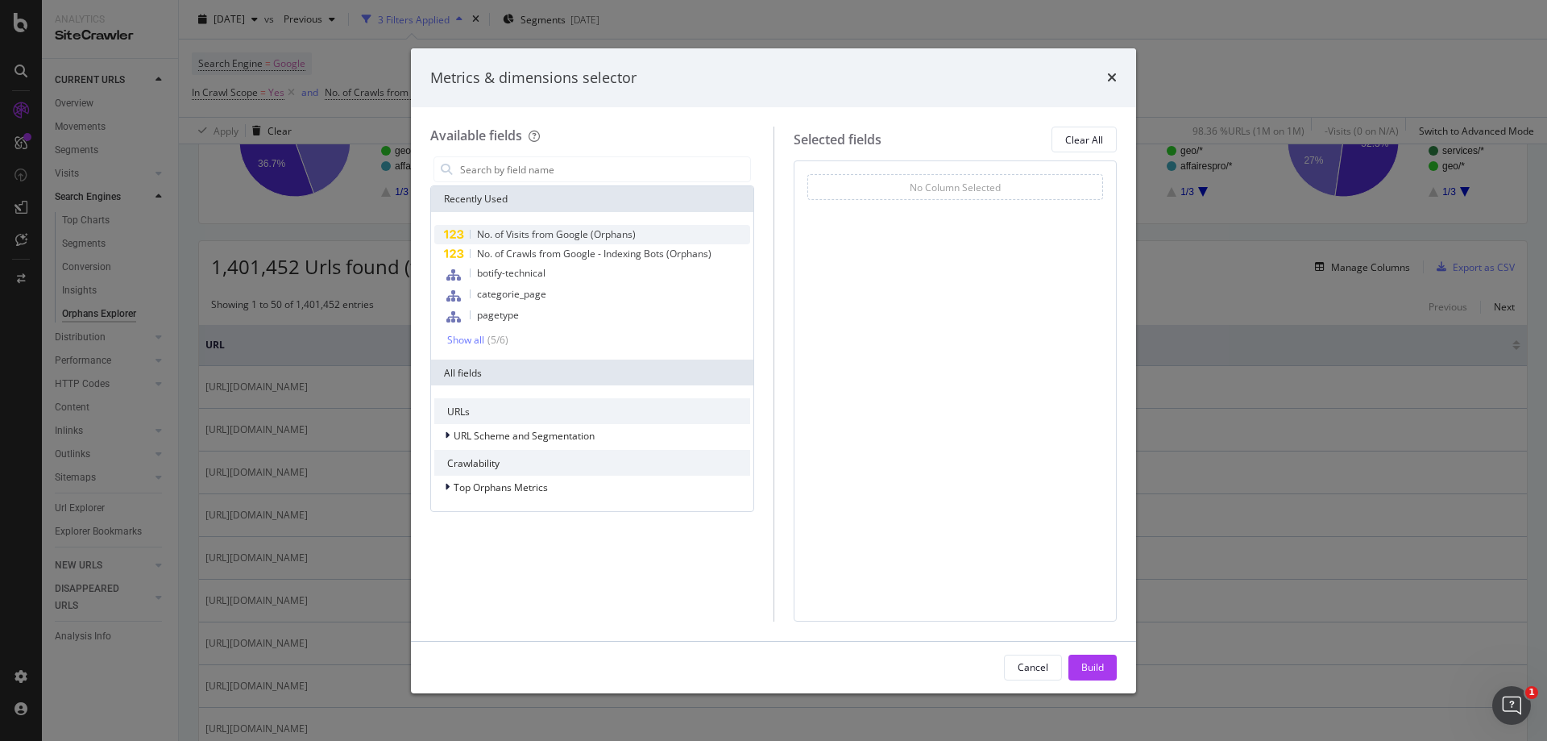
click at [601, 229] on span "No. of Visits from Google (Orphans)" at bounding box center [556, 234] width 159 height 14
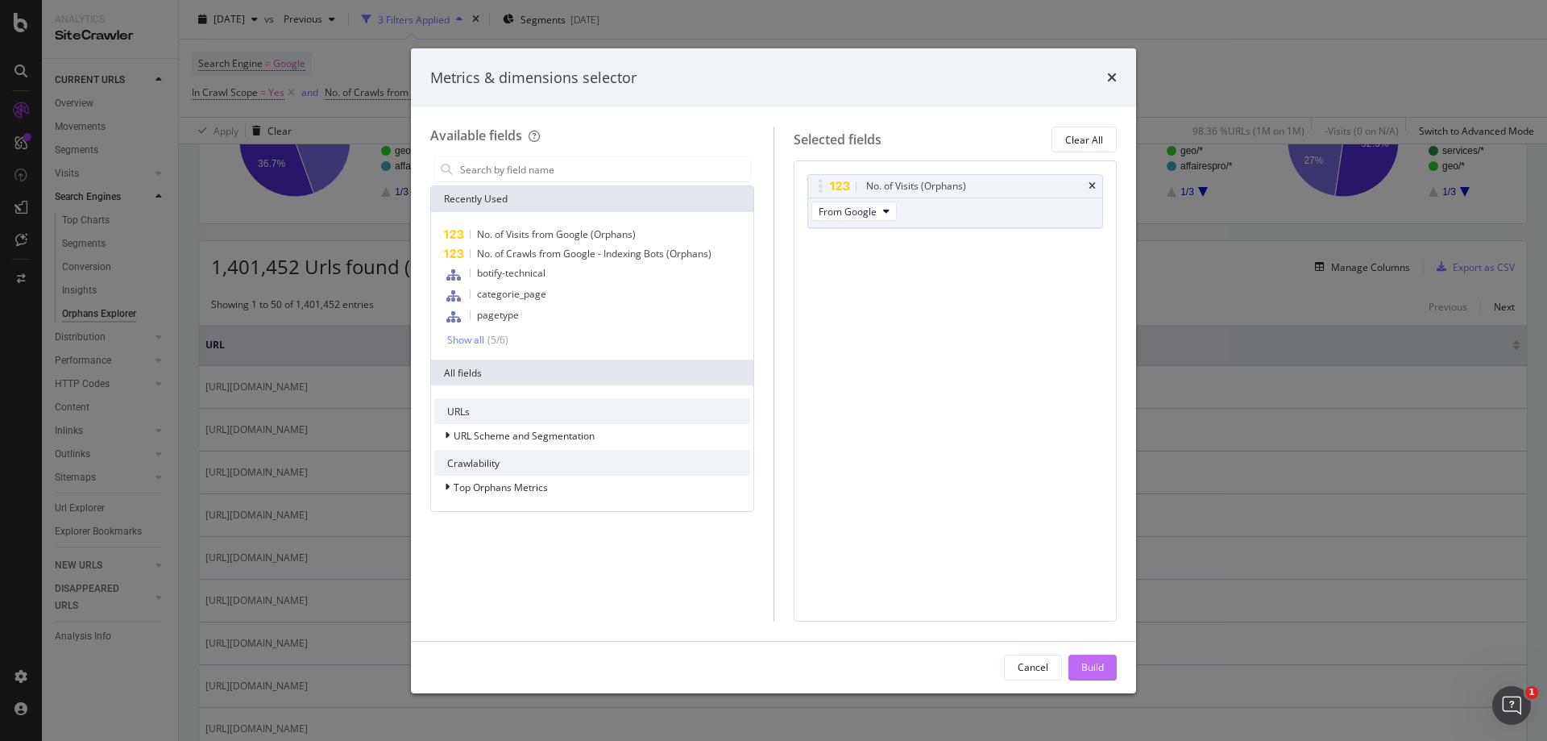
click at [1077, 654] on button "Build" at bounding box center [1093, 667] width 48 height 26
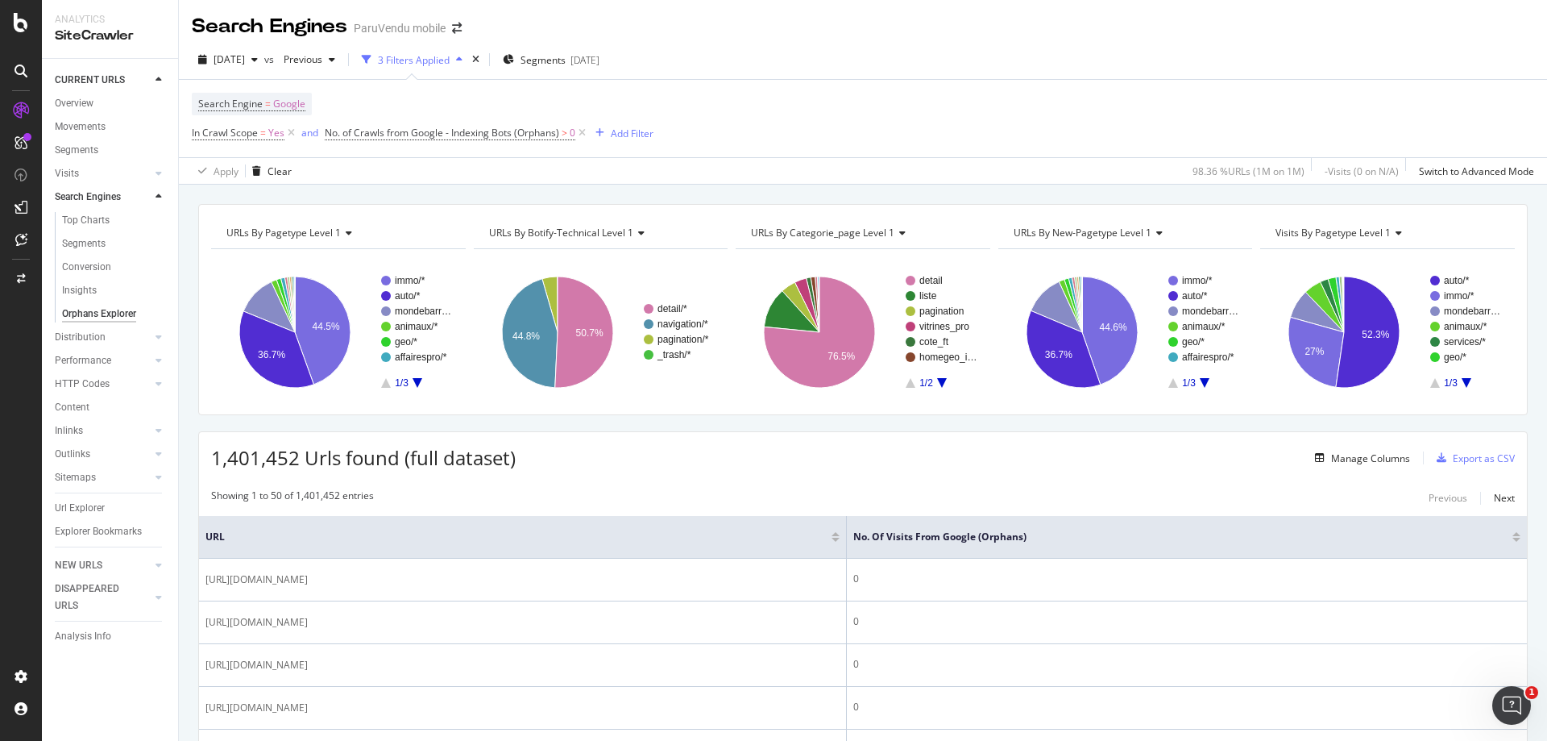
click at [1513, 540] on div at bounding box center [1517, 540] width 8 height 4
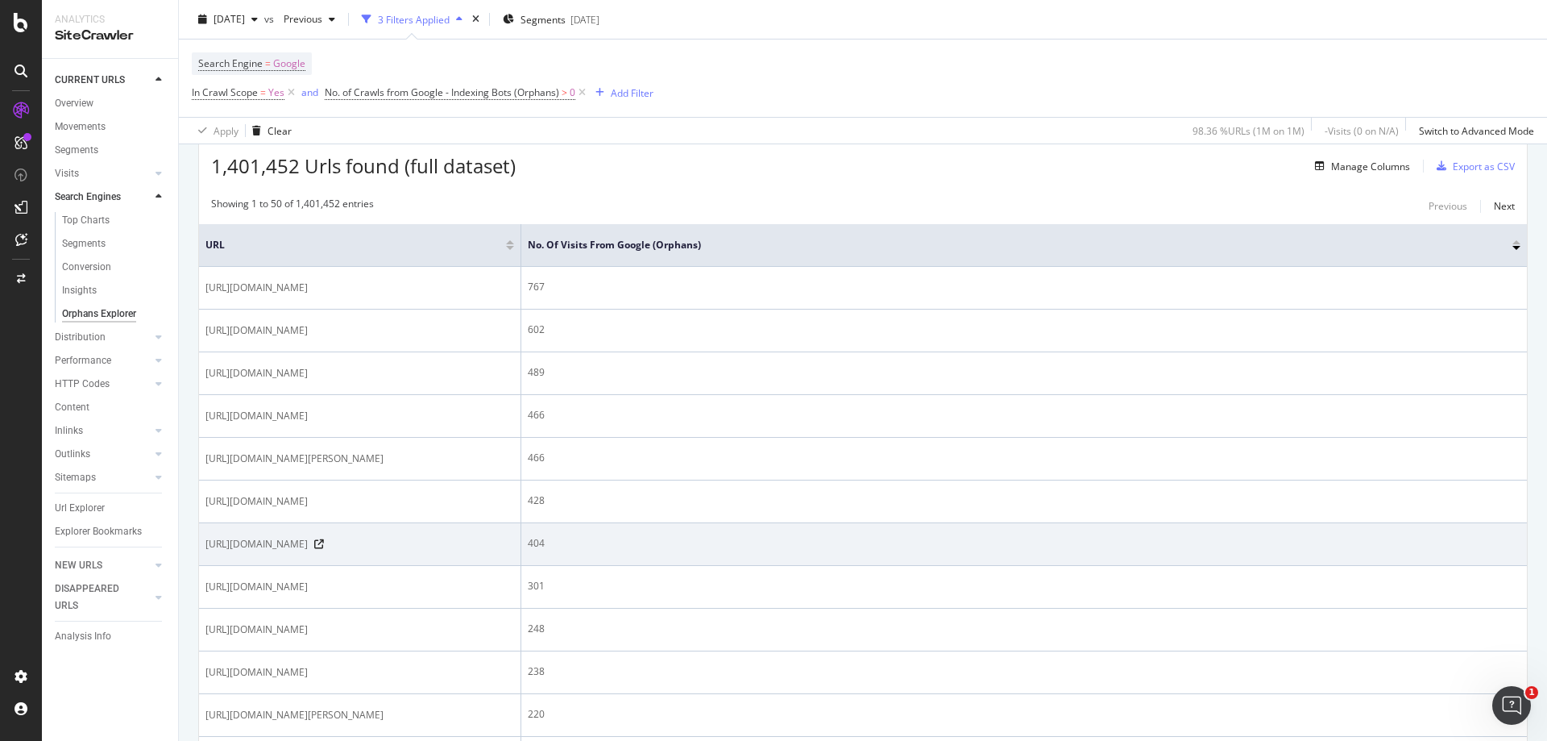
scroll to position [322, 0]
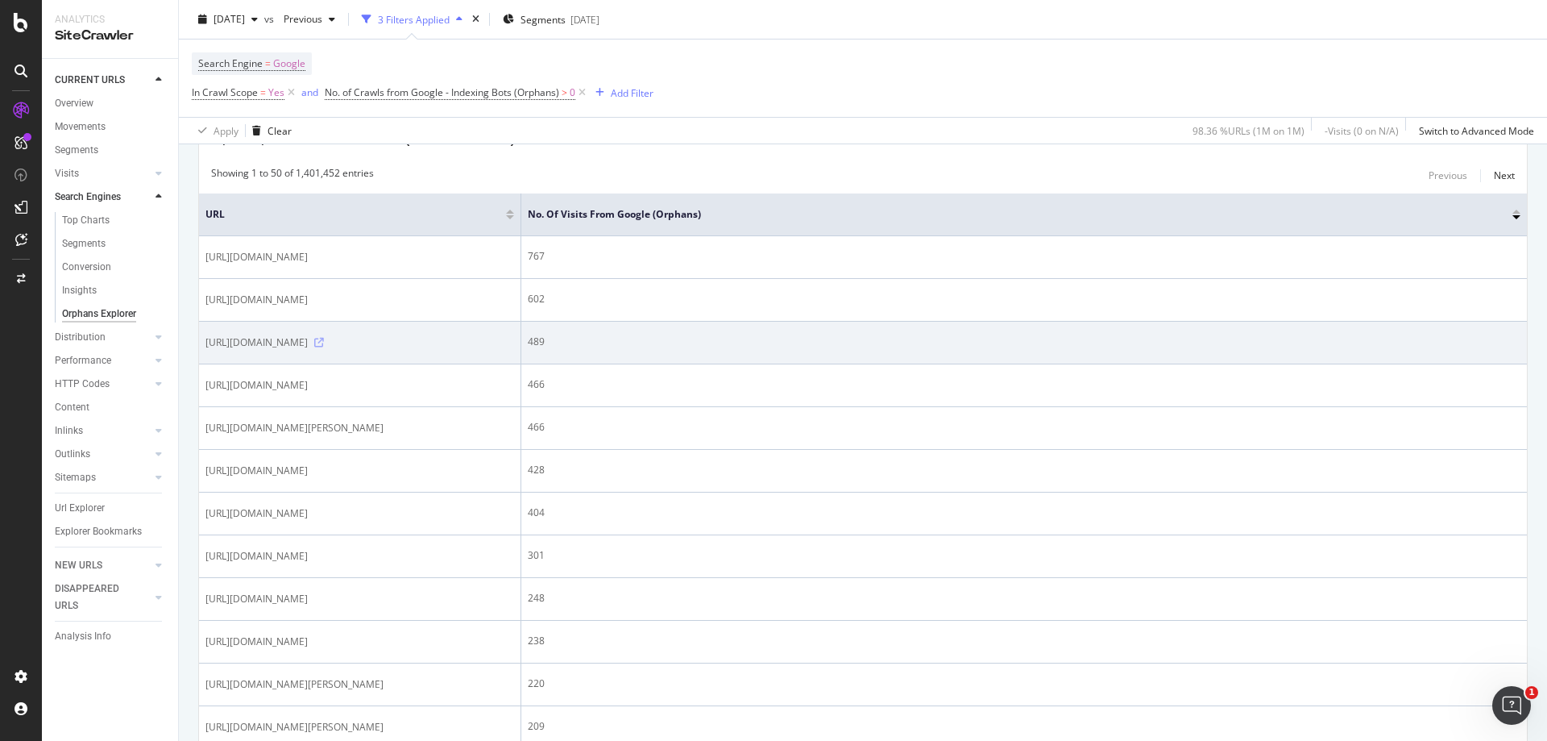
click at [324, 340] on icon at bounding box center [319, 343] width 10 height 10
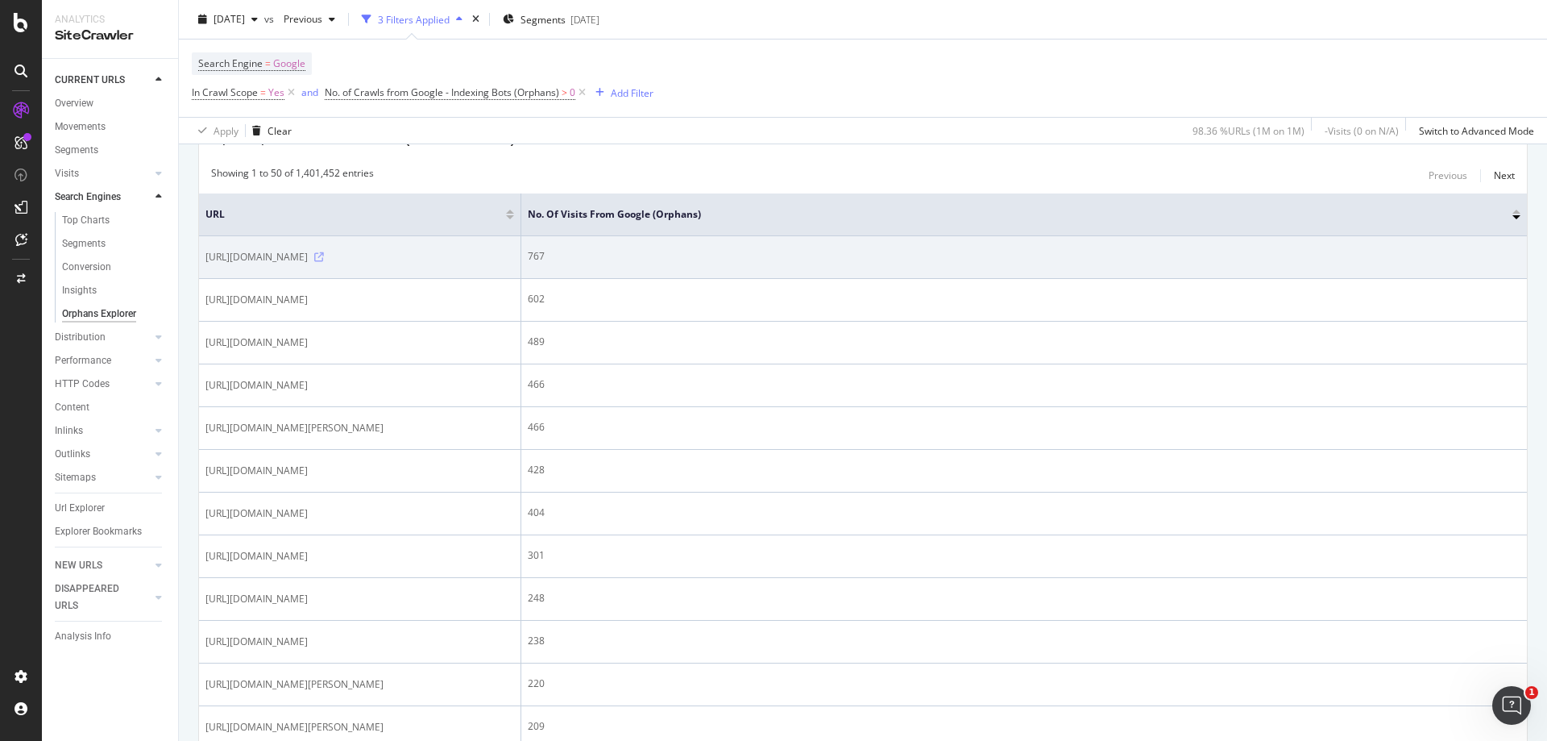
click at [324, 258] on icon at bounding box center [319, 257] width 10 height 10
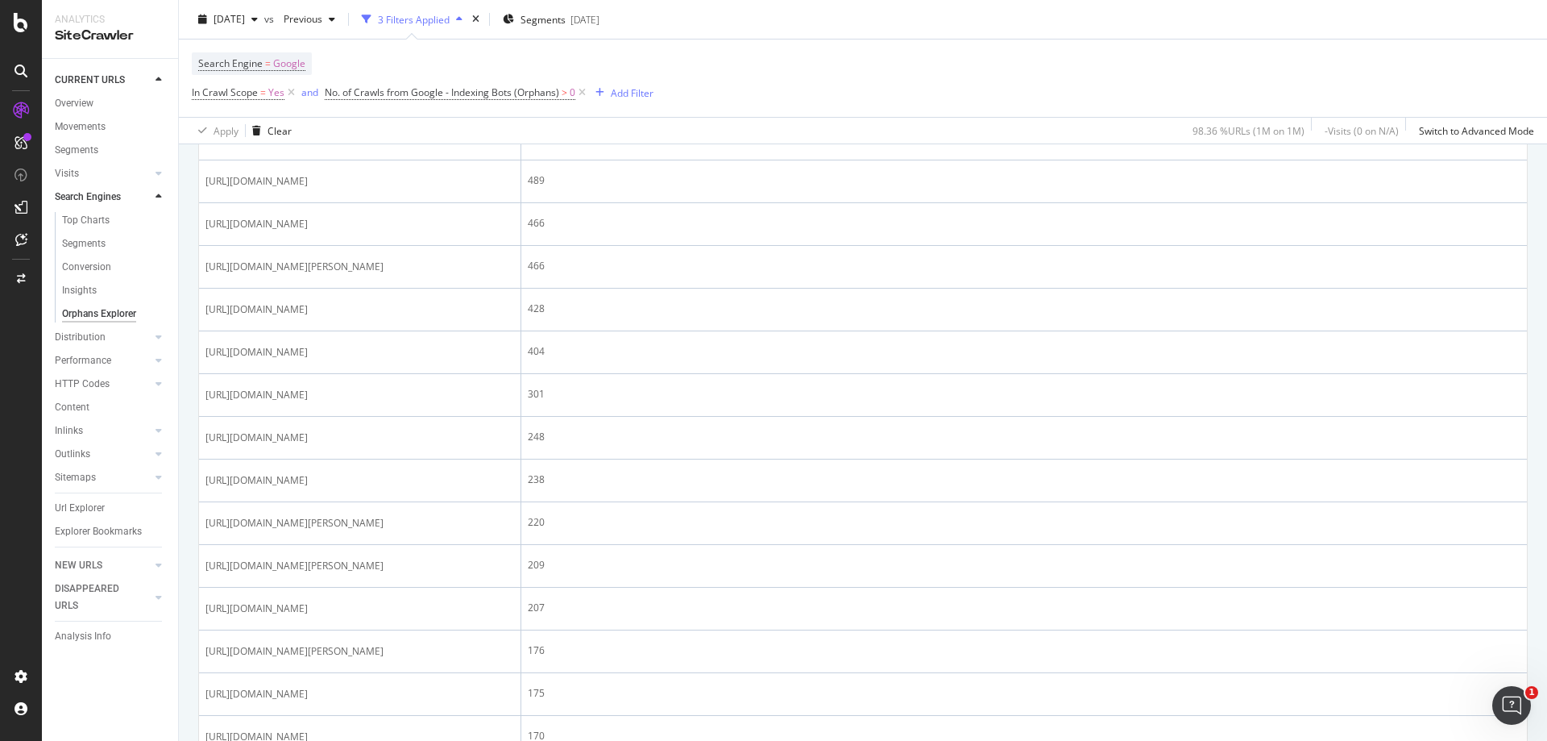
scroll to position [0, 0]
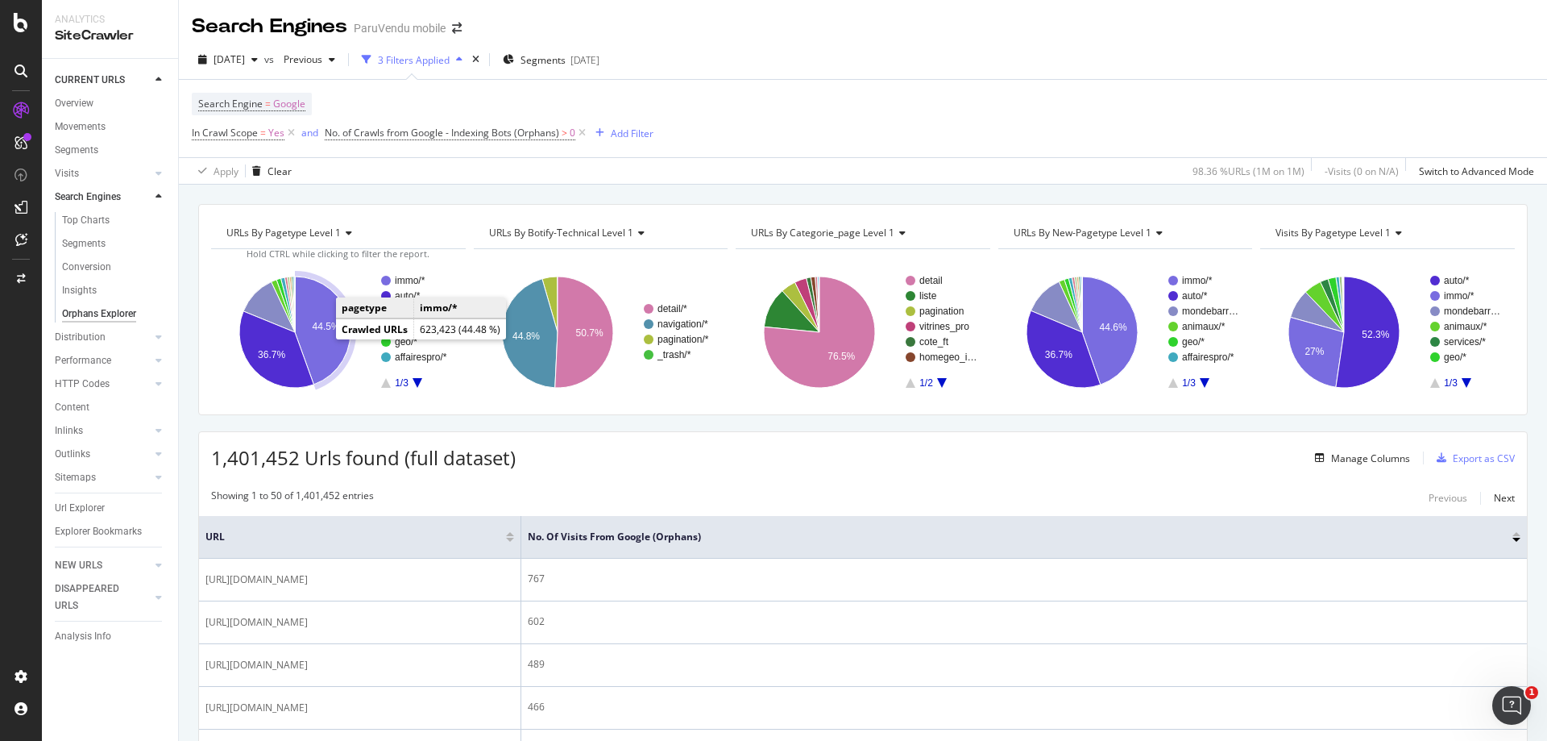
click at [322, 336] on icon "A chart." at bounding box center [323, 330] width 56 height 108
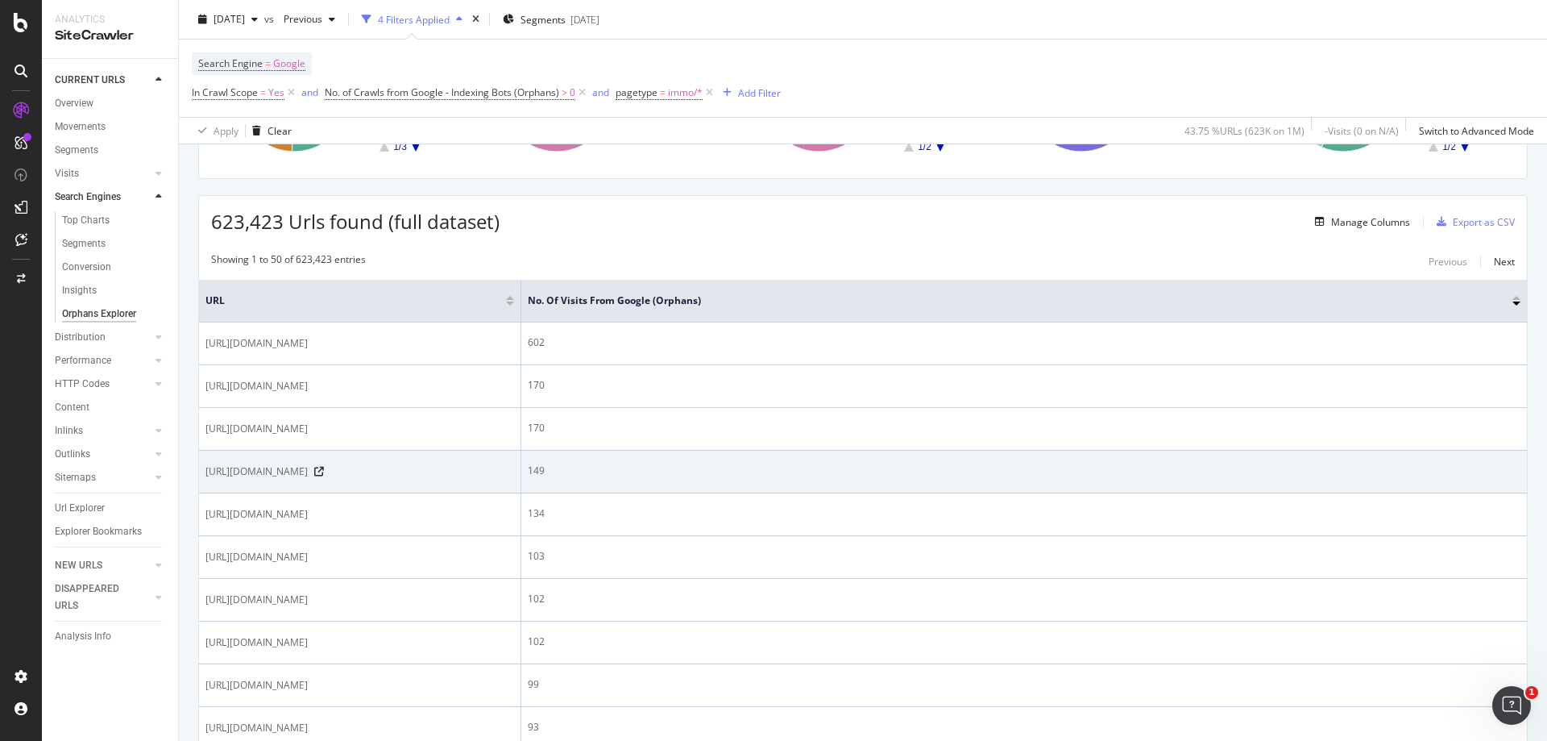
scroll to position [242, 0]
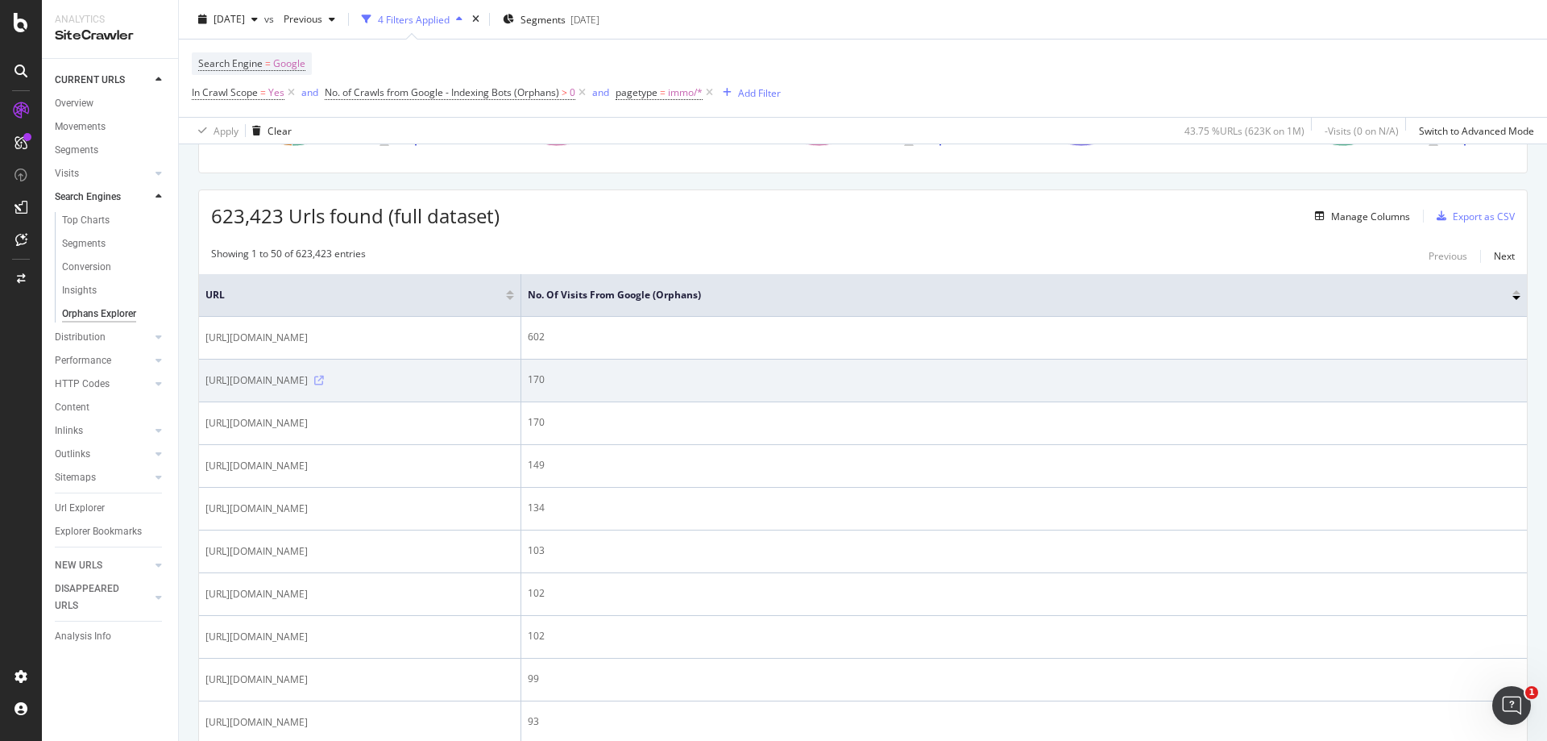
click at [324, 385] on icon at bounding box center [319, 381] width 10 height 10
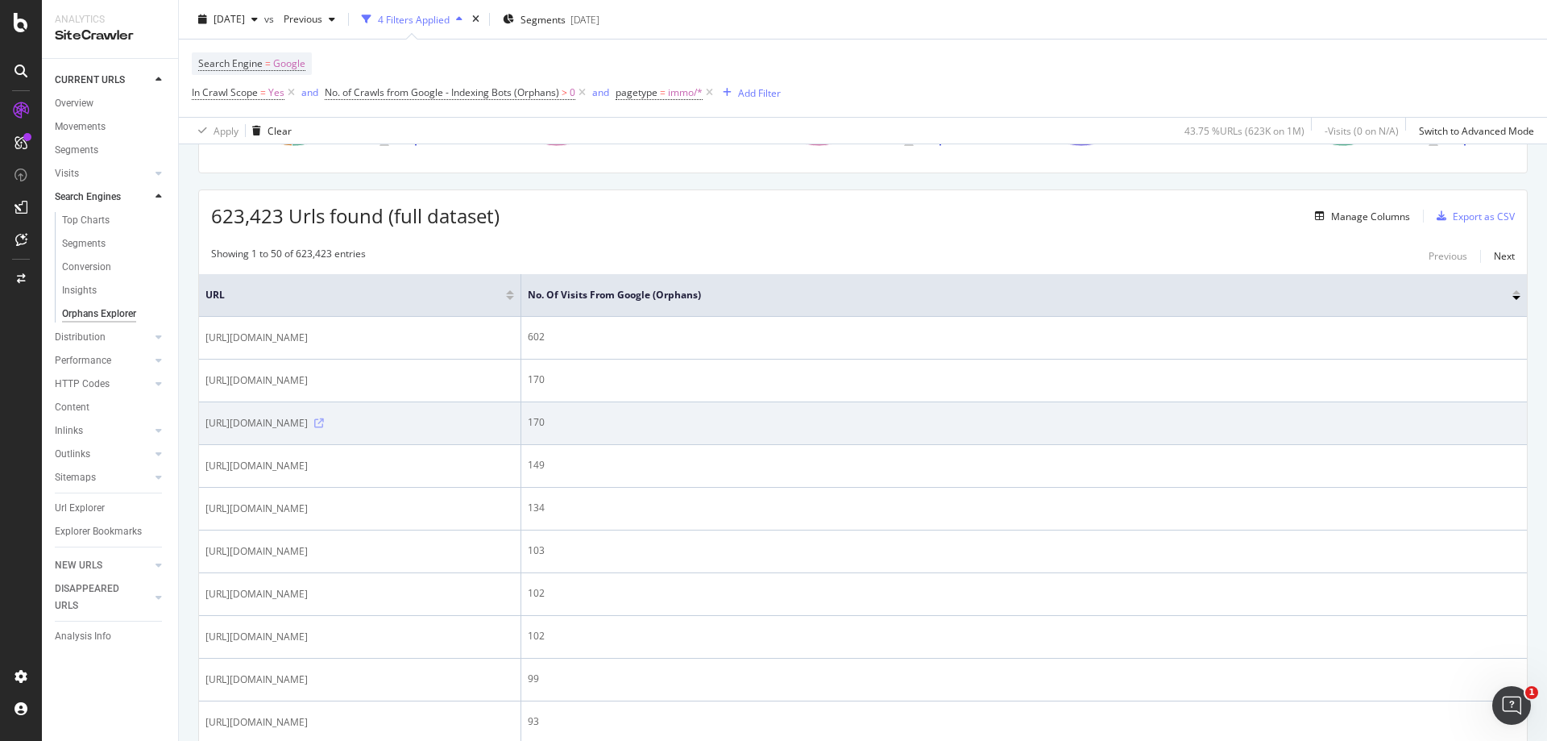
click at [324, 428] on icon at bounding box center [319, 423] width 10 height 10
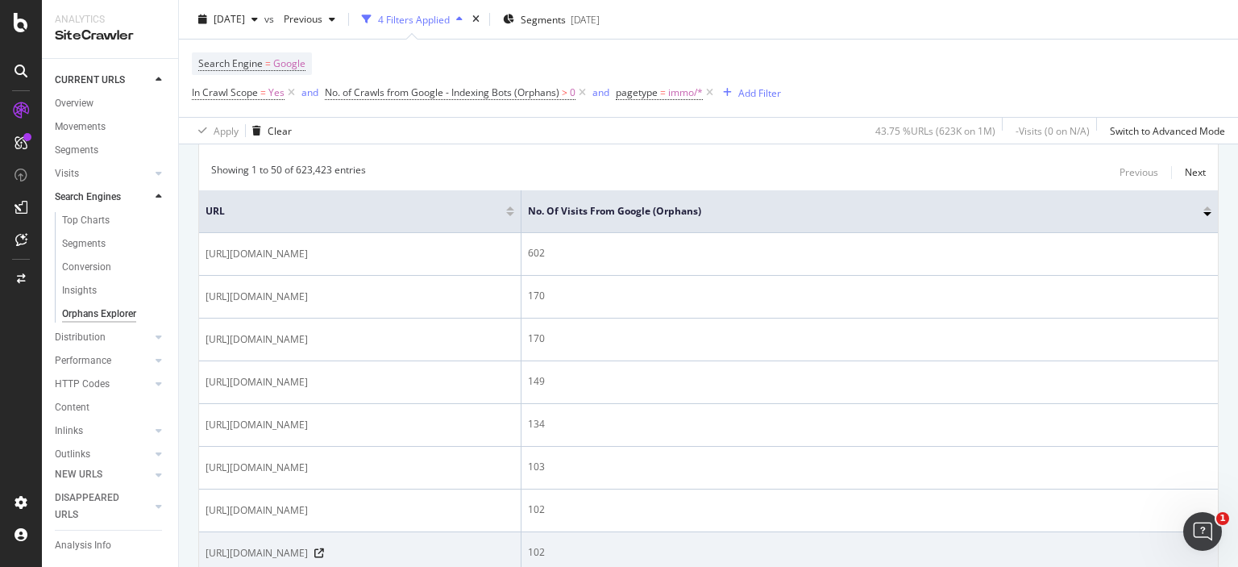
scroll to position [322, 0]
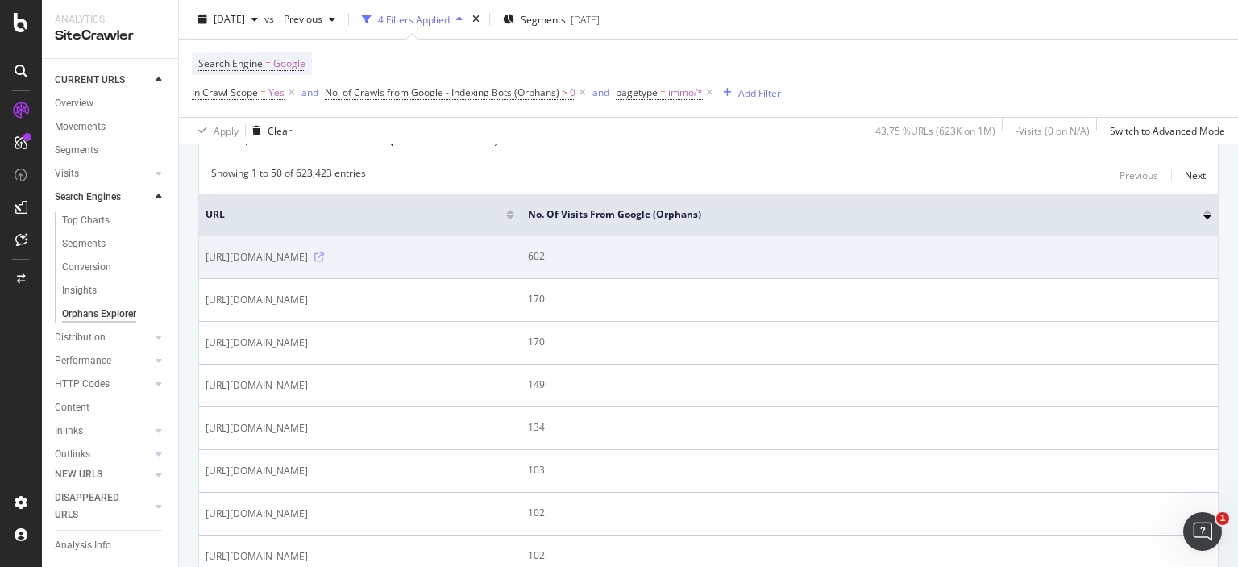
click at [324, 257] on icon at bounding box center [319, 257] width 10 height 10
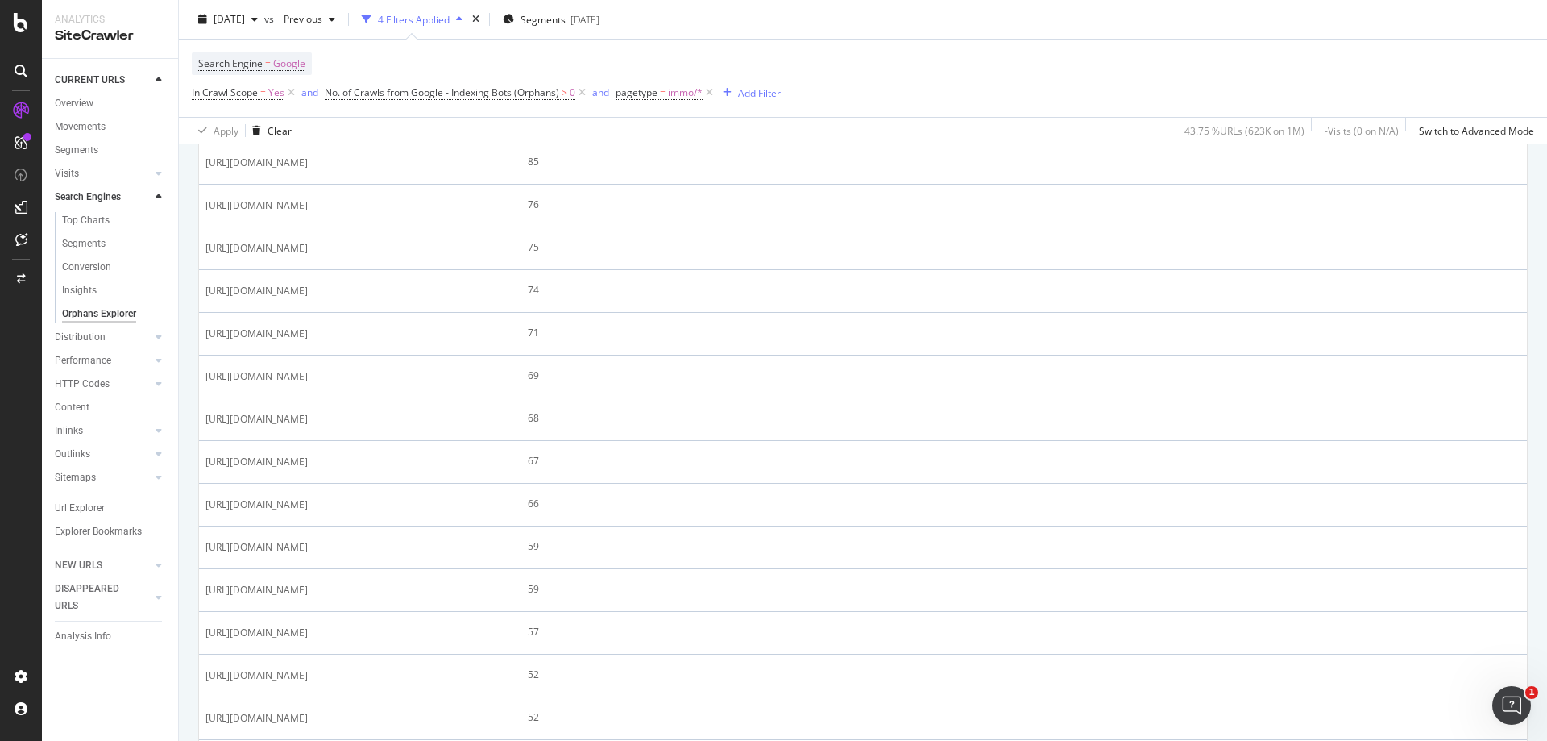
scroll to position [886, 0]
